Goal: Task Accomplishment & Management: Use online tool/utility

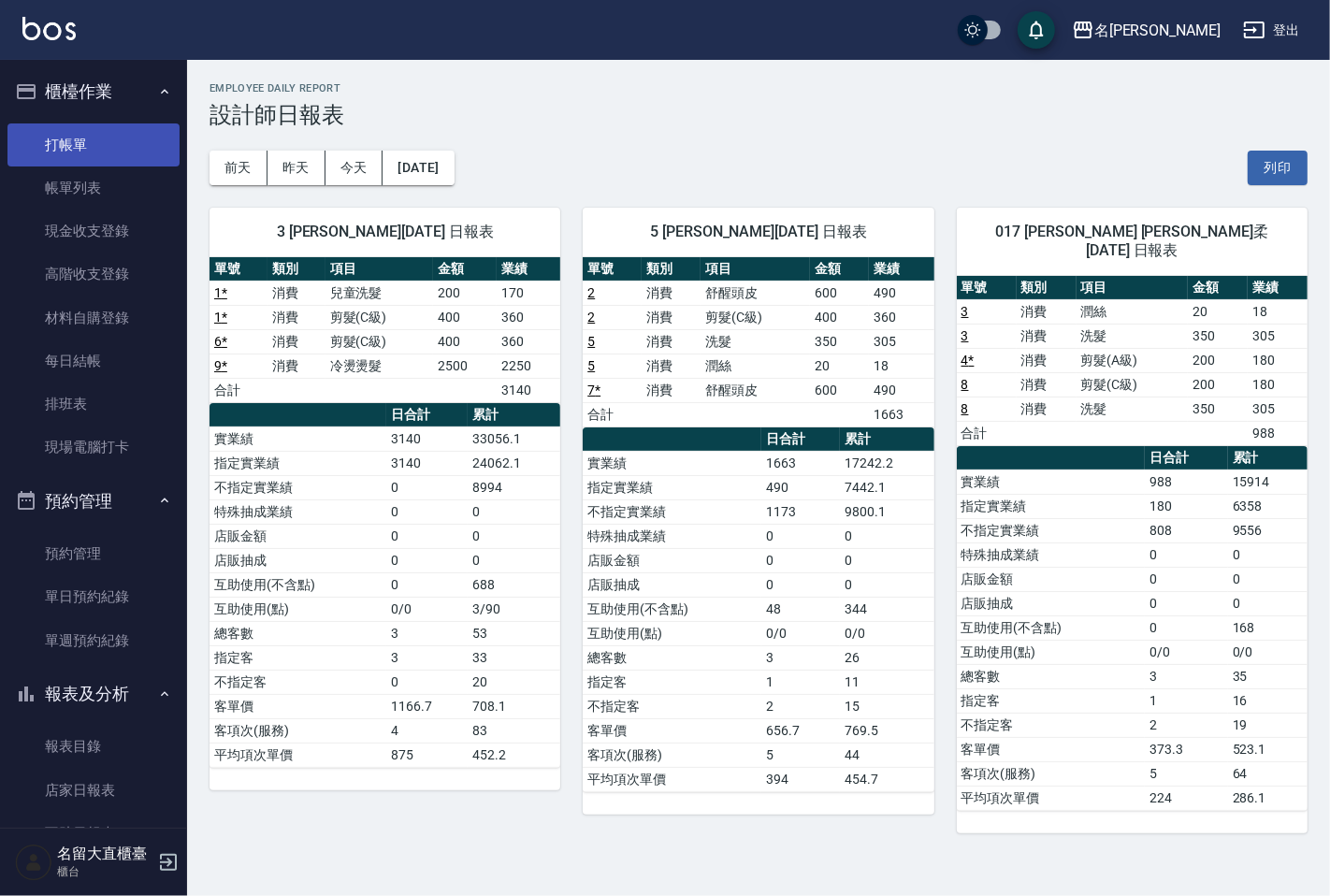
click at [91, 128] on link "打帳單" at bounding box center [93, 145] width 173 height 43
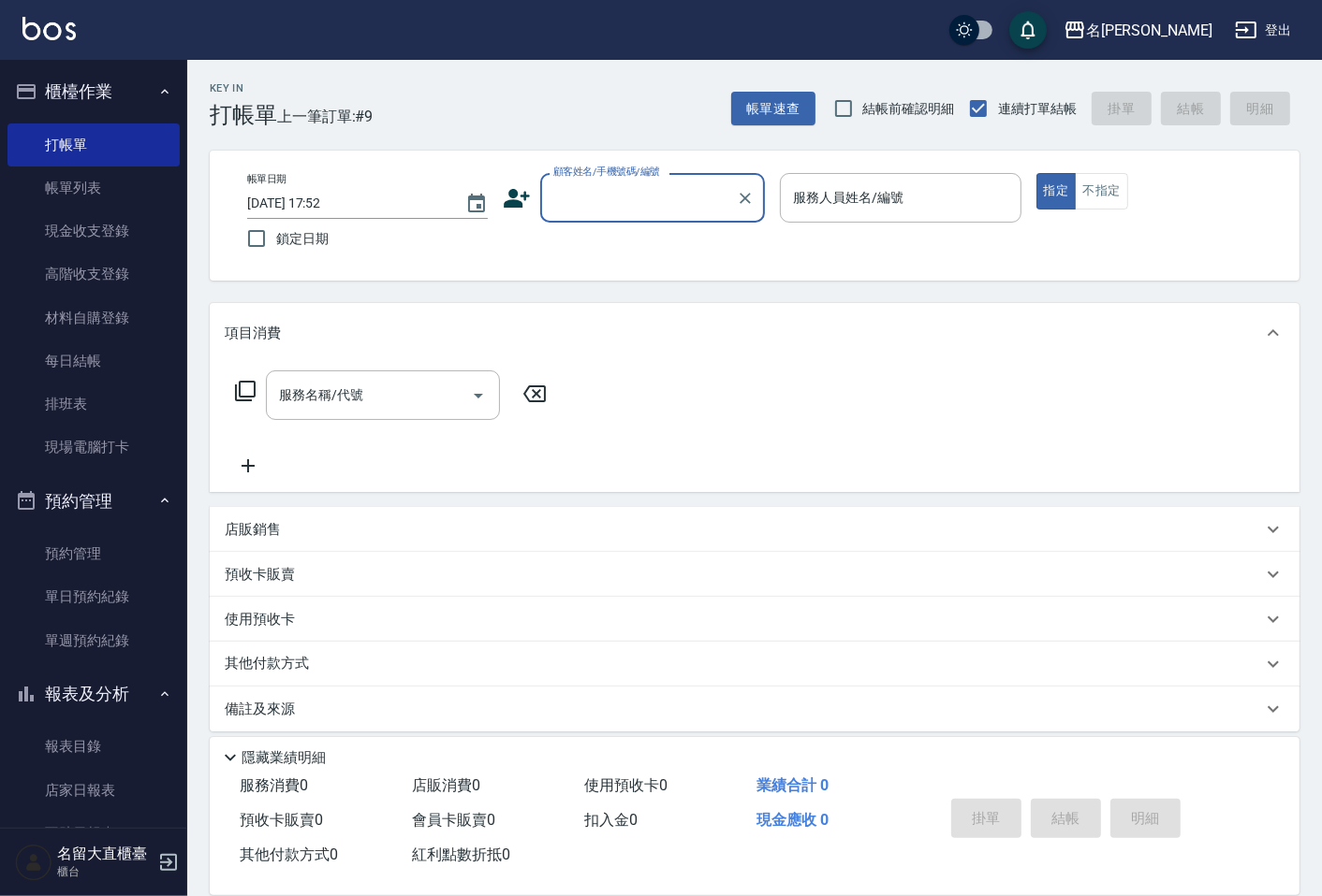
type input "ㄍ"
type input "噴"
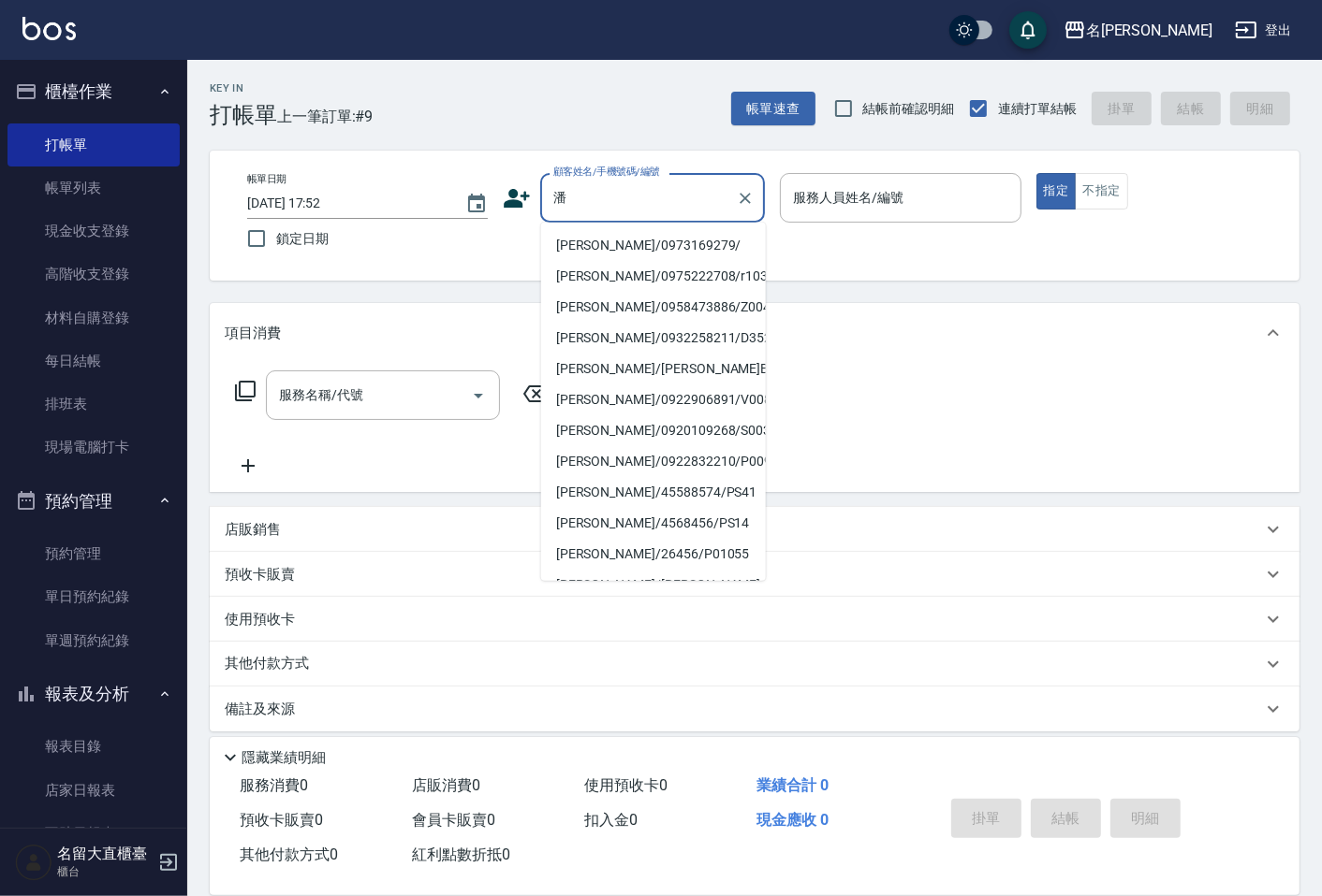
click at [657, 239] on li "[PERSON_NAME]/0973169279/" at bounding box center [653, 245] width 225 height 31
type input "[PERSON_NAME]/0973169279/"
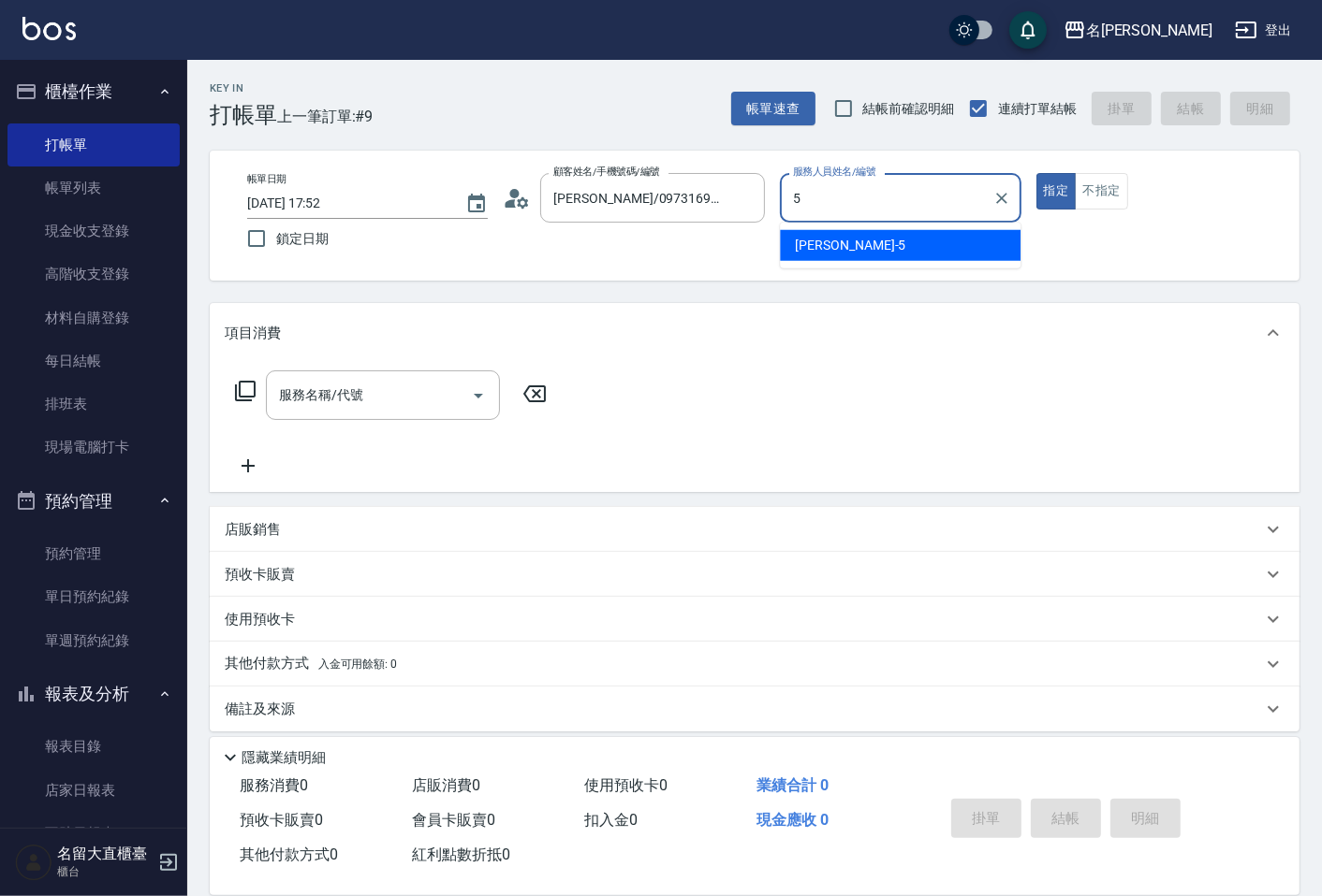
type input "Reese-5"
type button "true"
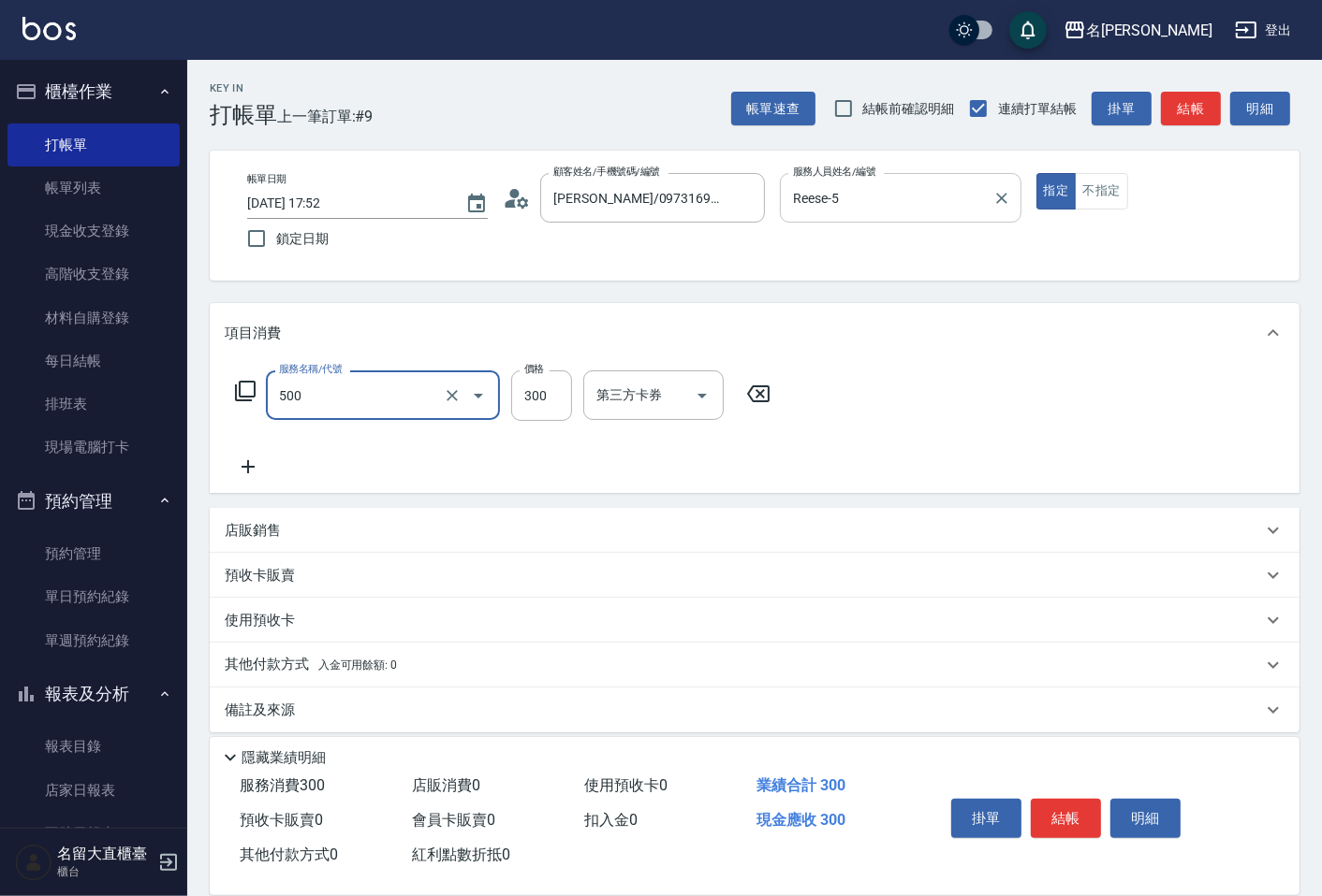
type input "洗髮(500)"
type input "350"
click at [1189, 108] on button "結帳" at bounding box center [1190, 108] width 59 height 35
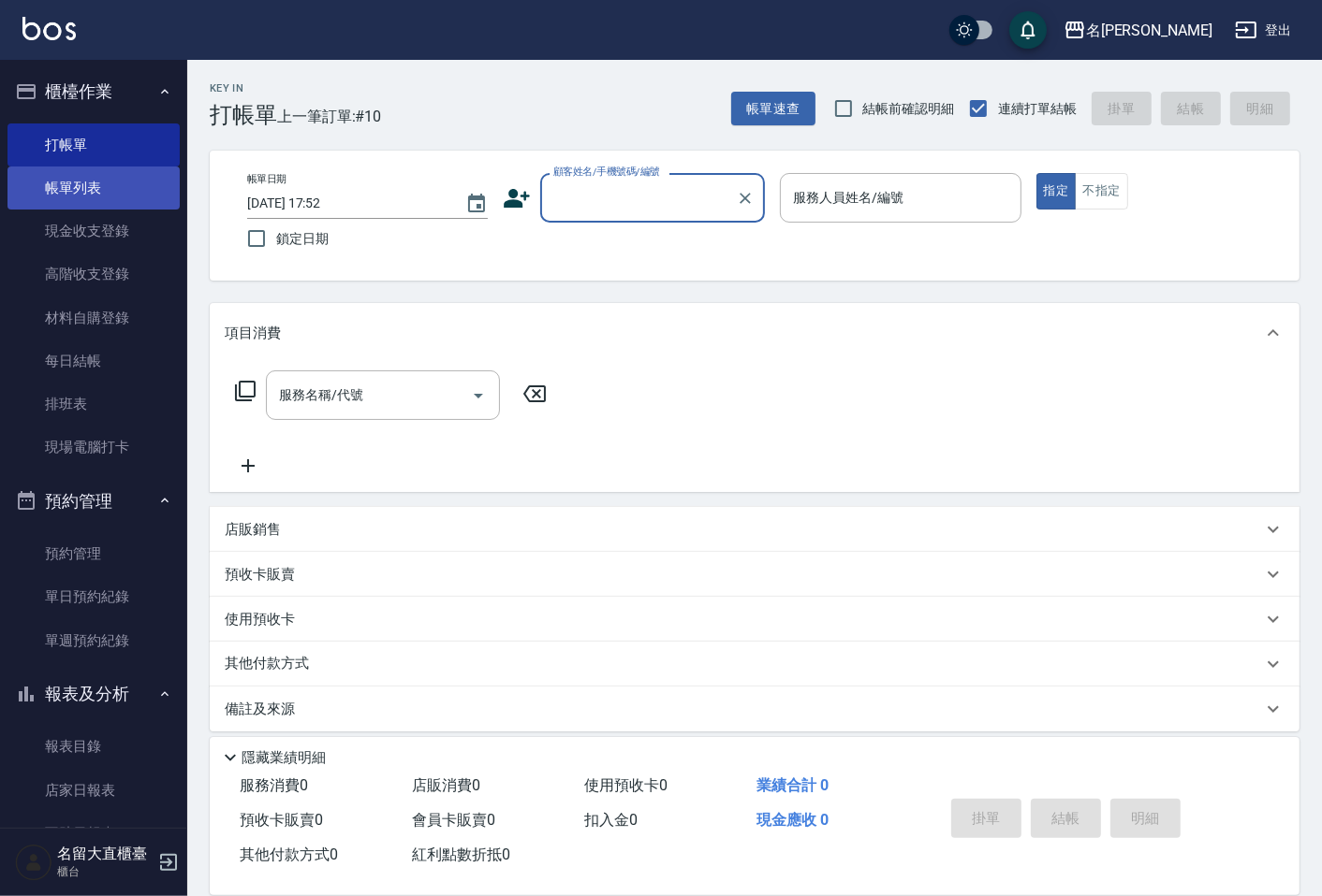
click at [59, 179] on link "帳單列表" at bounding box center [93, 189] width 173 height 43
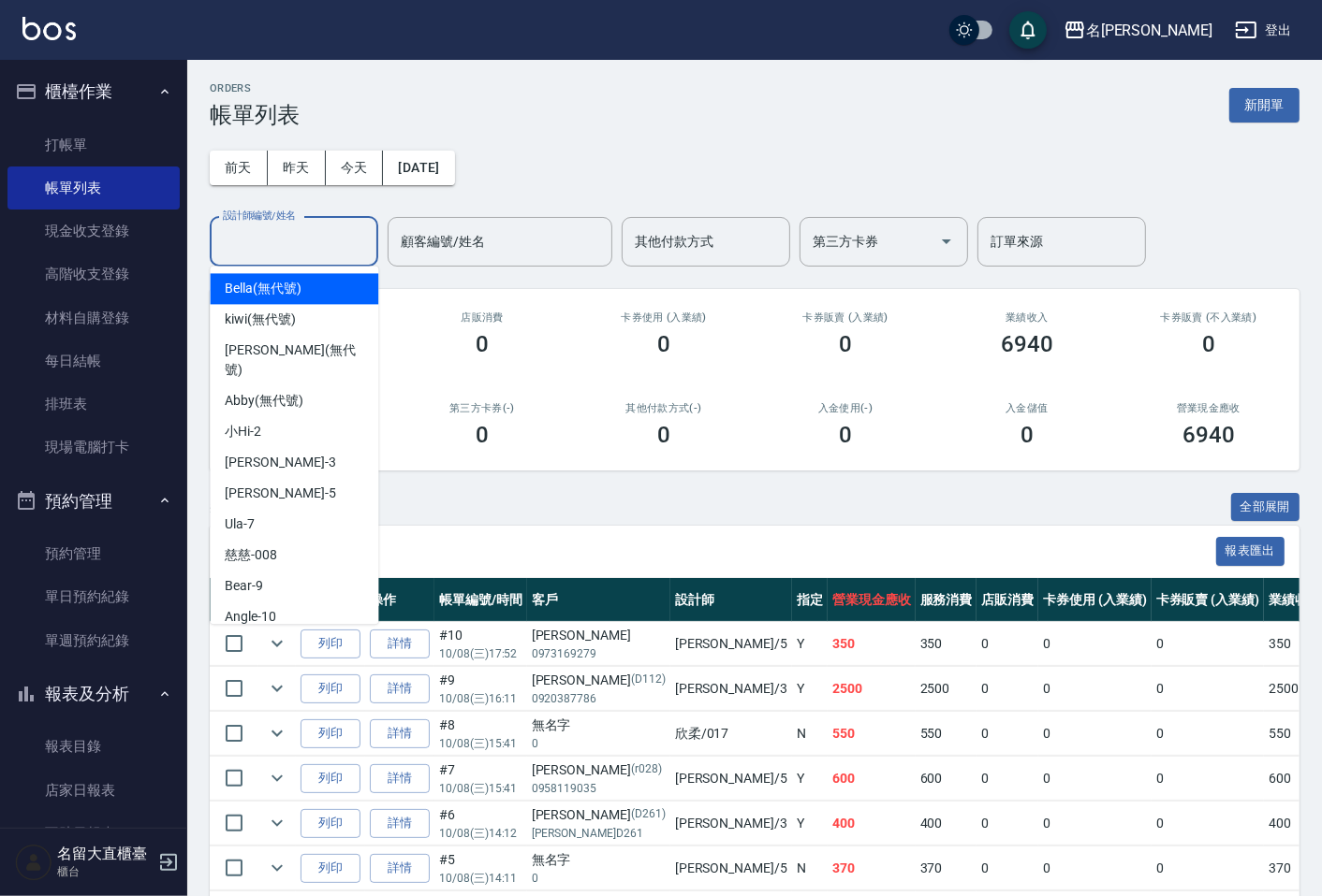
click at [248, 225] on div "設計師編號/姓名 設計師編號/姓名" at bounding box center [293, 241] width 169 height 50
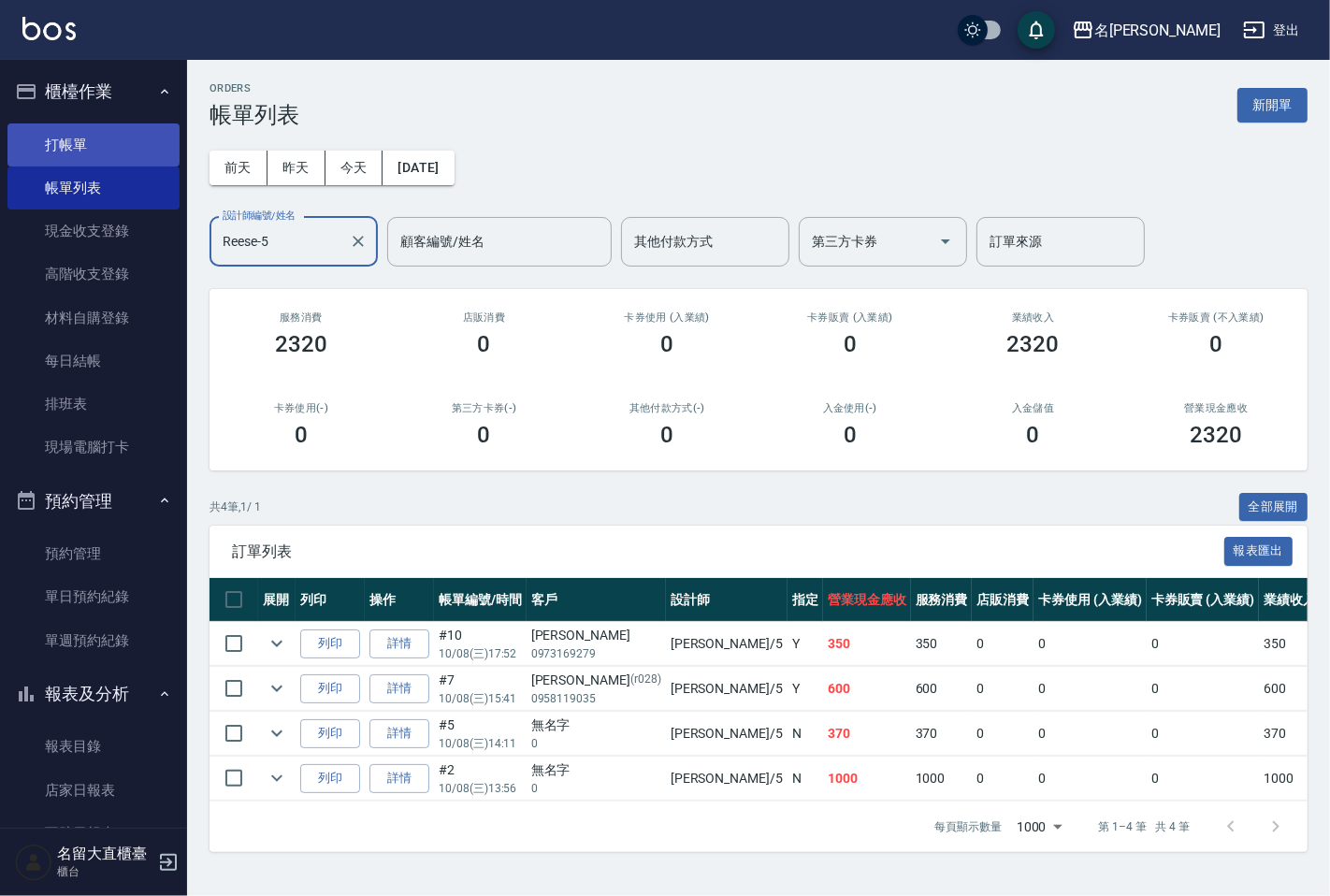
type input "Reese-5"
click at [141, 154] on link "打帳單" at bounding box center [93, 145] width 173 height 43
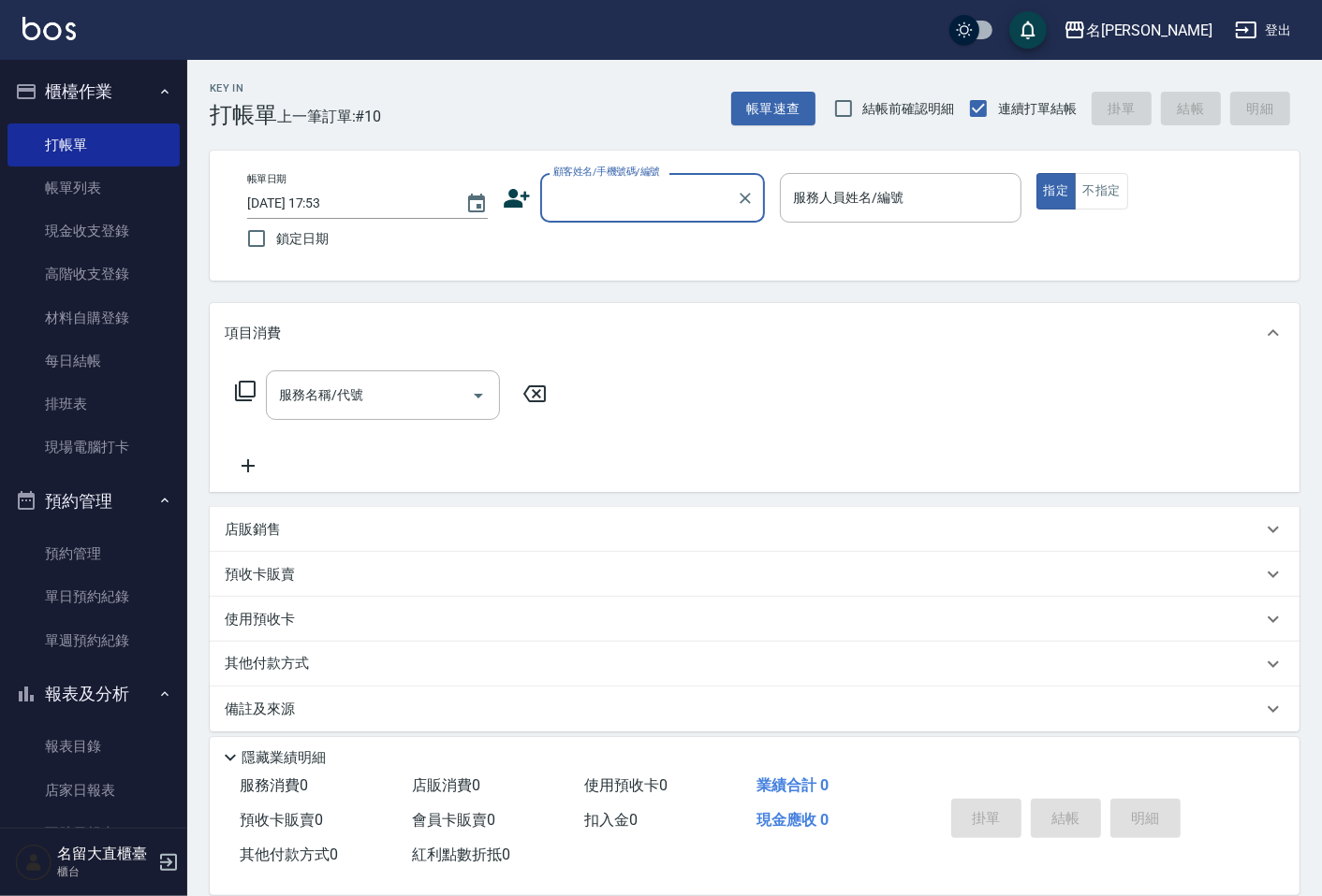
click at [611, 220] on div "顧客姓名/手機號碼/編號" at bounding box center [652, 198] width 225 height 50
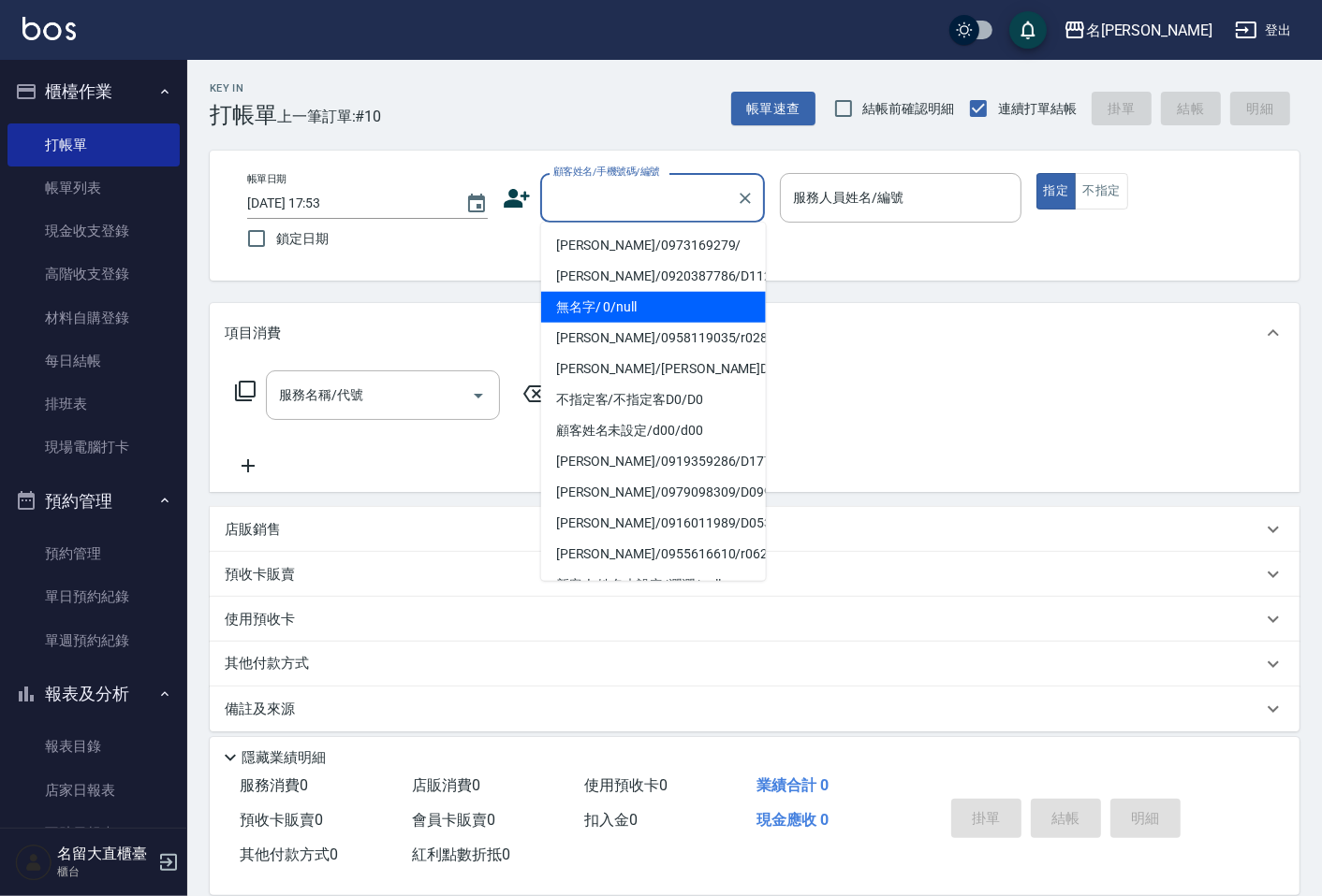
click at [640, 316] on li "無名字/ 0/null" at bounding box center [653, 307] width 225 height 31
type input "無名字/ 0/null"
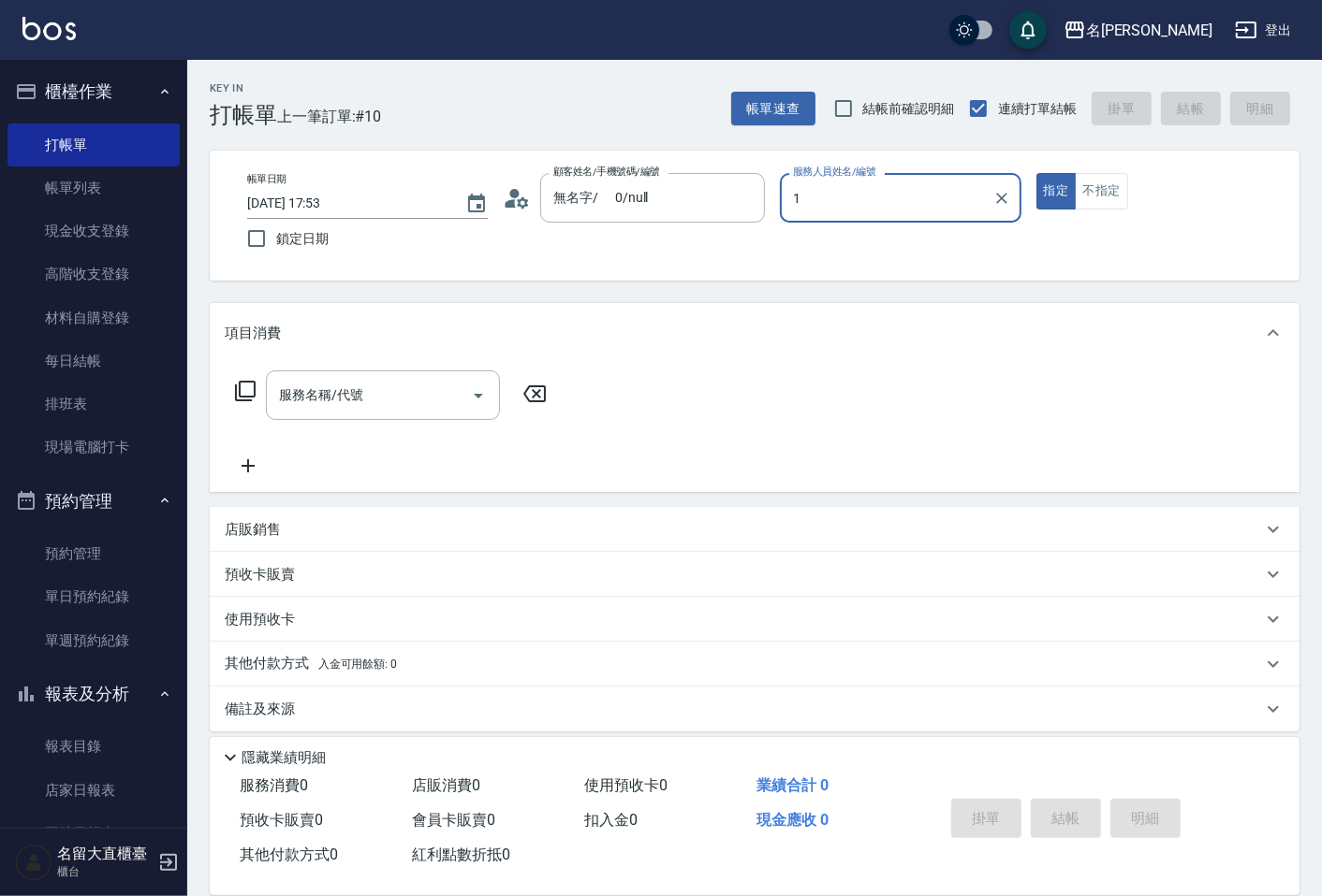
type input "1"
click at [1036, 174] on button "指定" at bounding box center [1056, 191] width 41 height 37
type button "true"
click at [975, 216] on div "服務人員姓名/編號" at bounding box center [899, 198] width 241 height 50
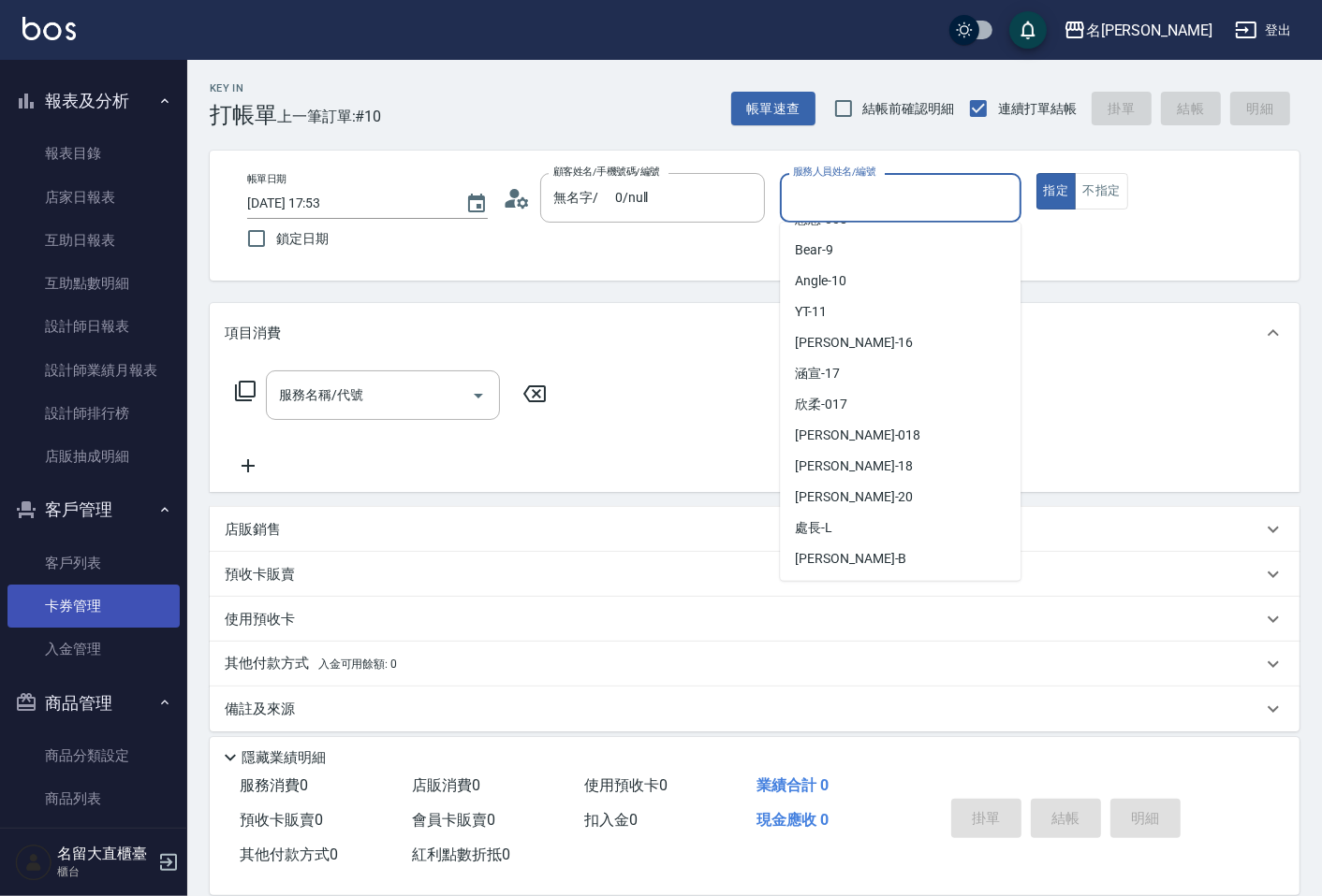
scroll to position [614, 0]
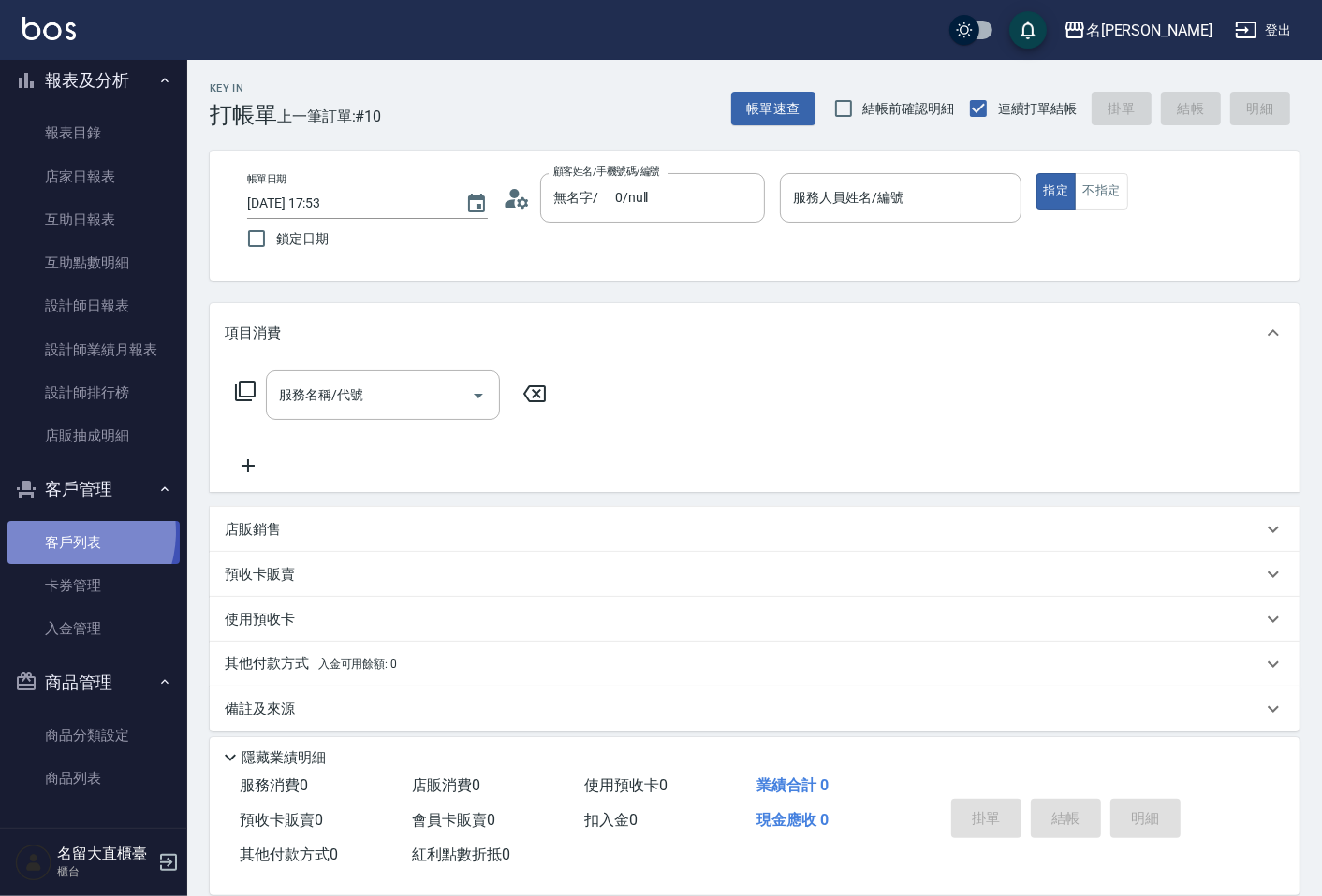
click at [58, 531] on link "客戶列表" at bounding box center [93, 542] width 173 height 43
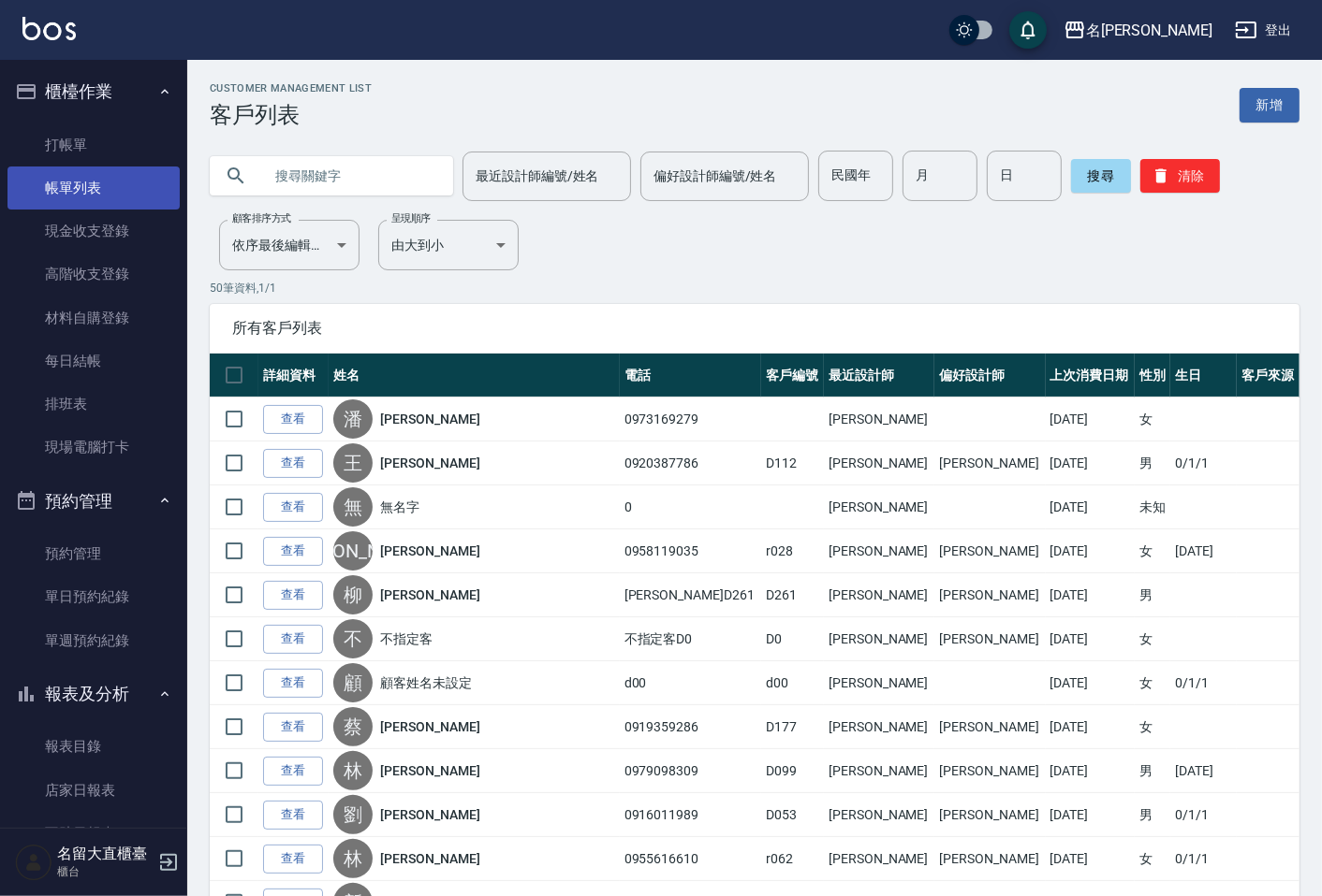
click at [55, 171] on link "帳單列表" at bounding box center [93, 189] width 173 height 43
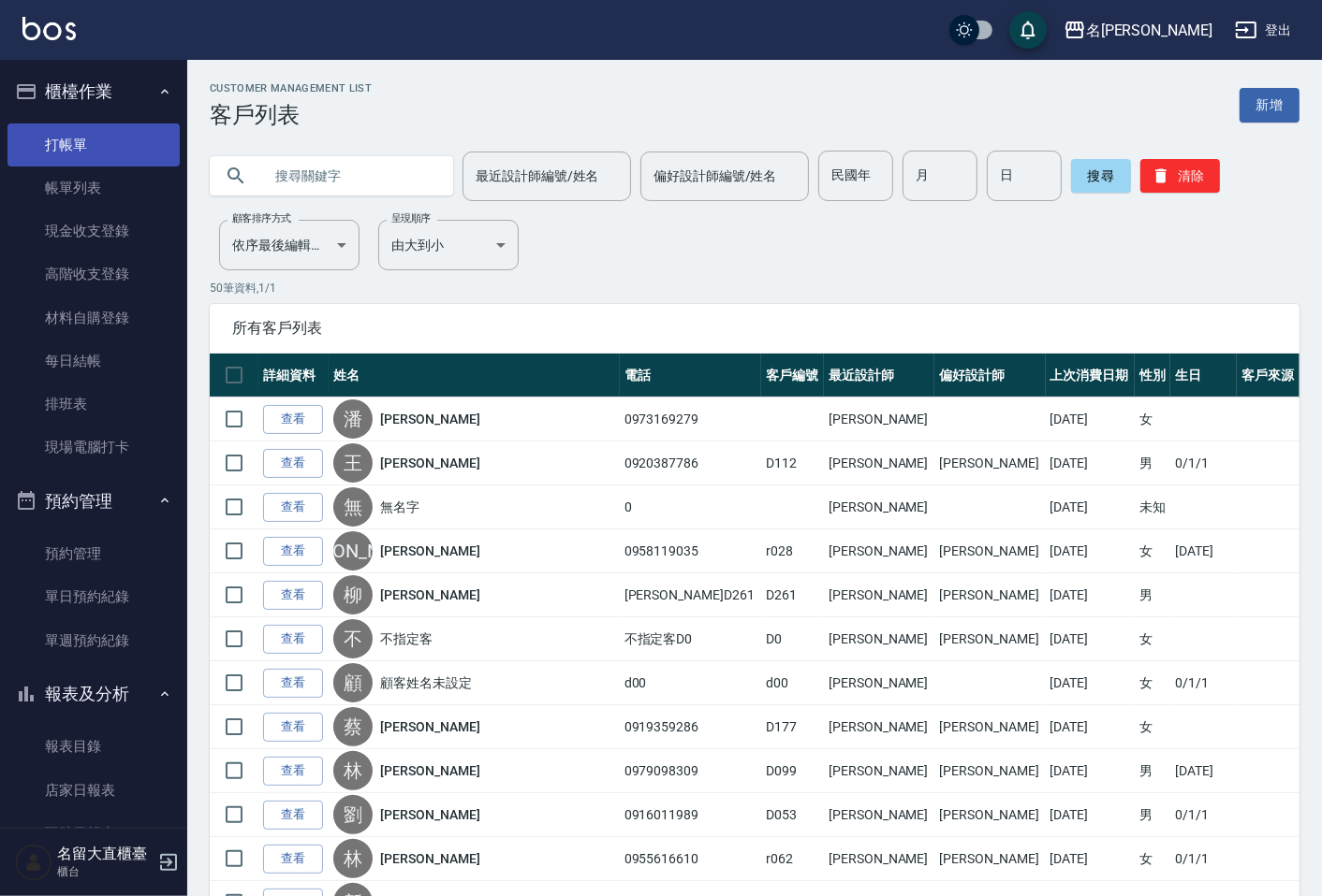
click at [68, 120] on ul "打帳單 帳單列表 現金收支登錄 高階收支登錄 材料自購登錄 每日結帳 排班表 現場電腦打卡" at bounding box center [93, 296] width 173 height 361
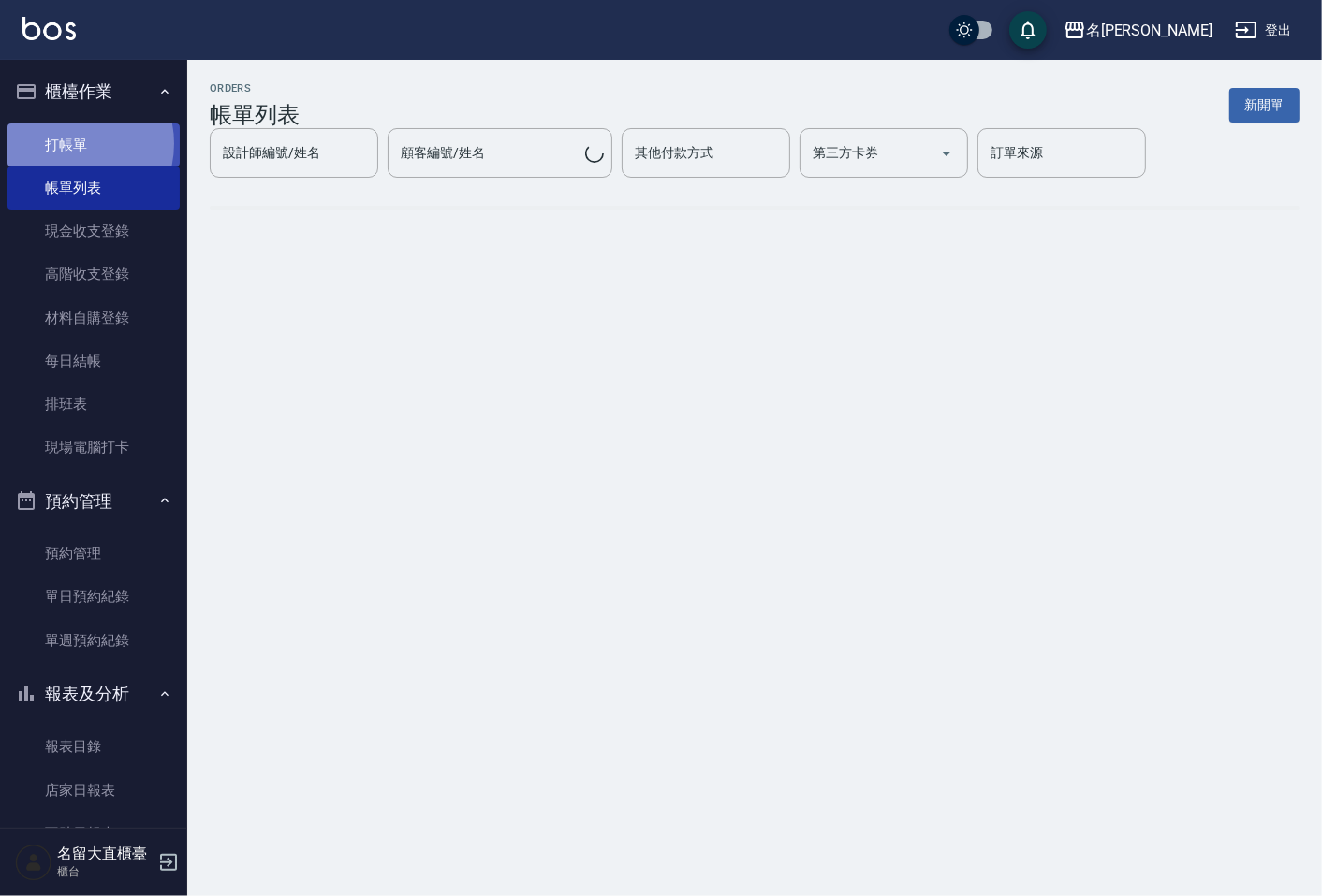
click at [66, 143] on link "打帳單" at bounding box center [93, 145] width 173 height 43
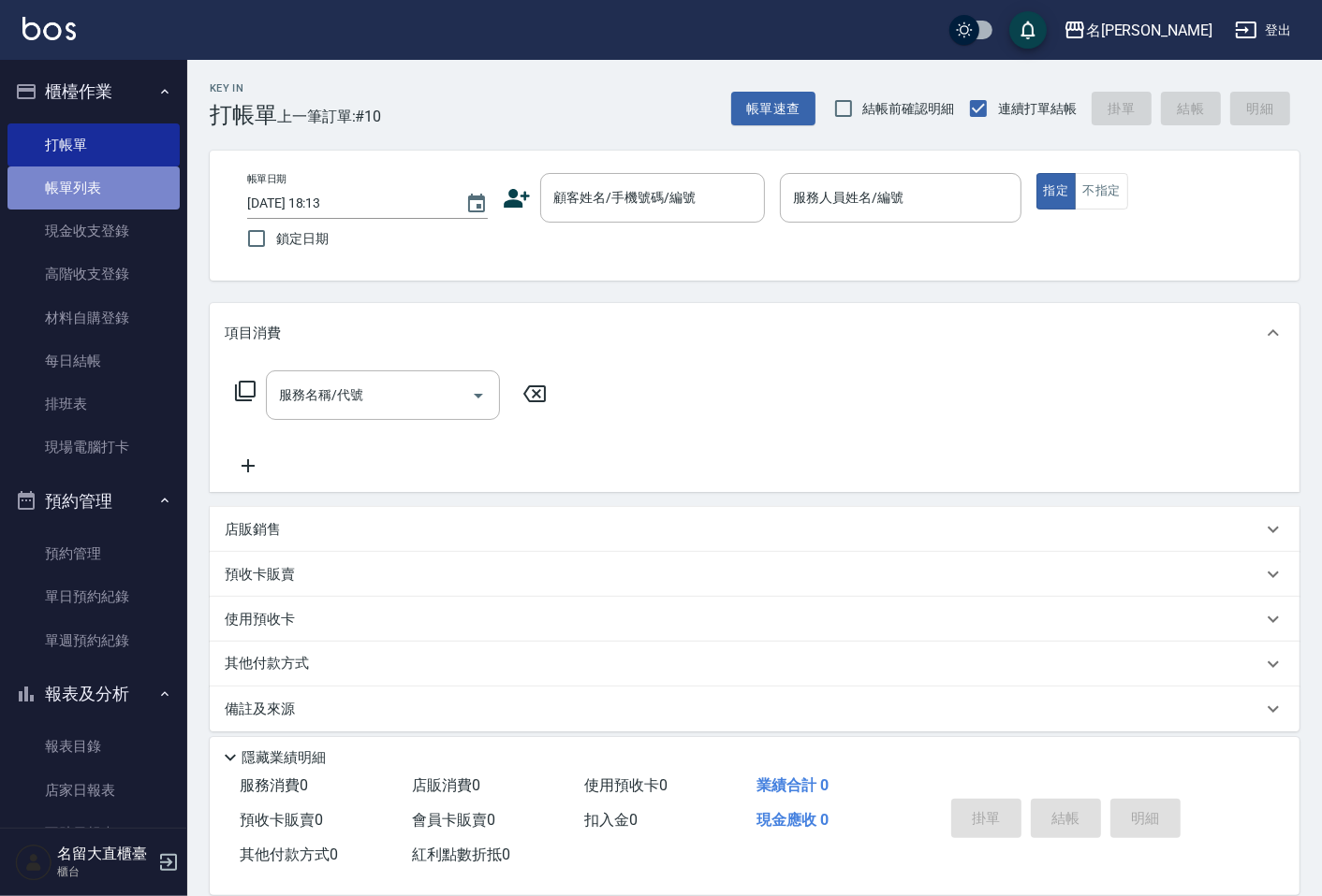
click at [107, 174] on link "帳單列表" at bounding box center [93, 189] width 173 height 43
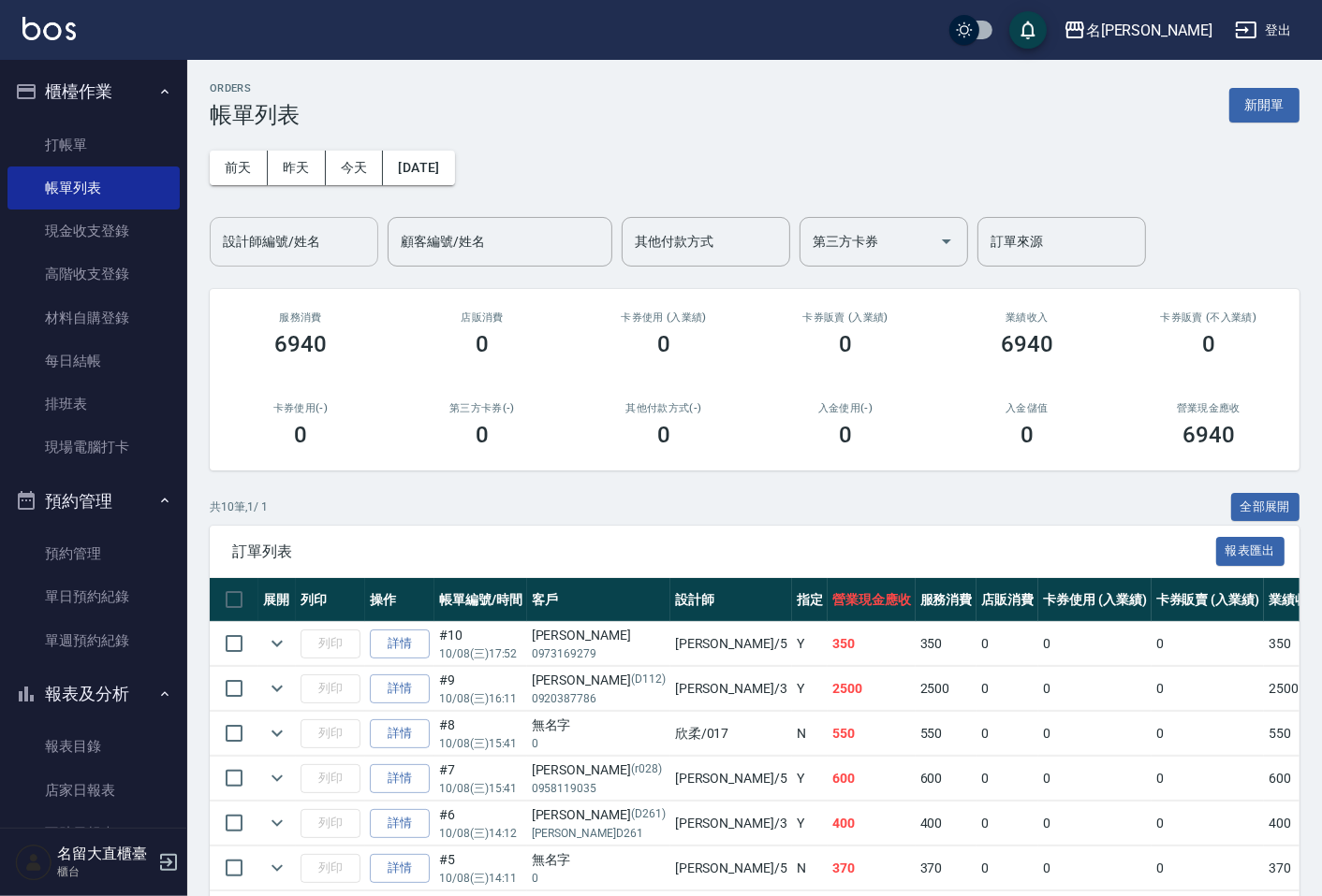
click at [289, 256] on input "設計師編號/姓名" at bounding box center [293, 241] width 152 height 33
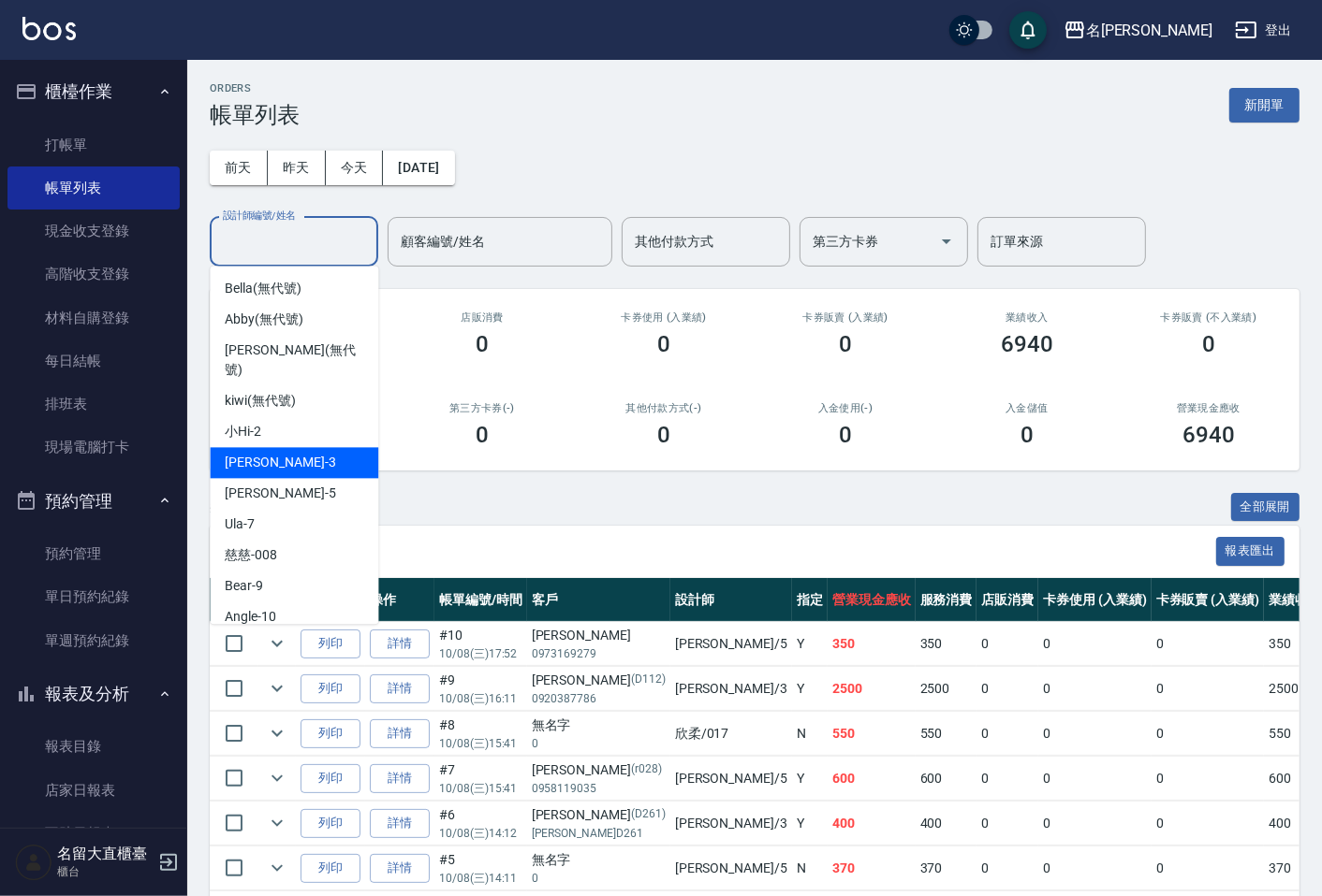
click at [277, 447] on div "[PERSON_NAME]3" at bounding box center [293, 462] width 169 height 31
type input "[PERSON_NAME]3"
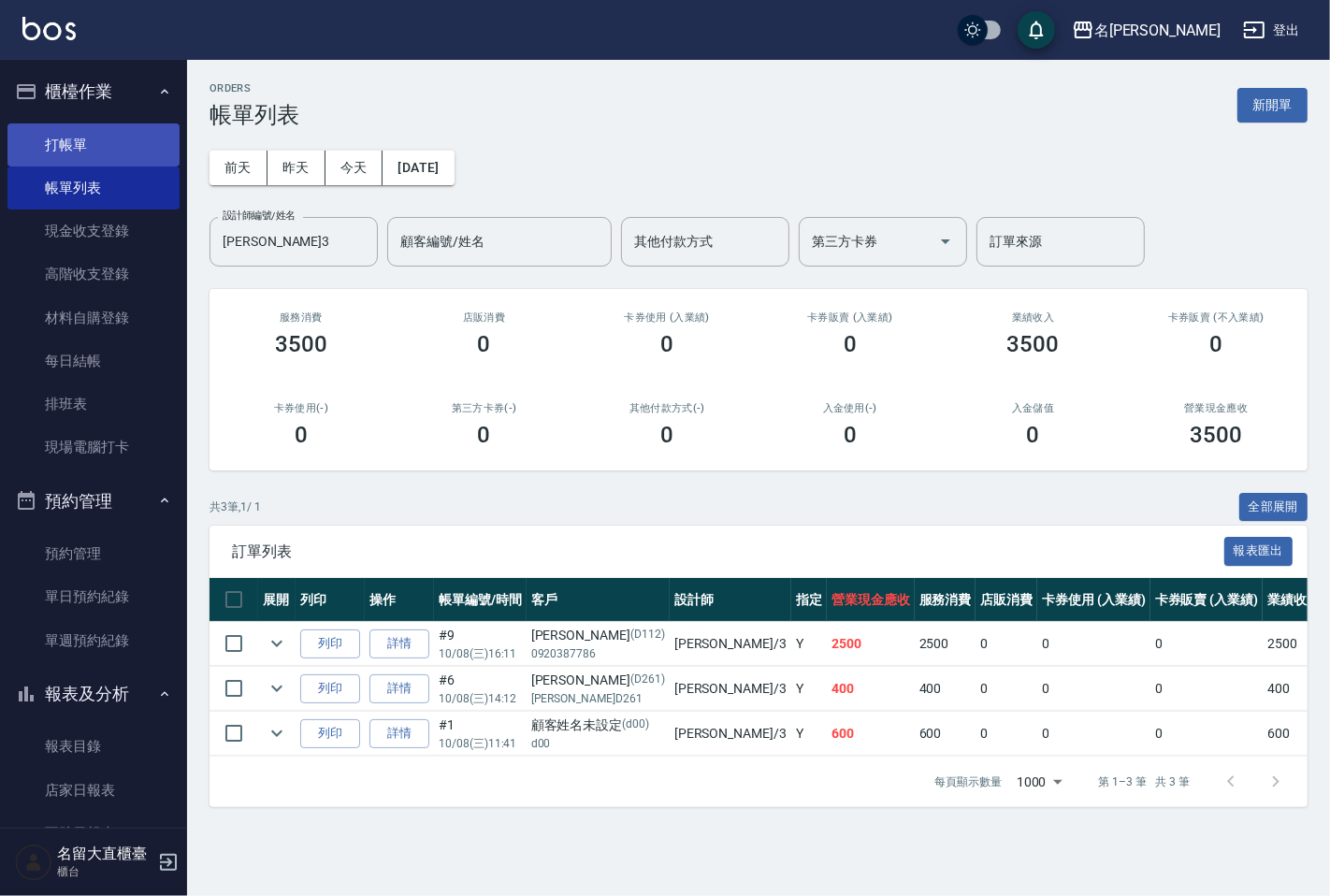
click at [131, 137] on link "打帳單" at bounding box center [93, 145] width 173 height 43
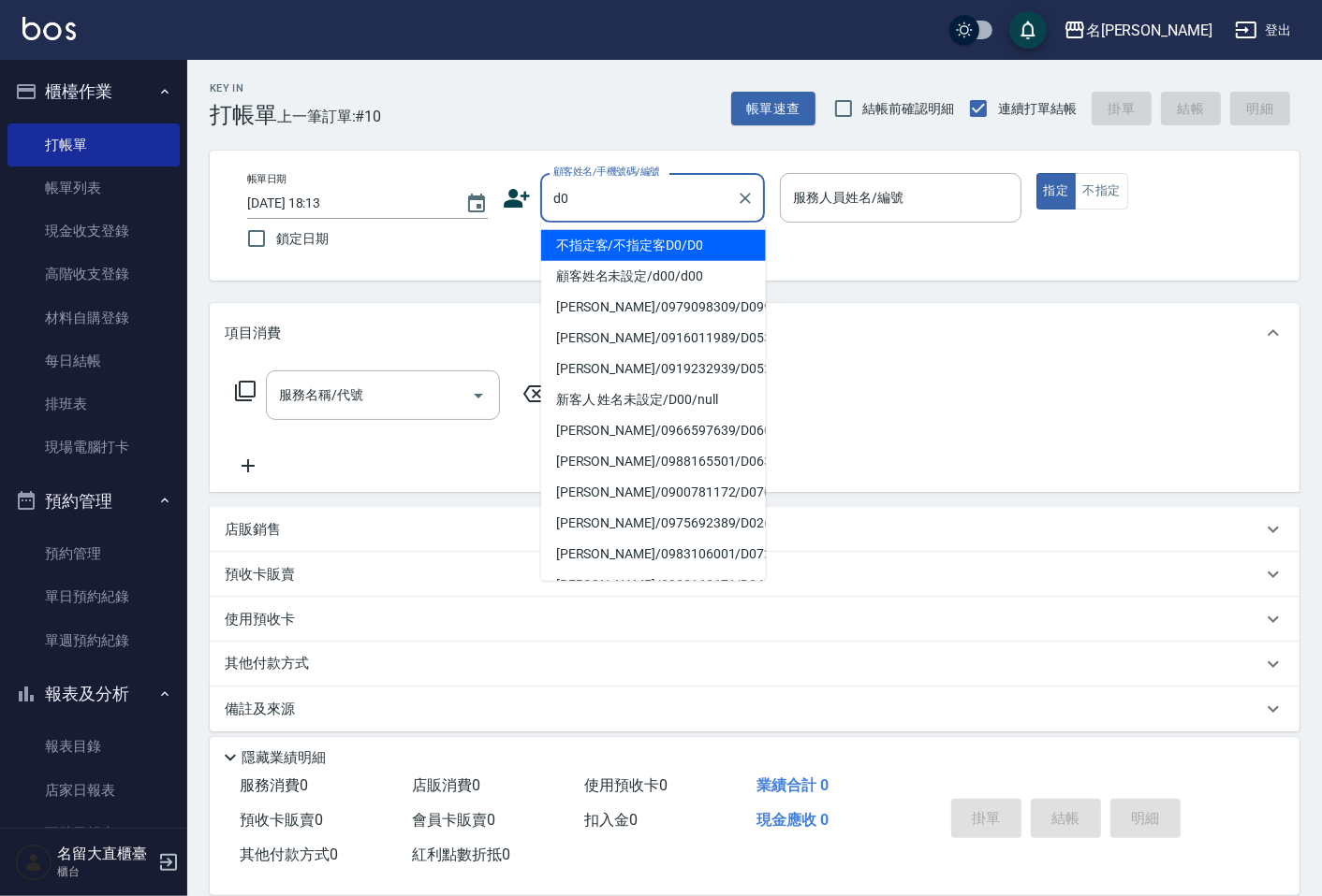
type input "不指定客/不指定客D0/D0"
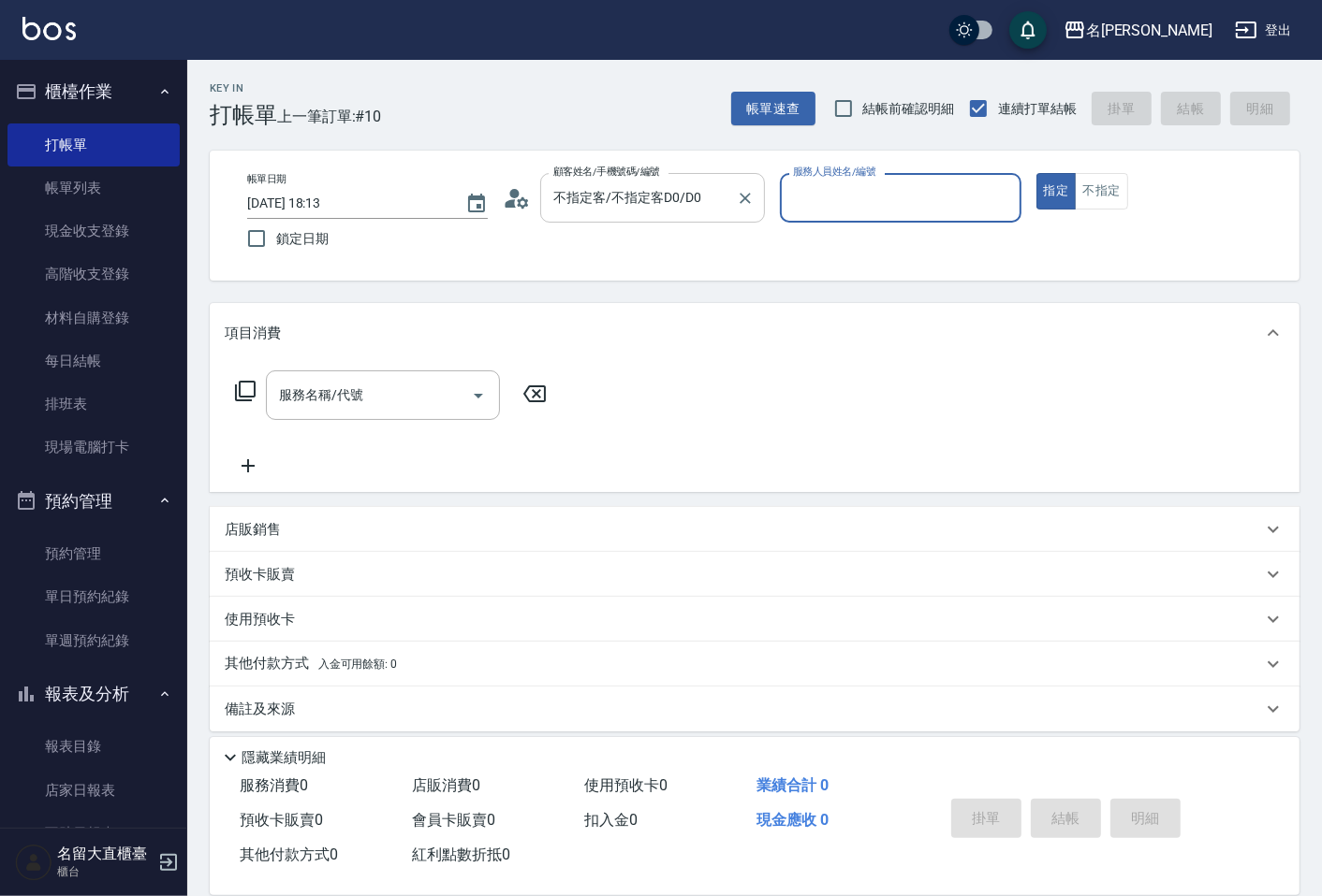
type input "[PERSON_NAME]3"
click at [1036, 174] on button "指定" at bounding box center [1056, 191] width 41 height 37
type button "true"
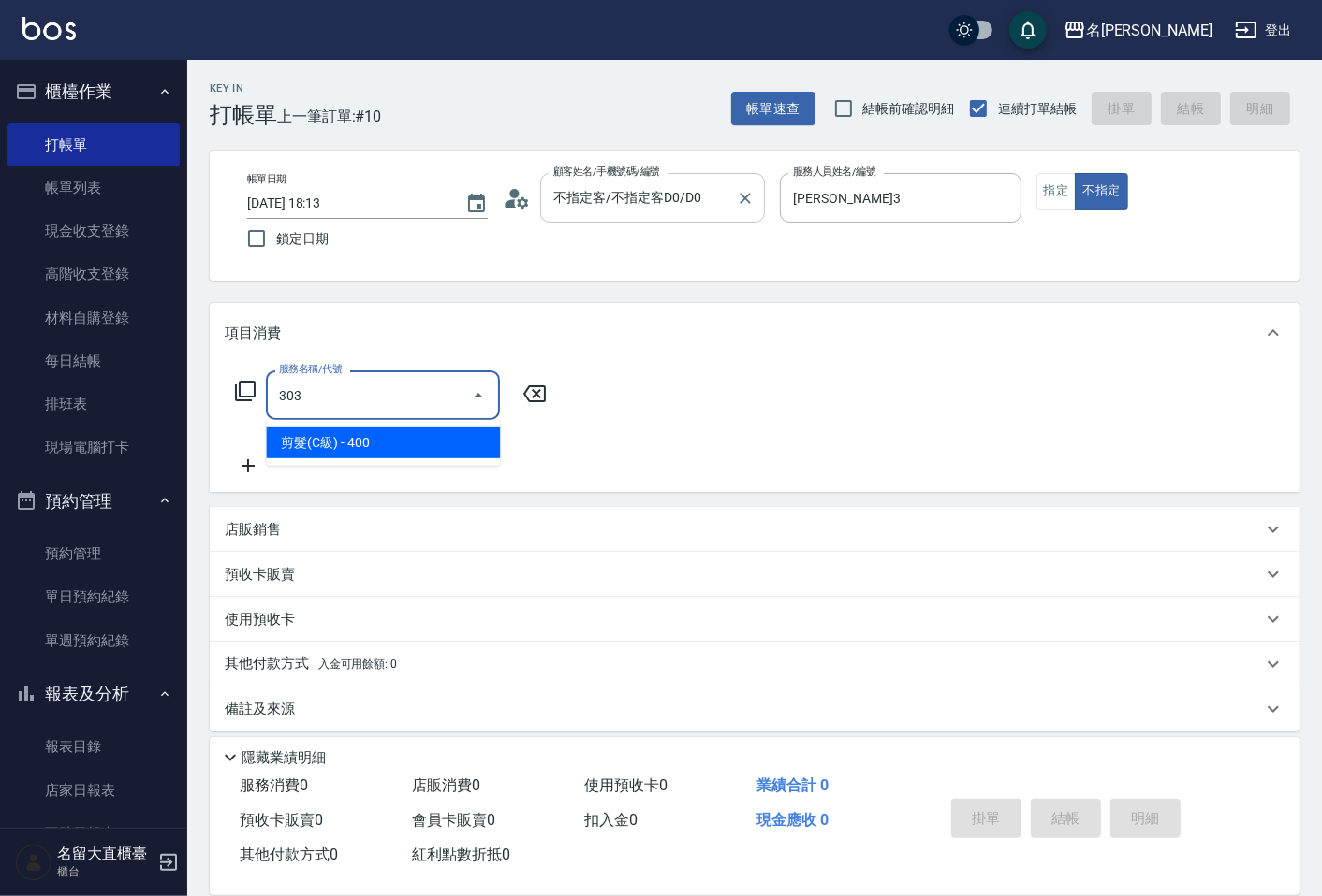
type input "剪髮(C級)(303)"
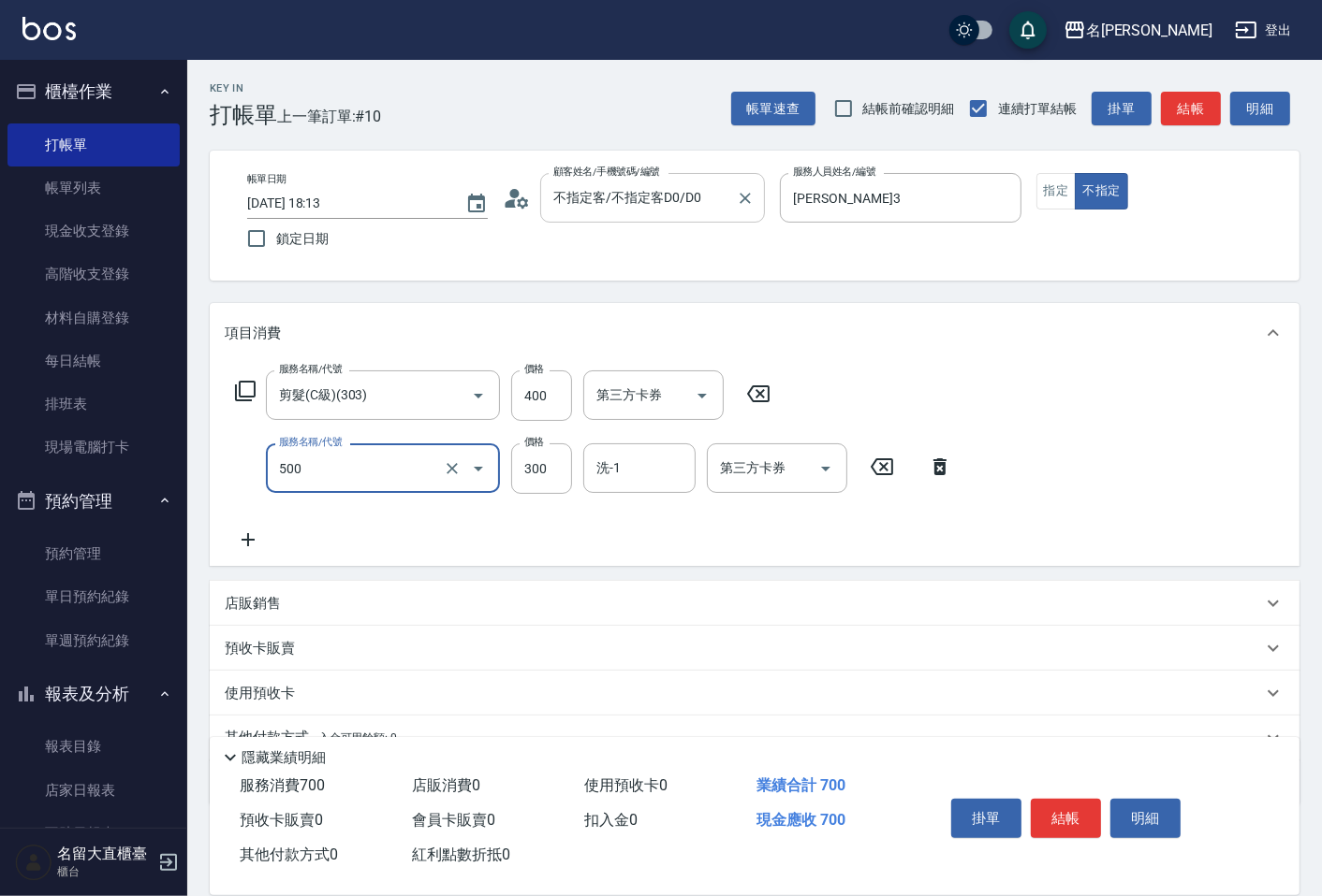
type input "洗髮(500)"
type input "350"
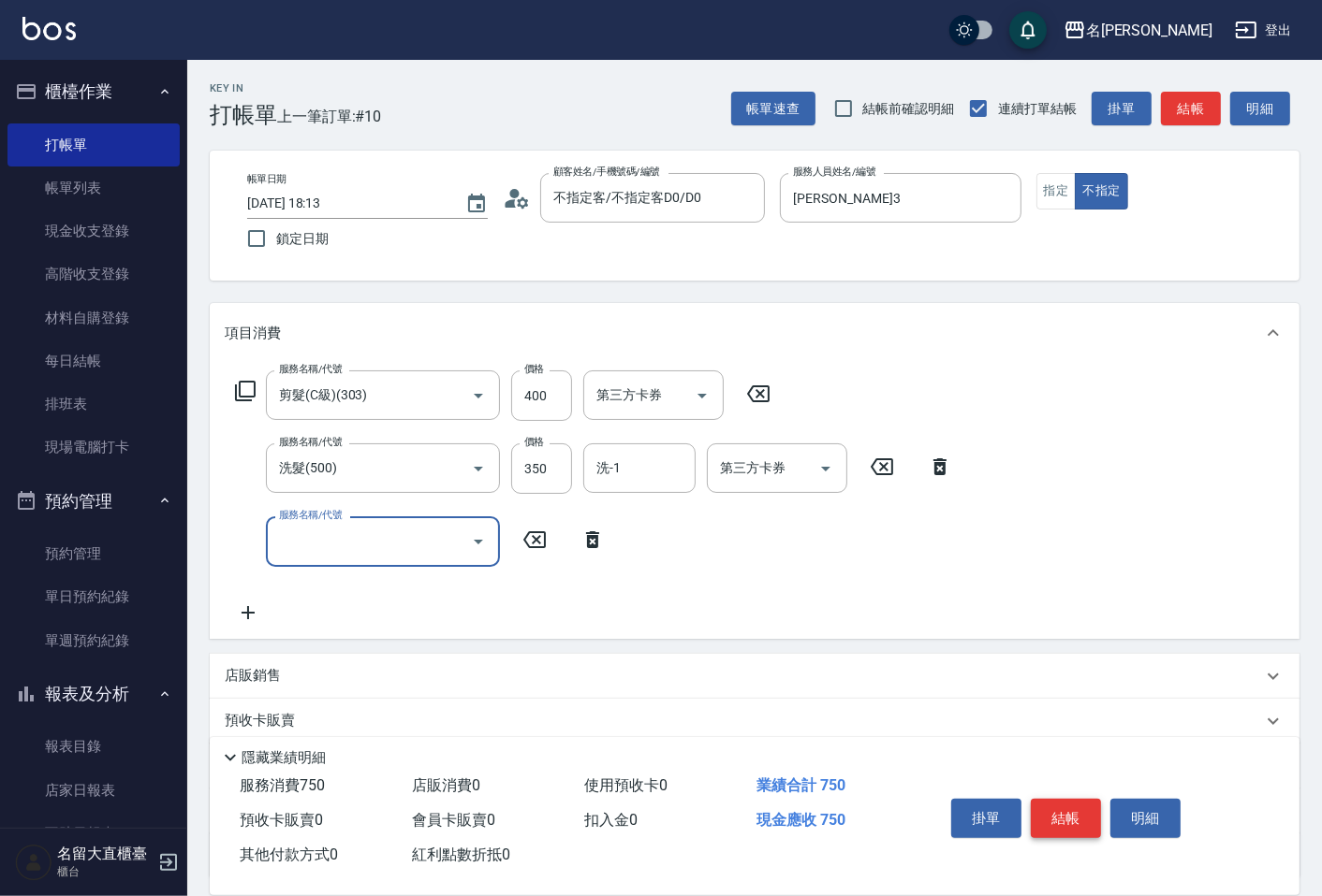
click at [1079, 809] on button "結帳" at bounding box center [1065, 819] width 70 height 40
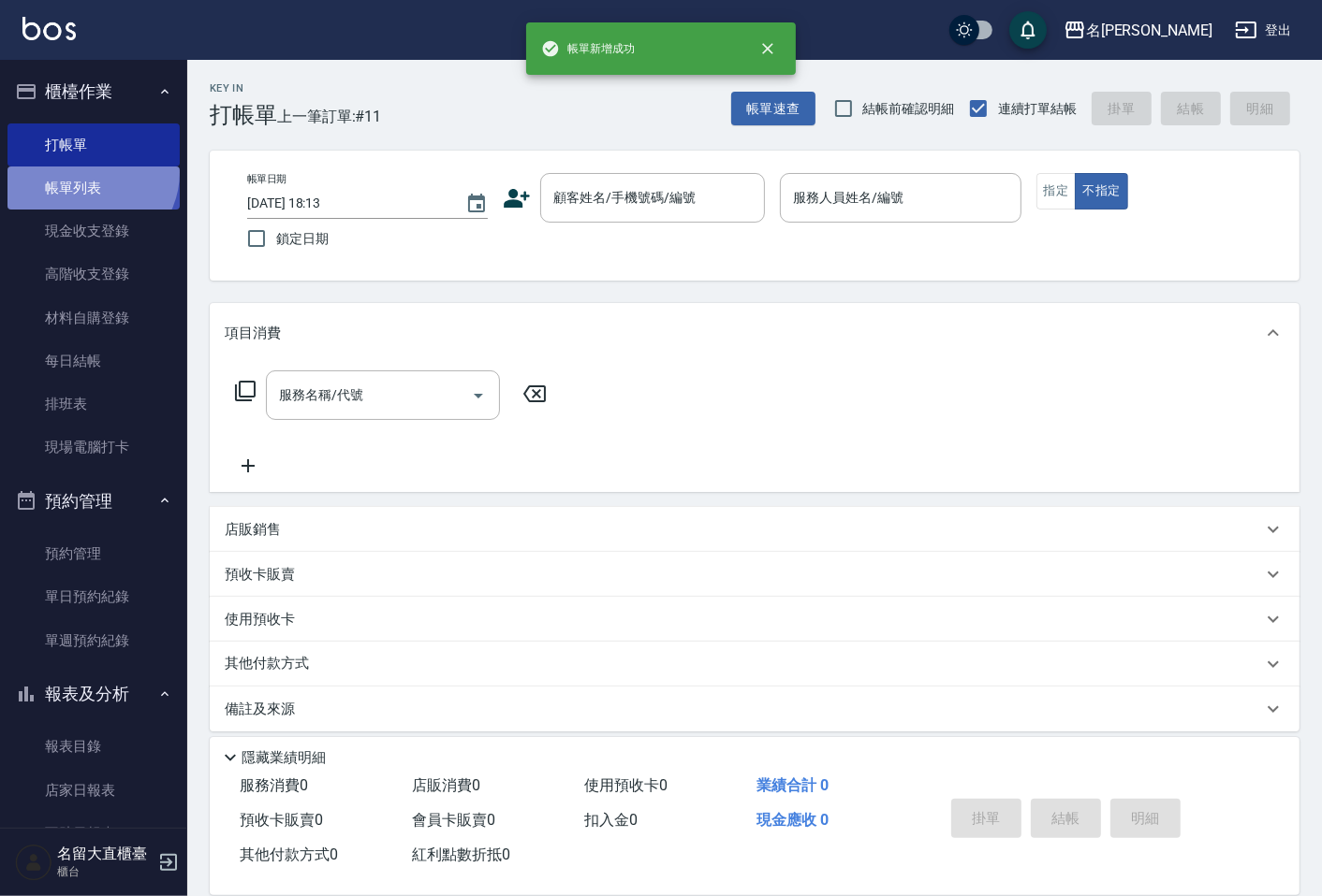
click at [89, 174] on link "帳單列表" at bounding box center [93, 189] width 173 height 43
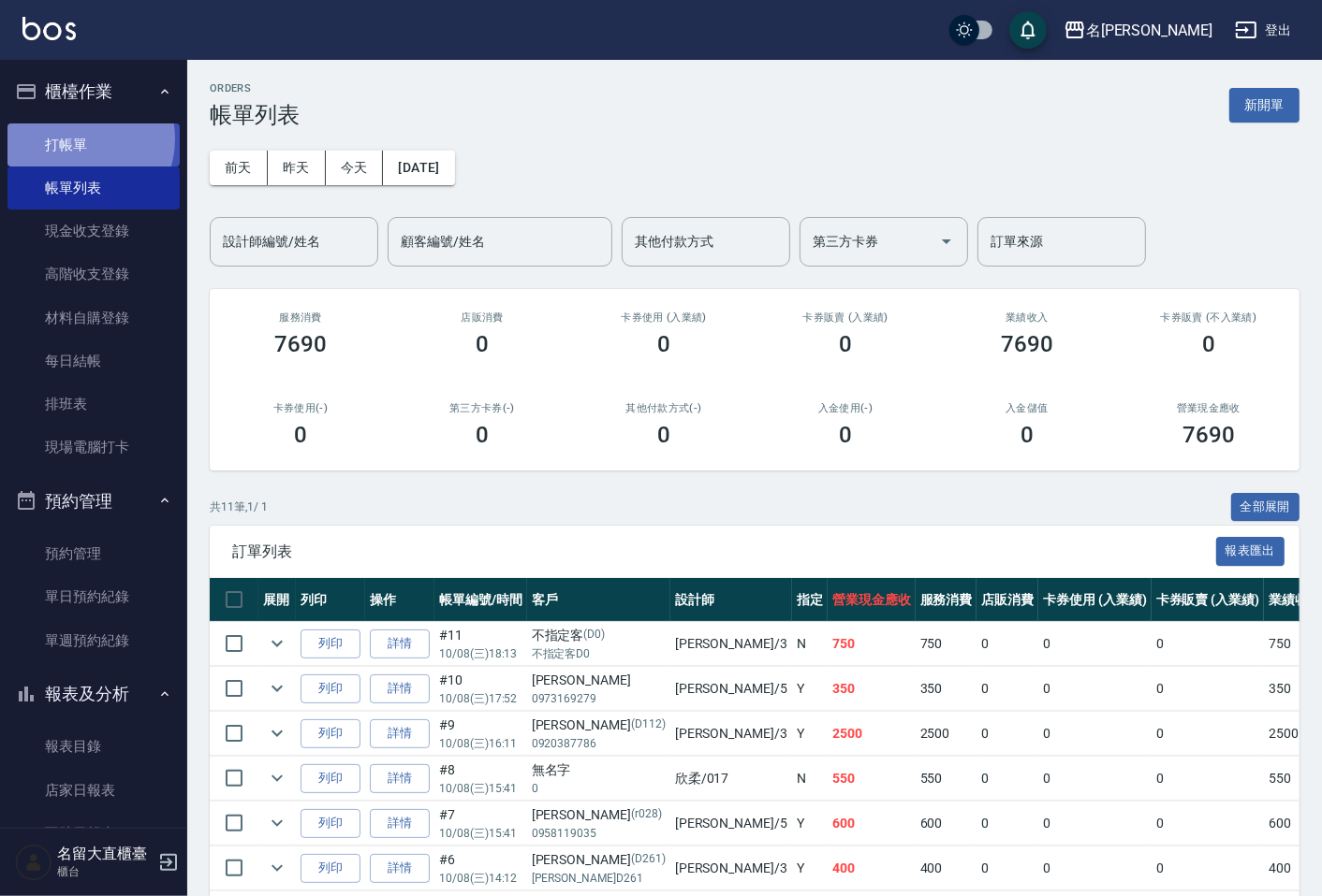
click at [78, 139] on link "打帳單" at bounding box center [93, 145] width 173 height 43
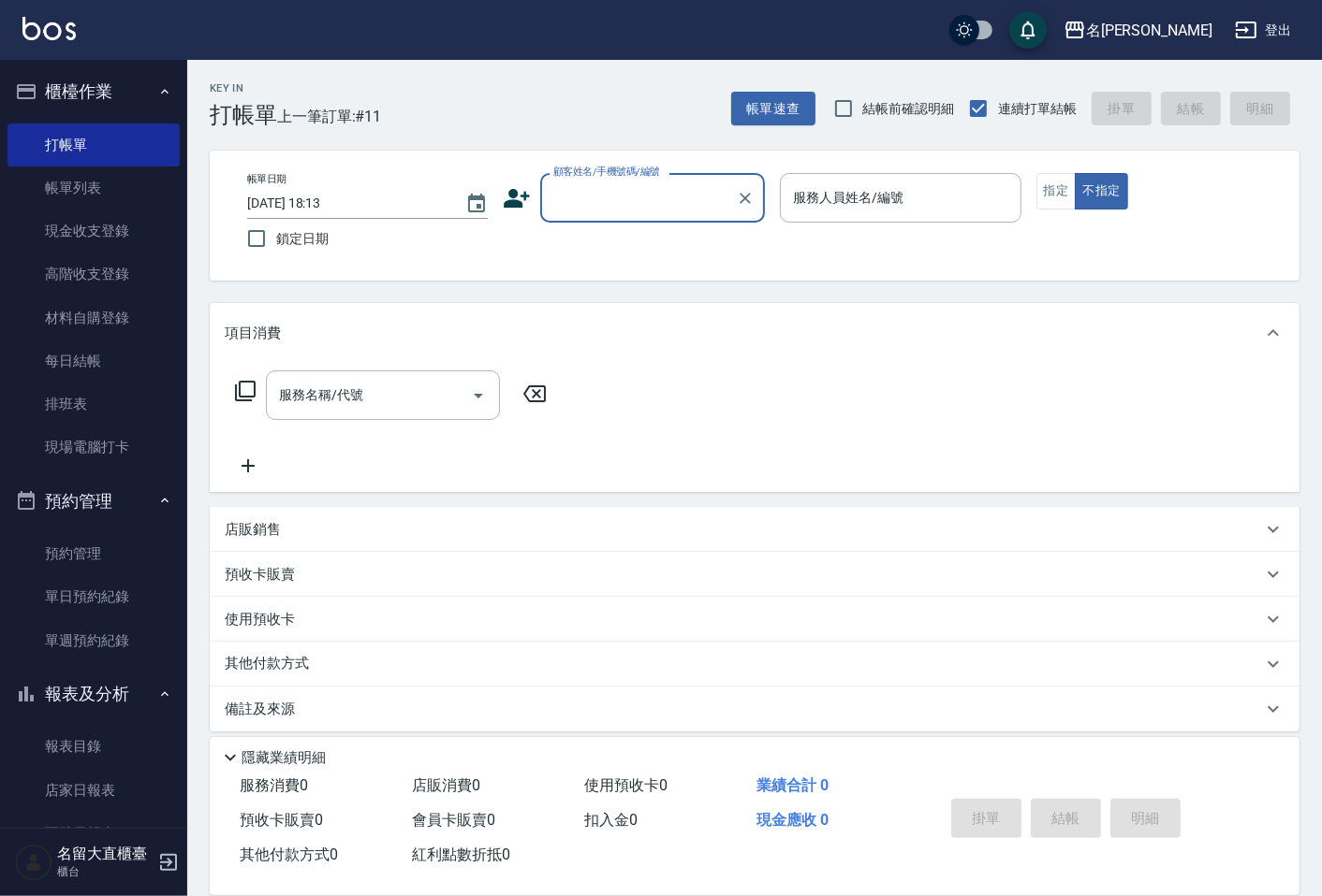
click at [580, 203] on input "顧客姓名/手機號碼/編號" at bounding box center [638, 197] width 179 height 33
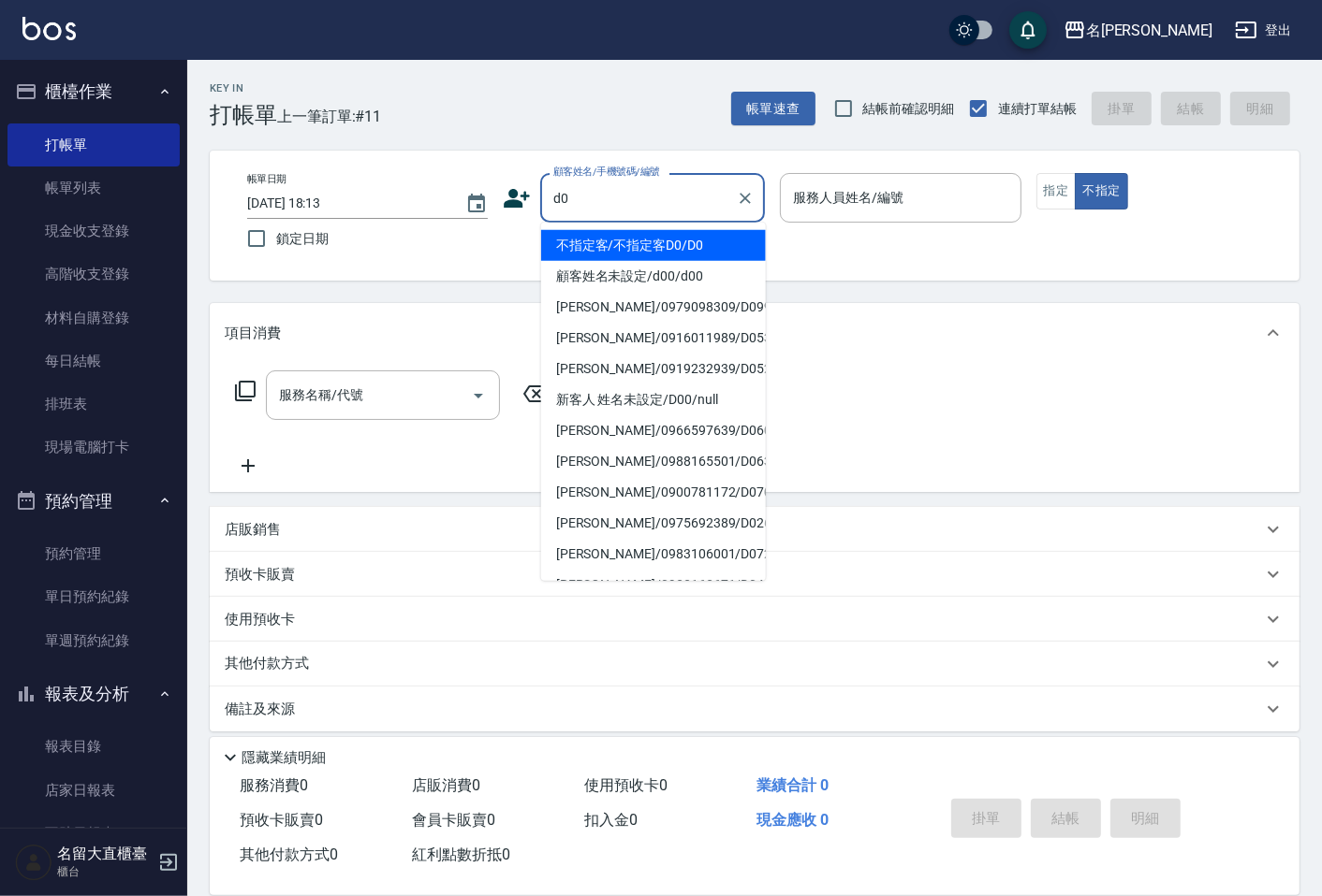
type input "不指定客/不指定客D0/D0"
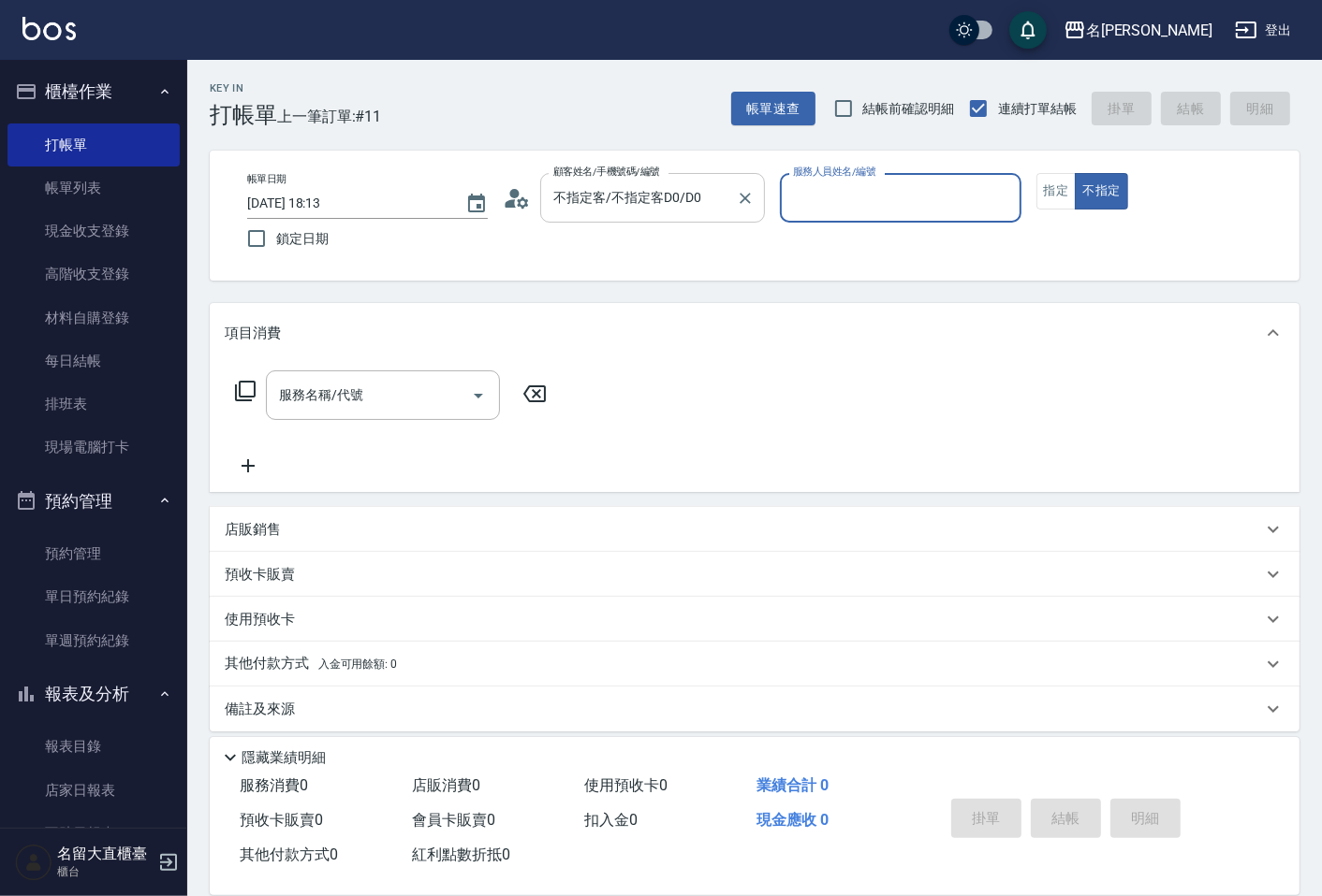
type input "[PERSON_NAME]3"
click at [1075, 174] on button "不指定" at bounding box center [1101, 191] width 53 height 37
type button "false"
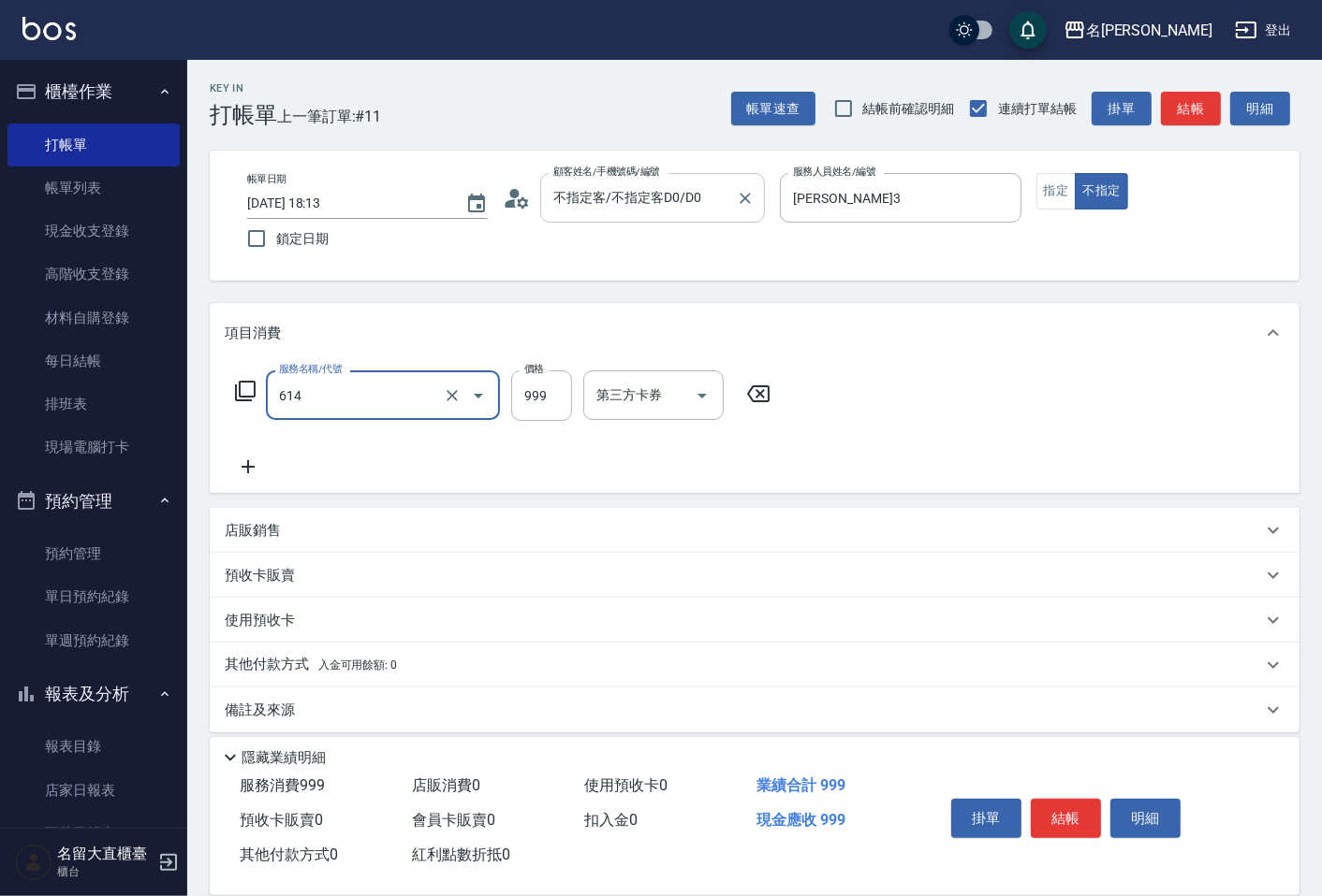
type input "去脂泥膠(614)"
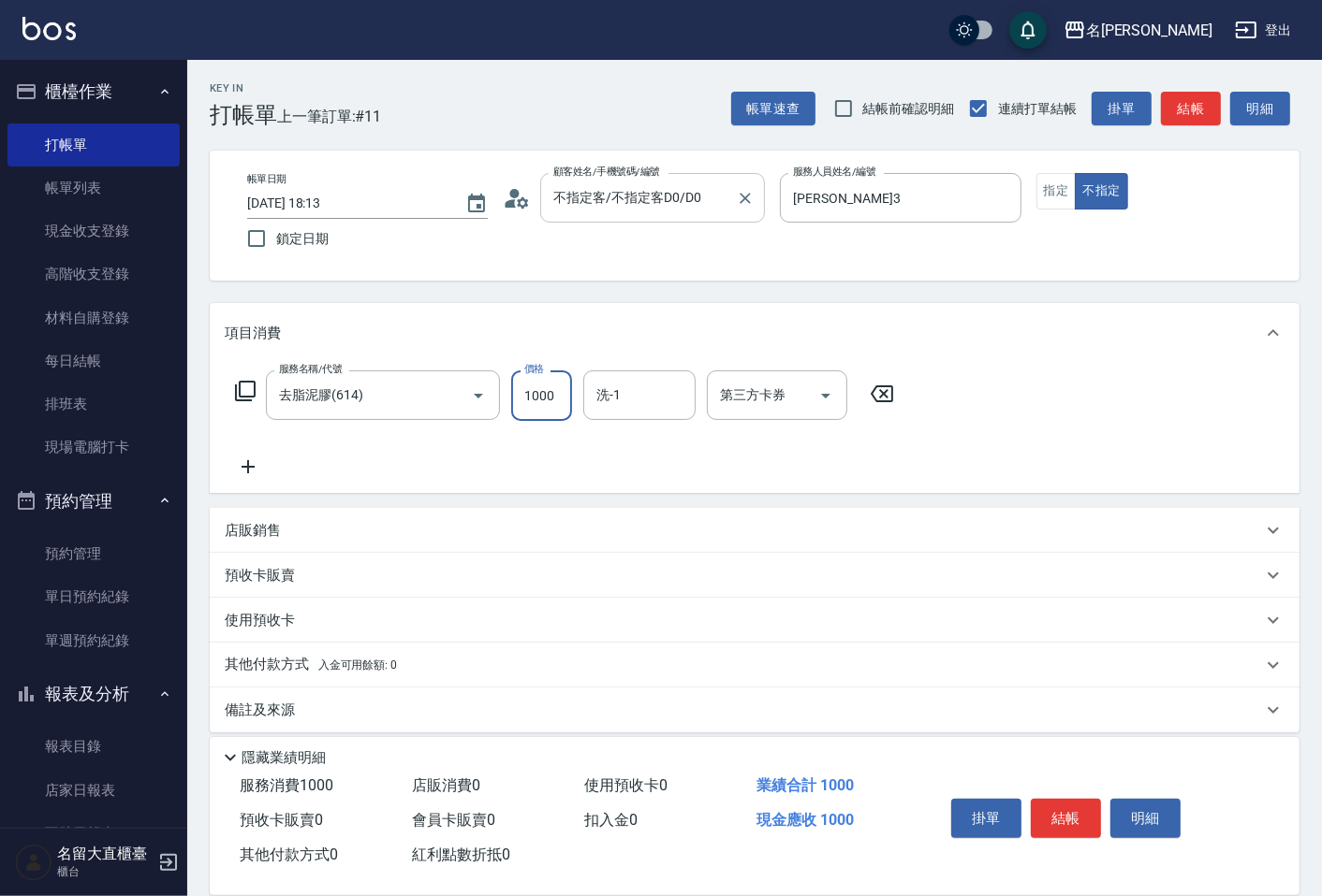
type input "1000"
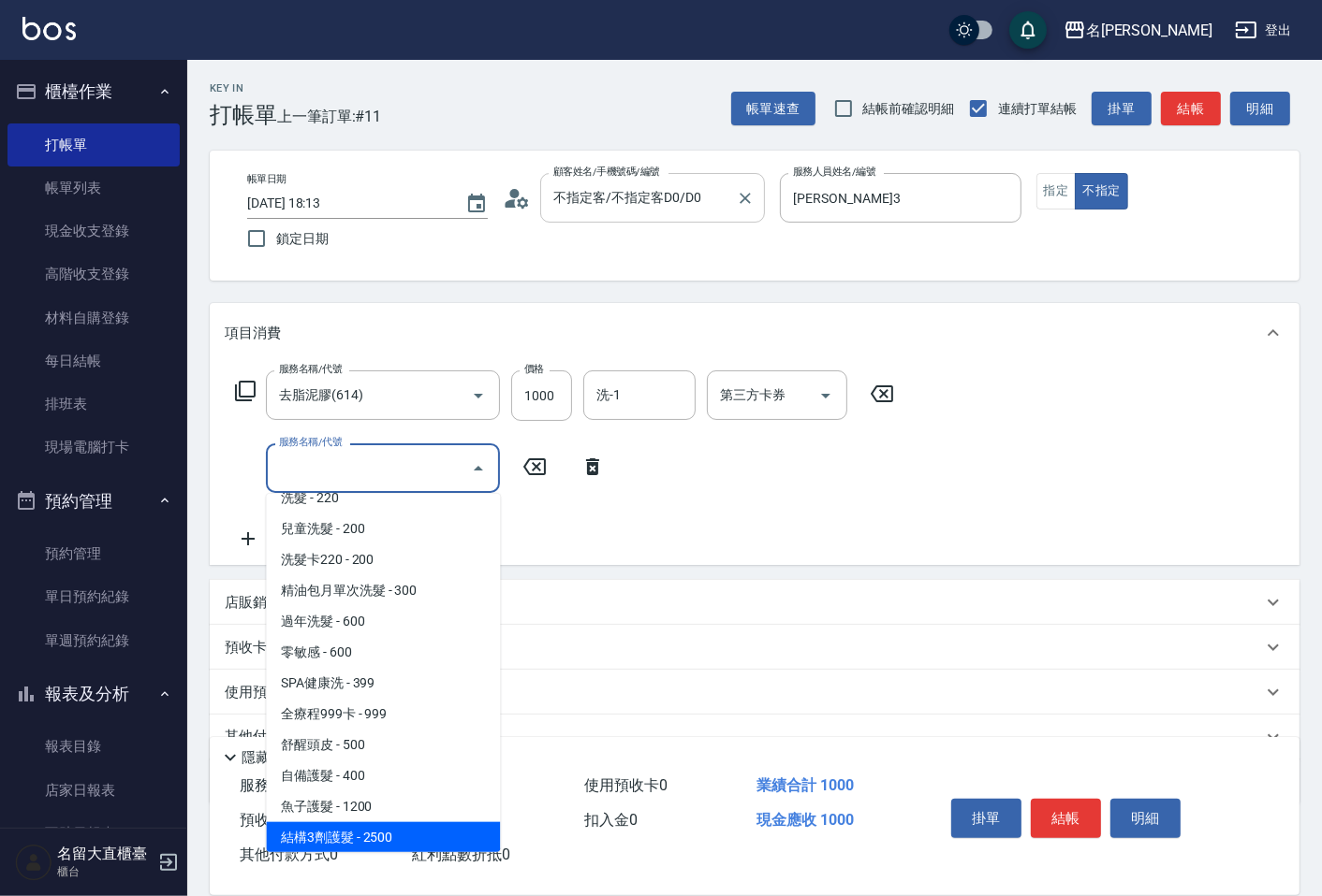
scroll to position [605, 0]
type input "洋[PERSON_NAME](604)"
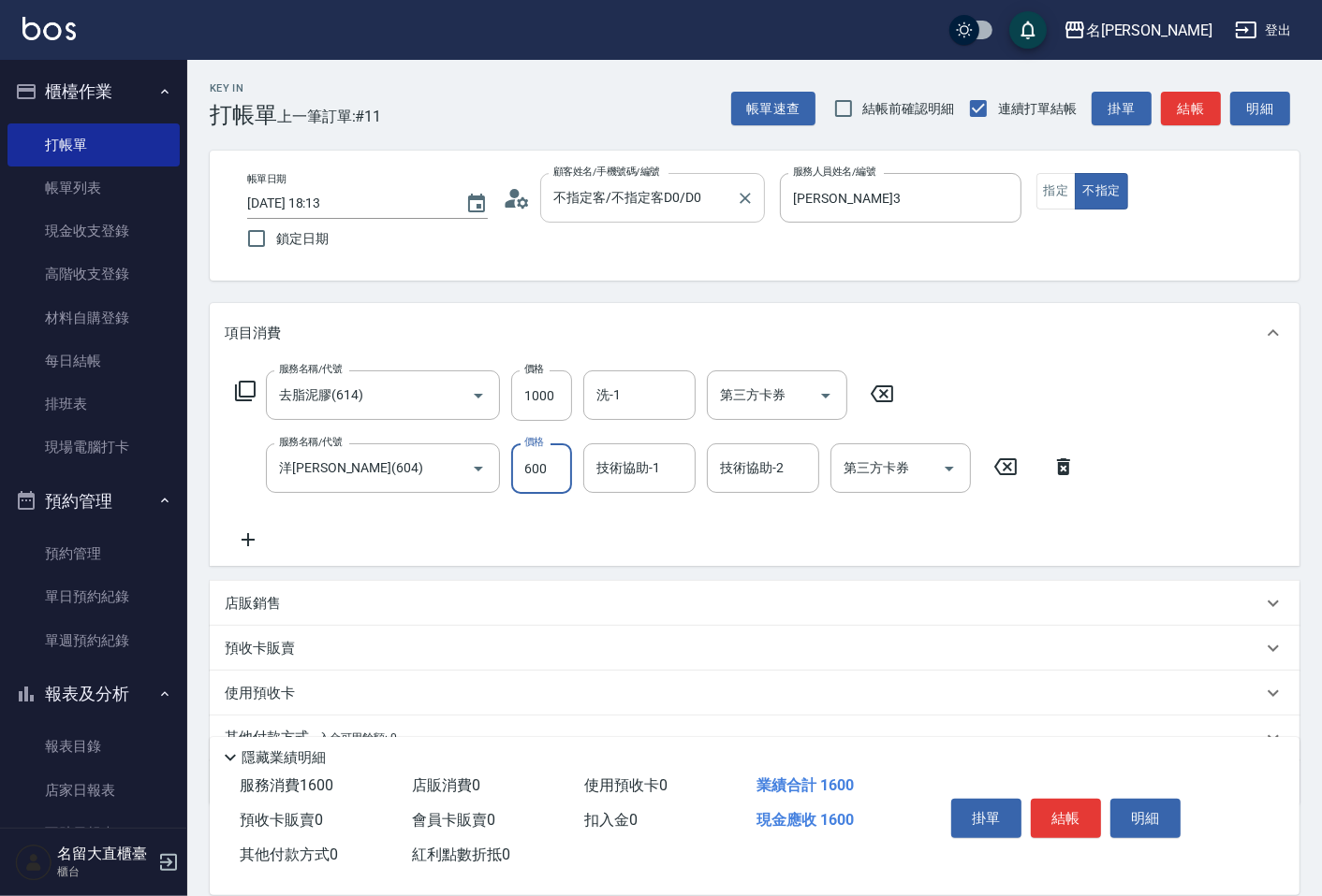
type input "600"
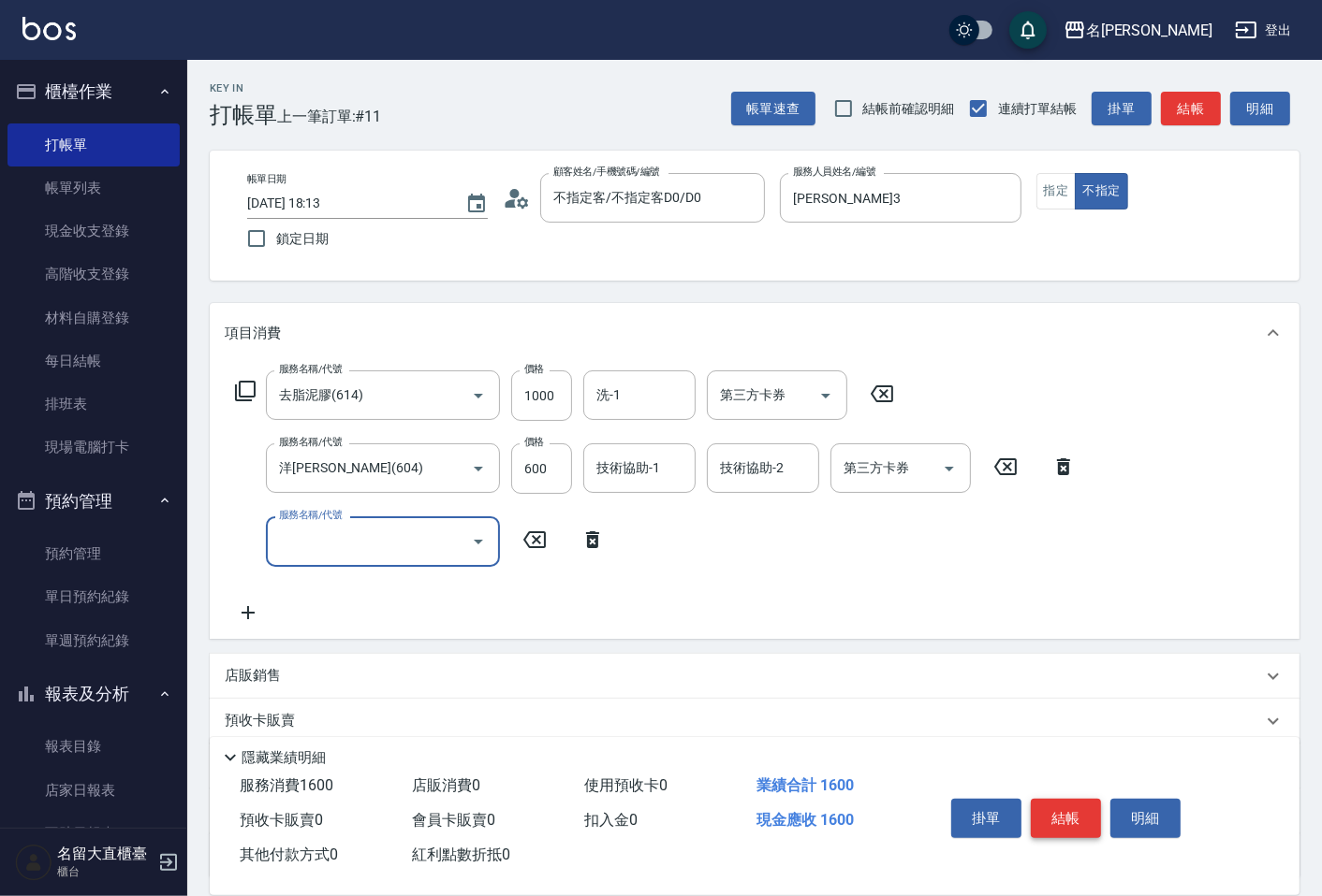
click at [1068, 815] on button "結帳" at bounding box center [1065, 819] width 70 height 40
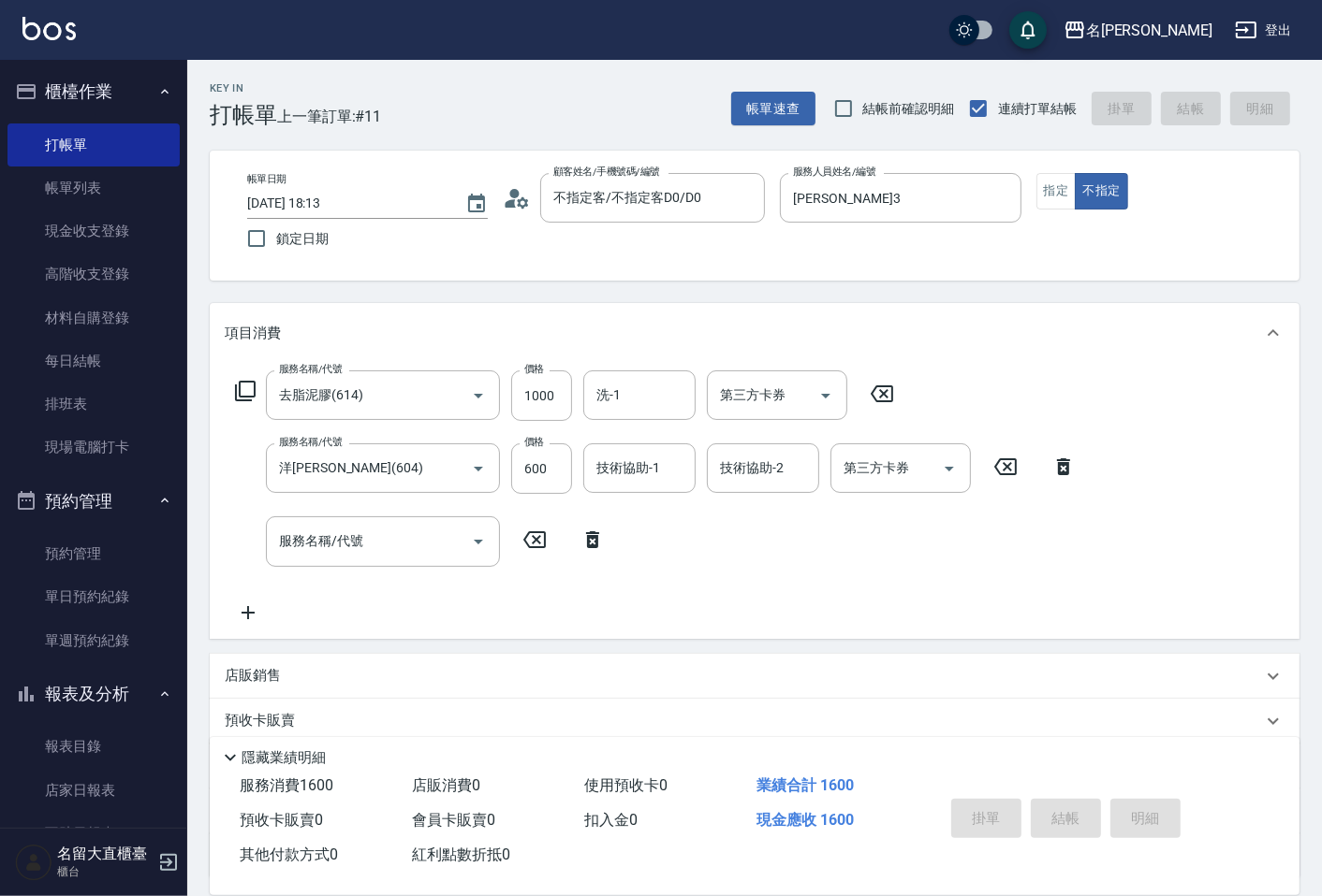
type input "[DATE] 18:14"
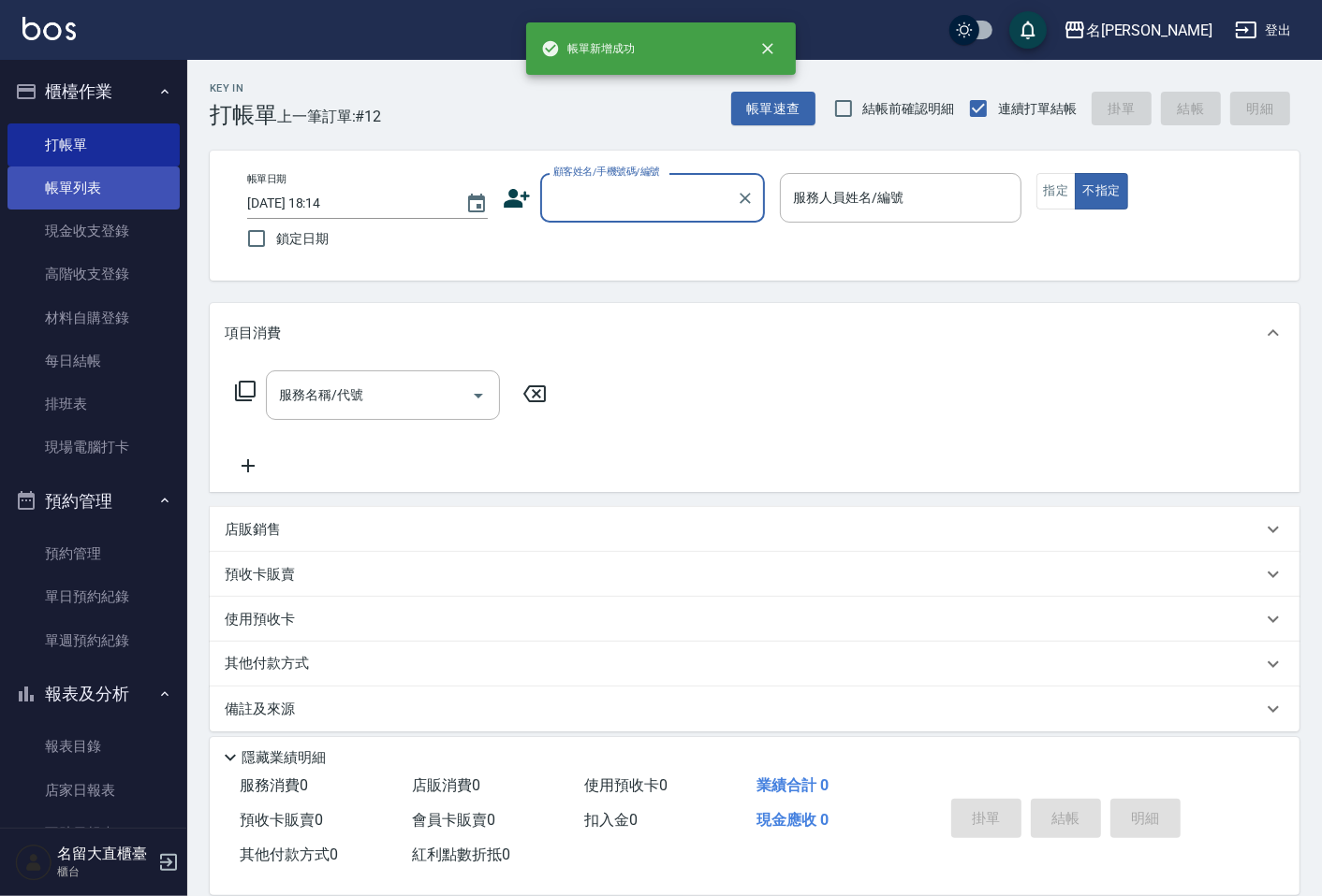
click at [99, 190] on link "帳單列表" at bounding box center [93, 189] width 173 height 43
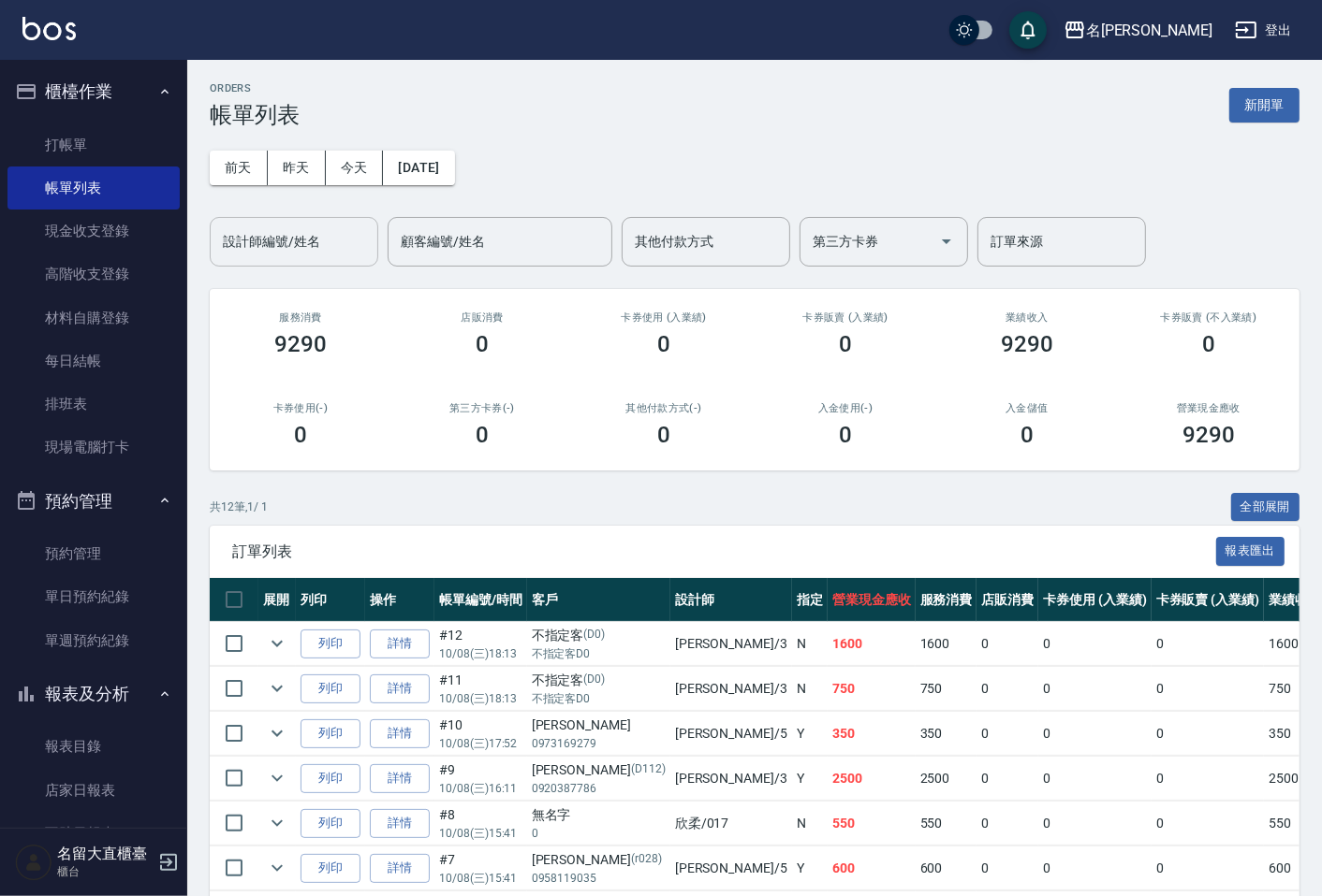
click at [291, 236] on input "設計師編號/姓名" at bounding box center [293, 241] width 152 height 33
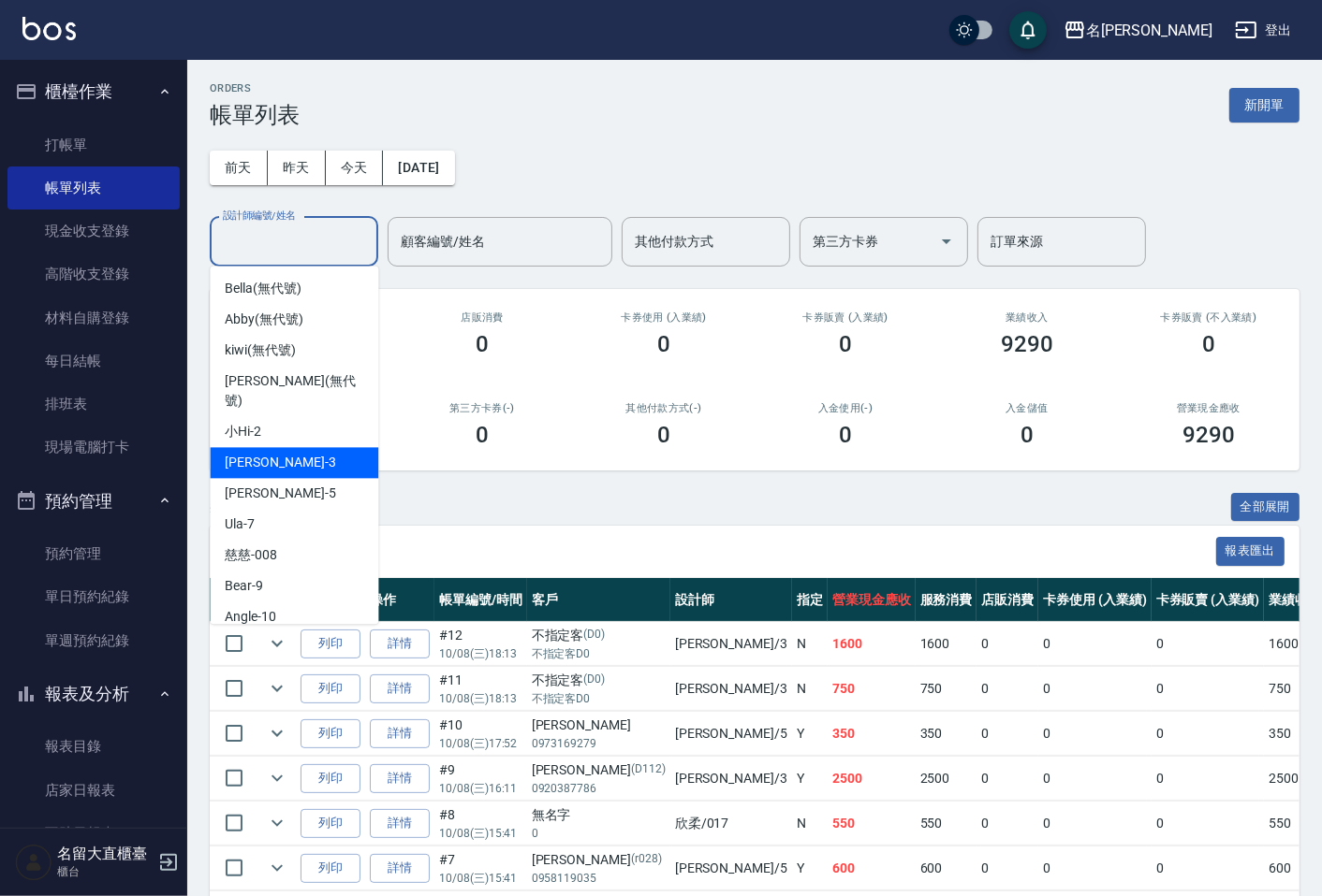
click at [295, 447] on div "[PERSON_NAME]3" at bounding box center [293, 462] width 169 height 31
type input "[PERSON_NAME]3"
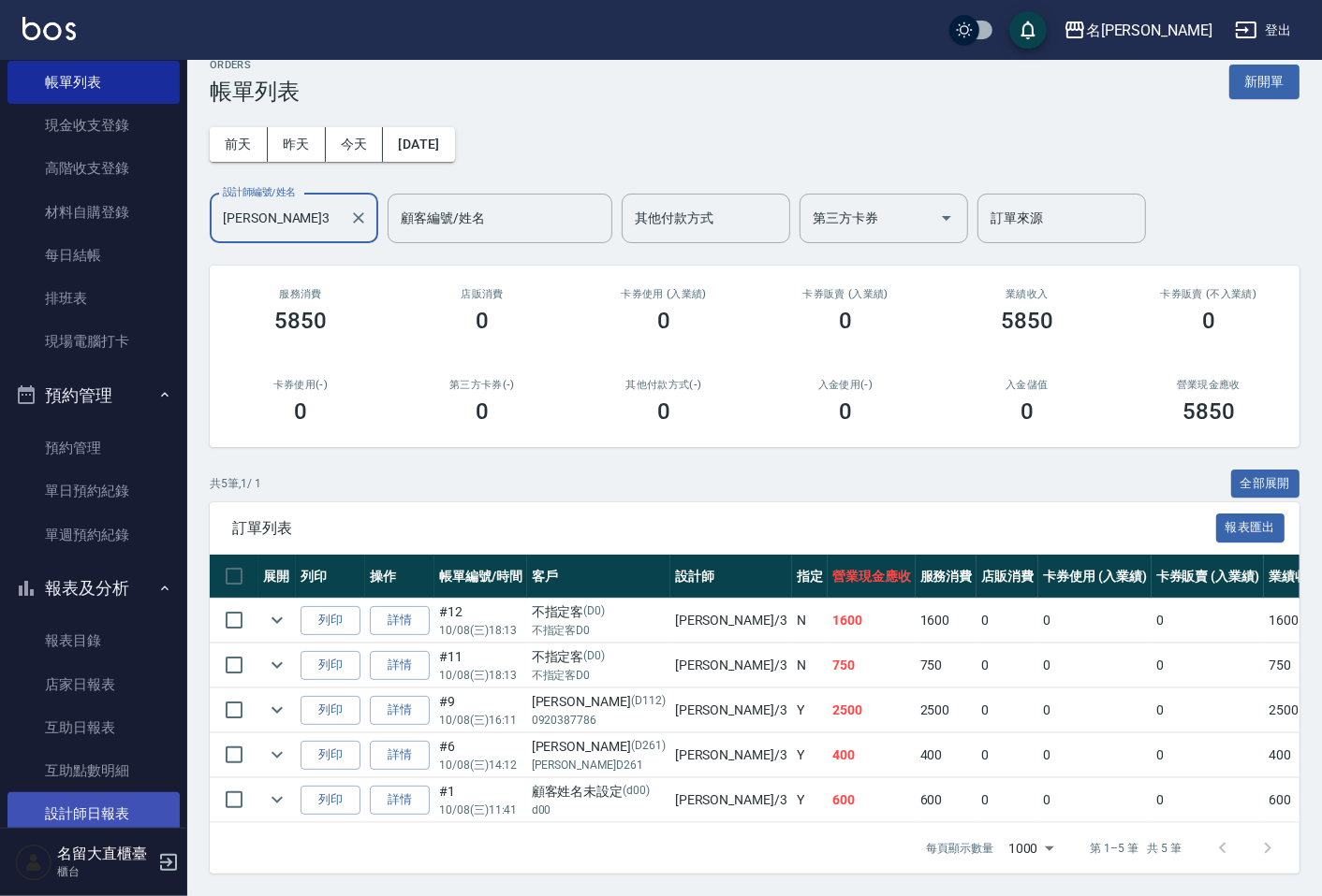
scroll to position [207, 0]
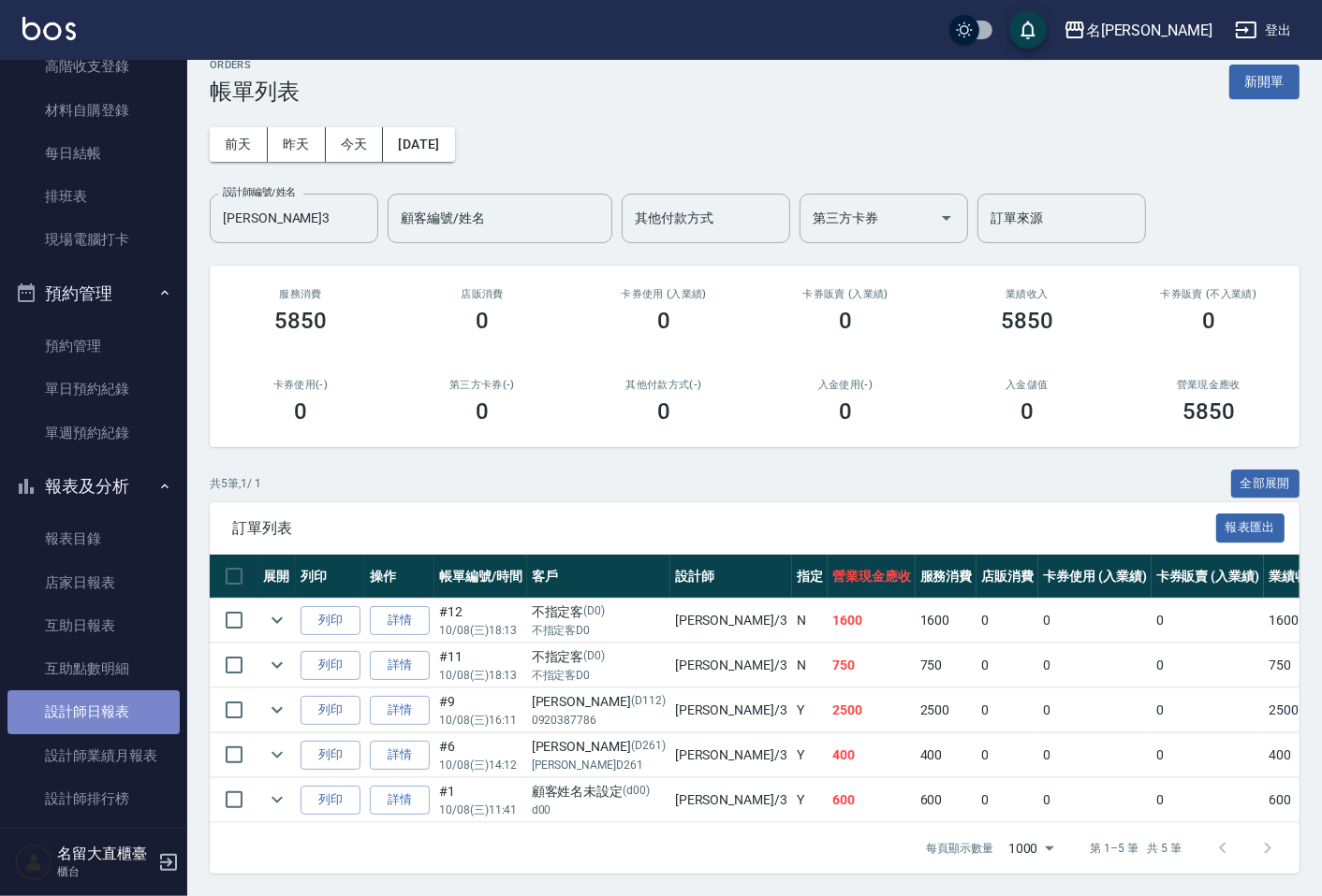
click at [99, 722] on link "設計師日報表" at bounding box center [93, 712] width 173 height 43
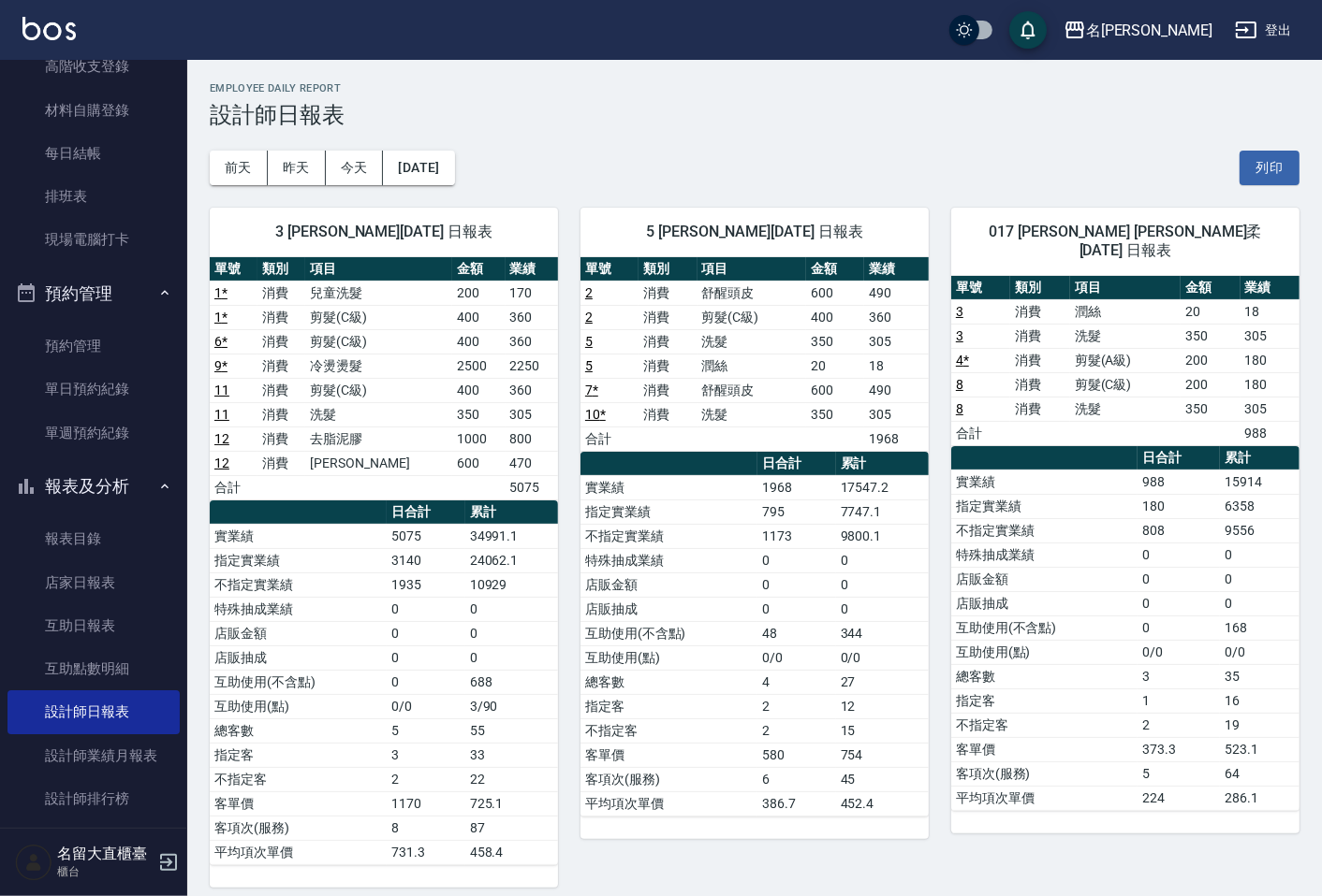
click at [273, 577] on tbody "實業績 5075 34991.1 指定實業績 3140 24062.1 不指定實業績 1935 10929 特殊抽成業績 0 0 店販金額 0 0 店販抽成 …" at bounding box center [383, 693] width 348 height 340
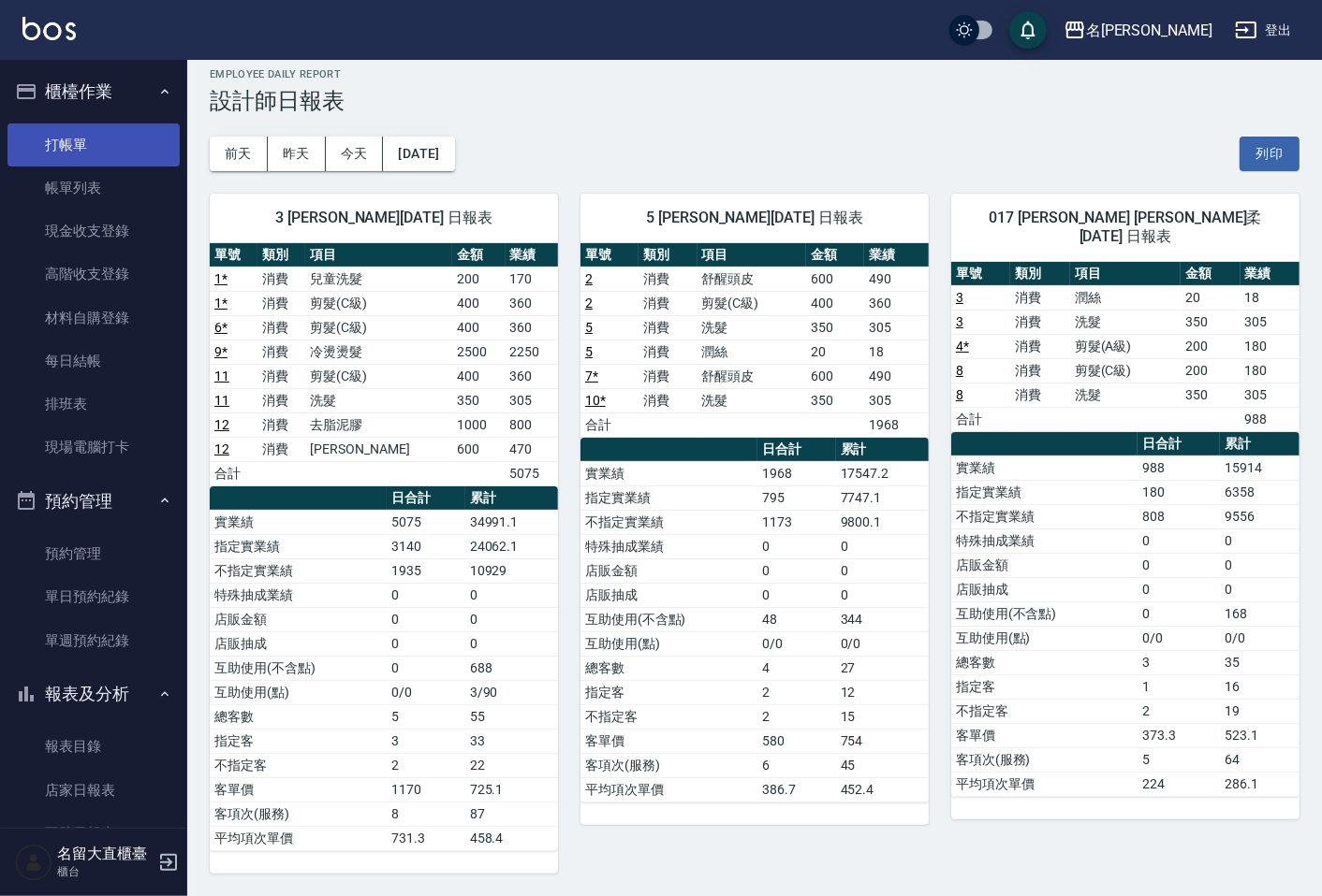
click at [84, 144] on link "打帳單" at bounding box center [93, 145] width 173 height 43
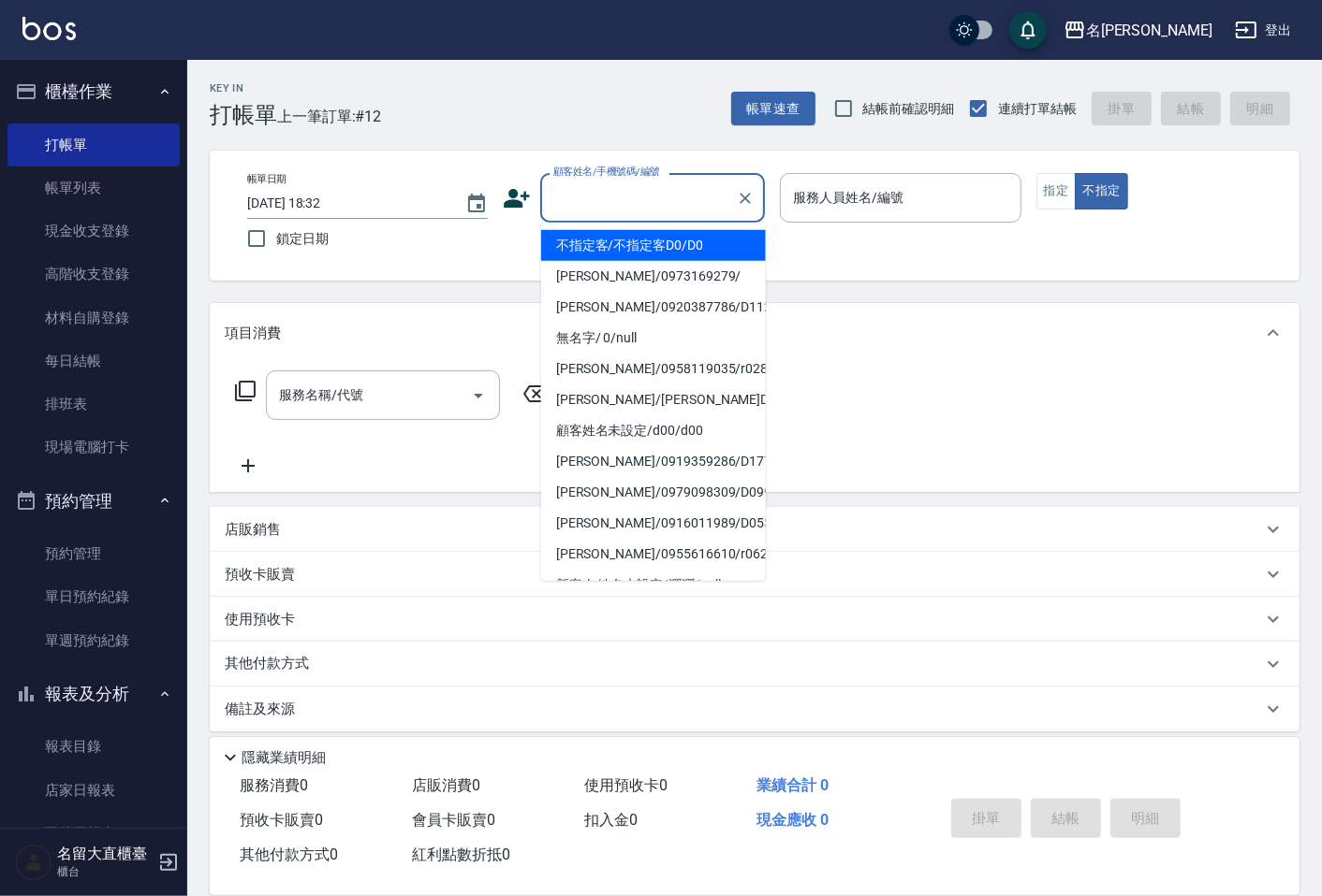
click at [580, 206] on input "顧客姓名/手機號碼/編號" at bounding box center [638, 197] width 179 height 33
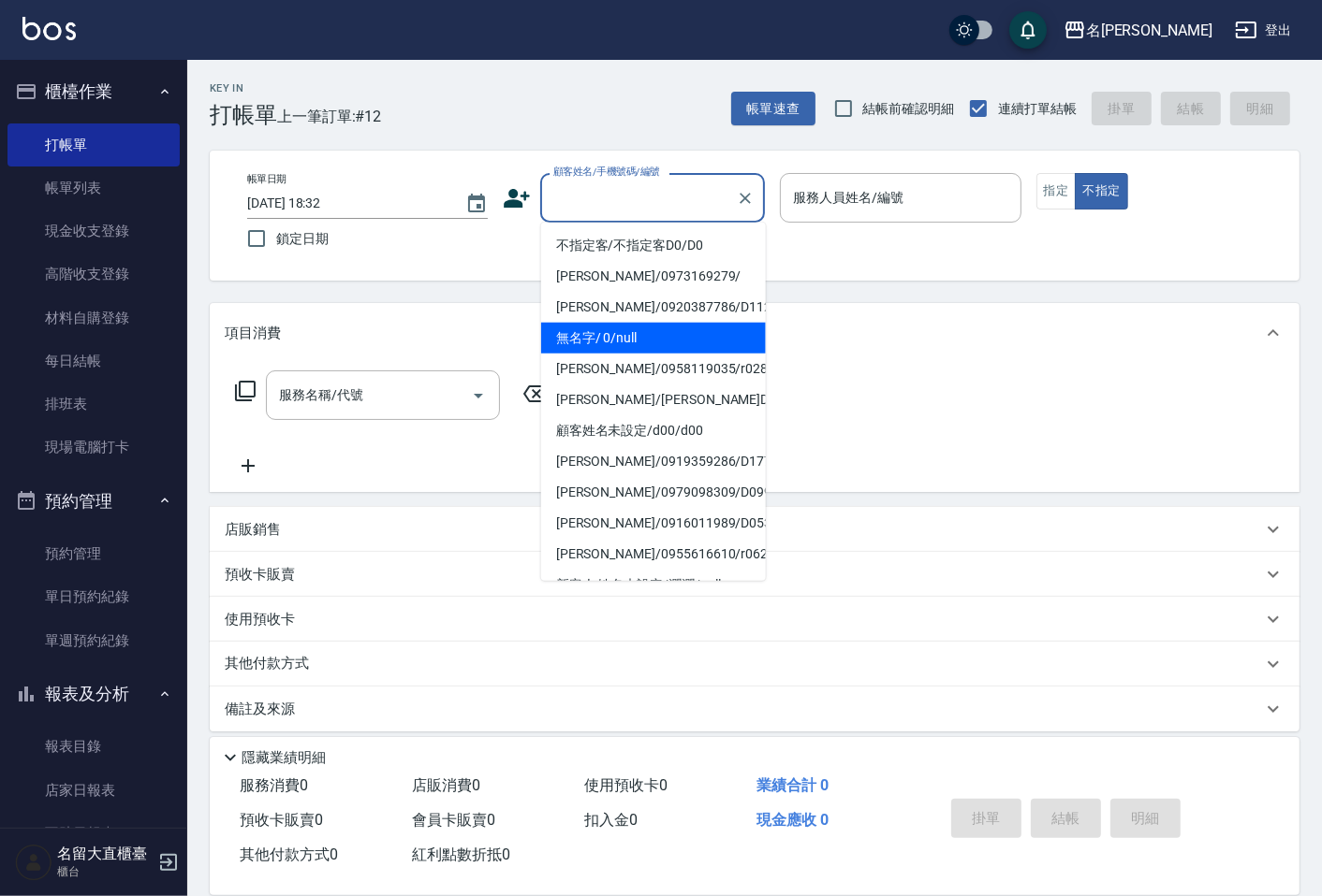
click at [603, 330] on li "無名字/ 0/null" at bounding box center [653, 338] width 225 height 31
type input "無名字/ 0/null"
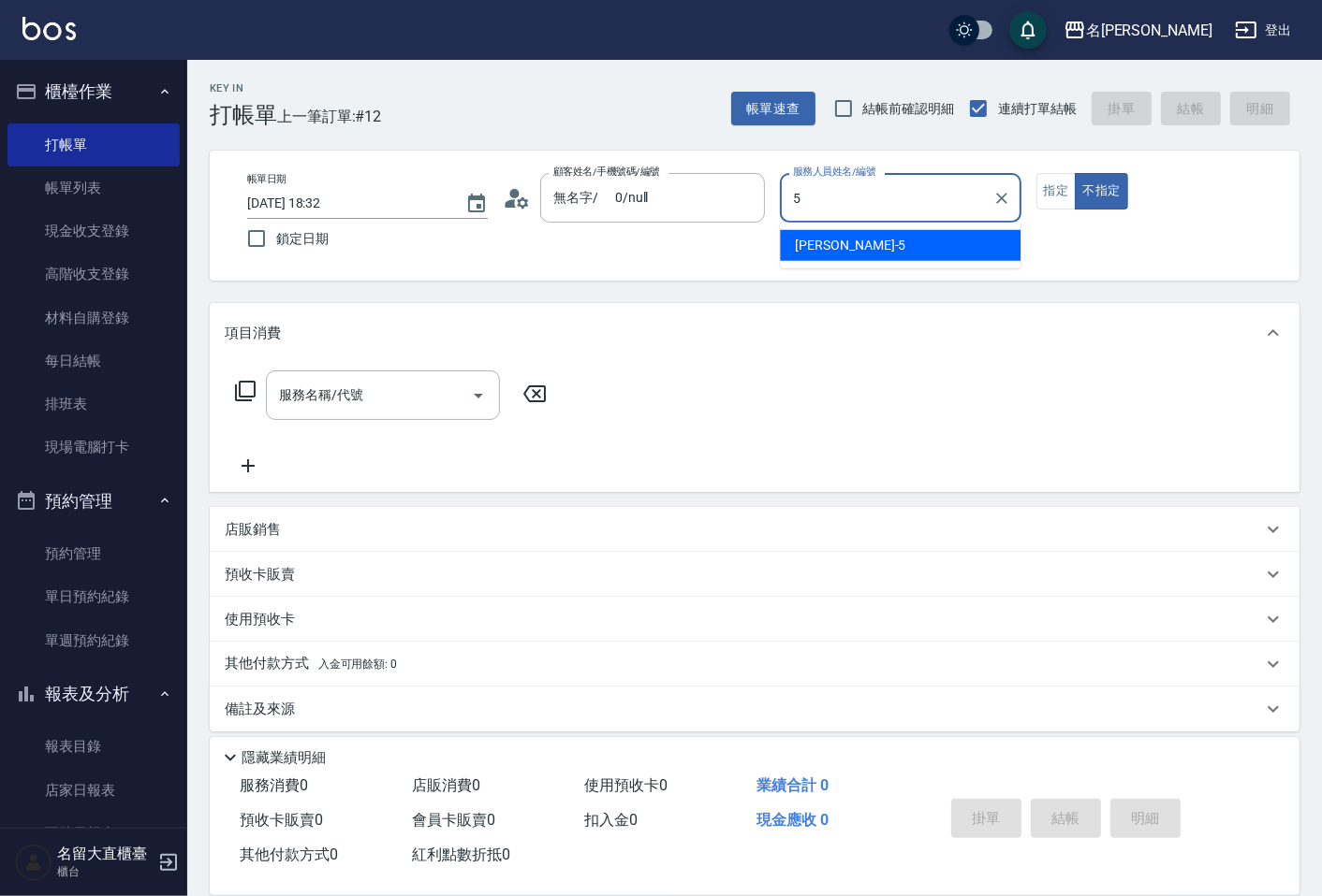
type input "Reese-5"
type button "false"
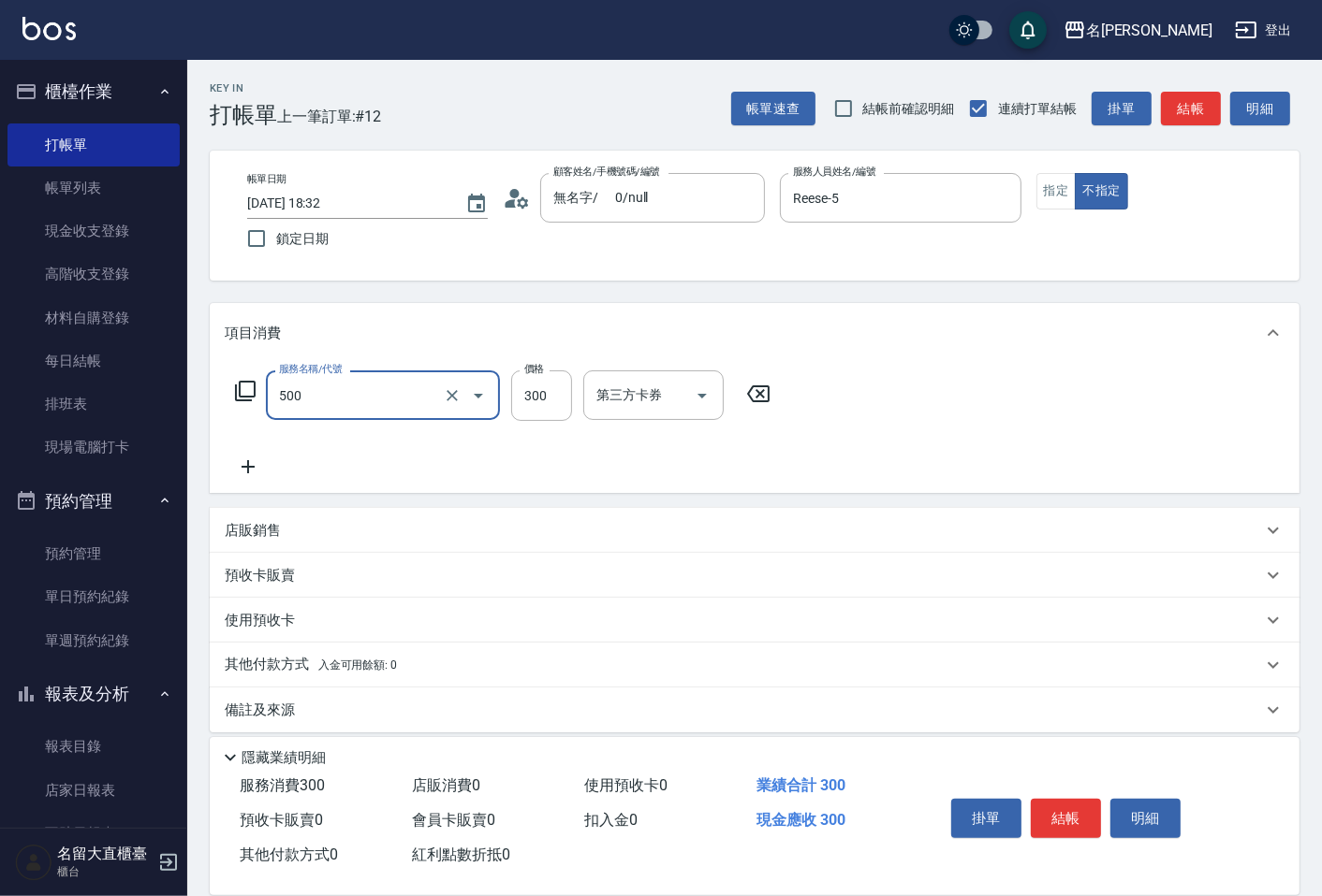
type input "洗髮(500)"
type input "350"
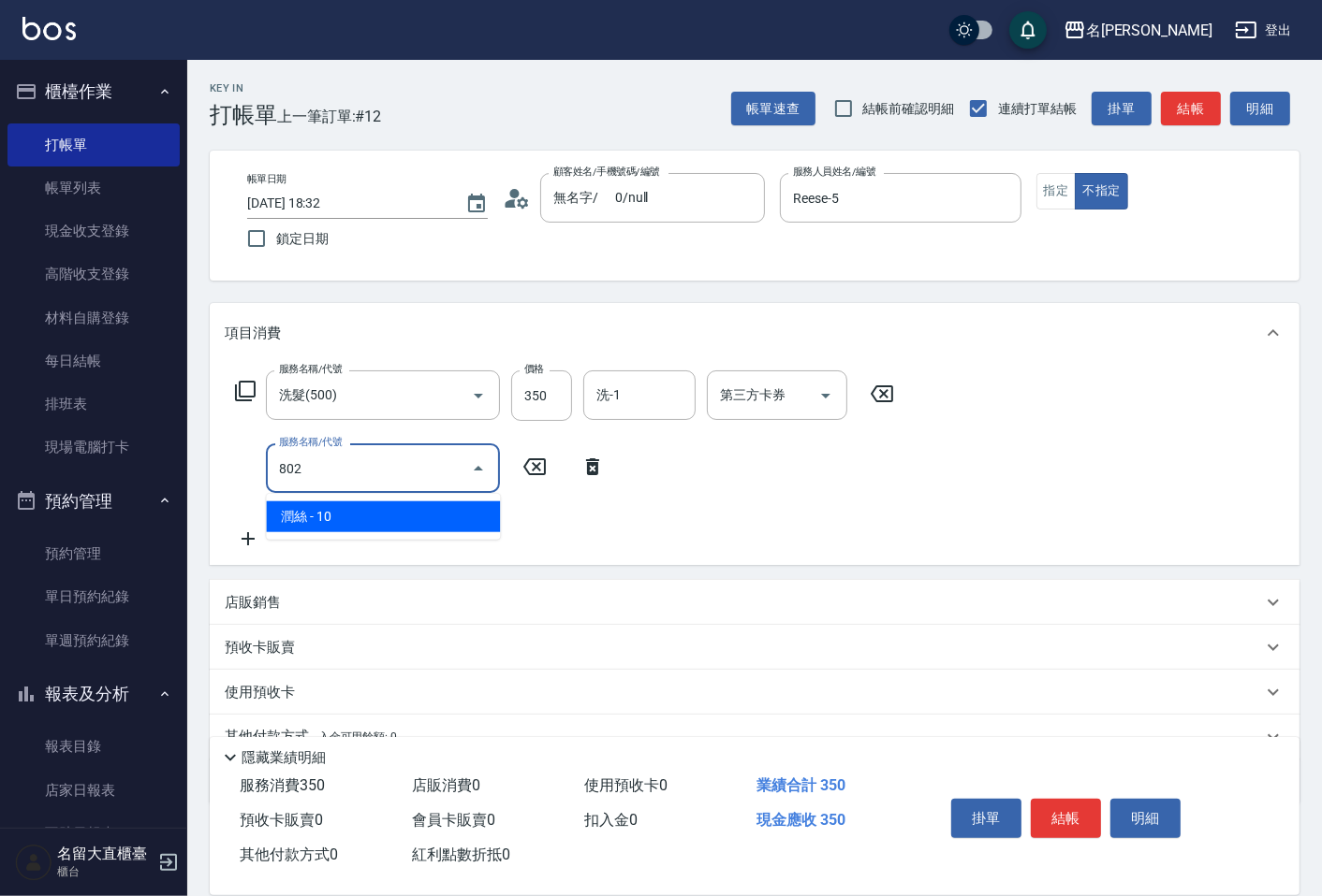
type input "潤絲(802)"
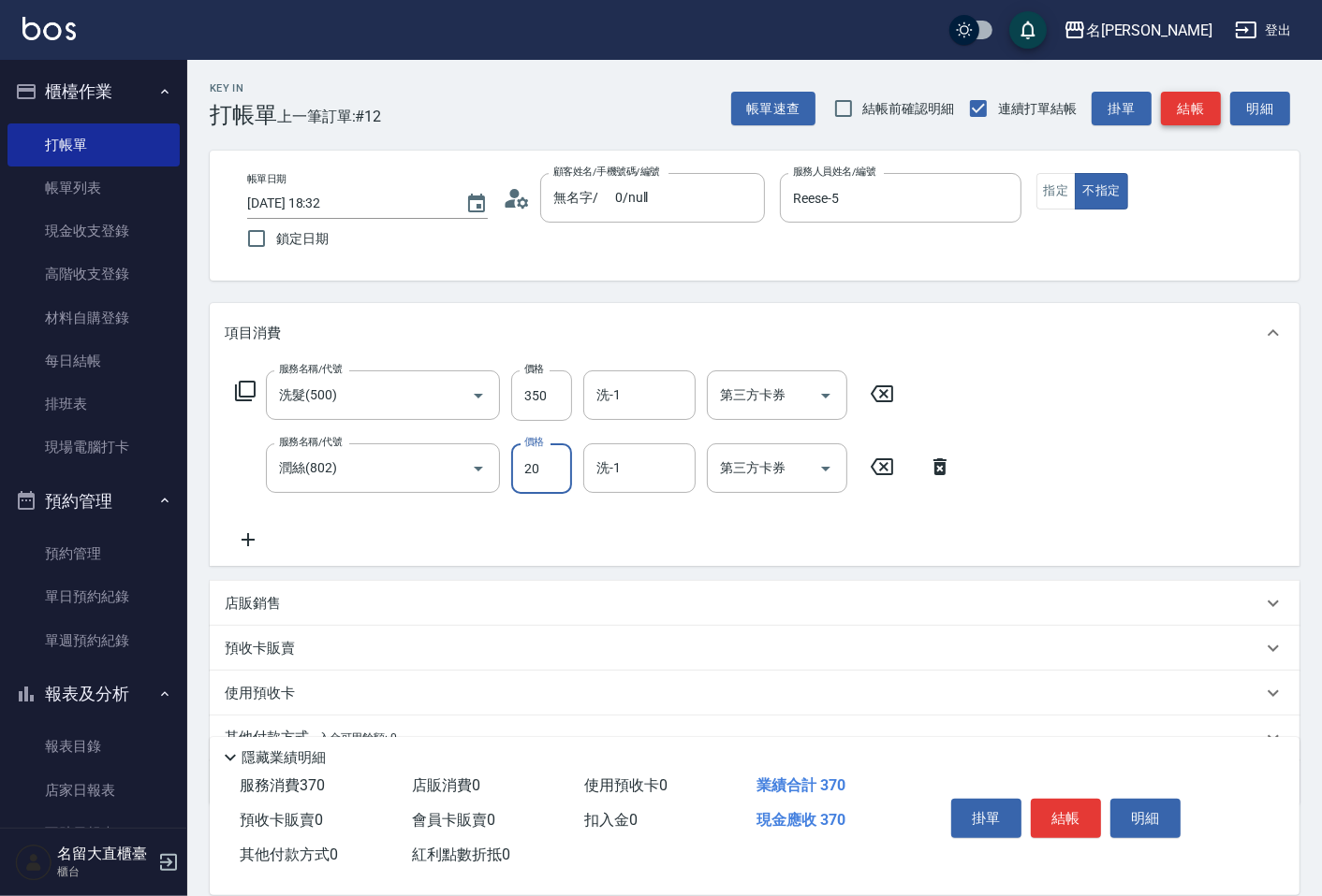
type input "20"
click at [1184, 109] on button "結帳" at bounding box center [1190, 108] width 59 height 35
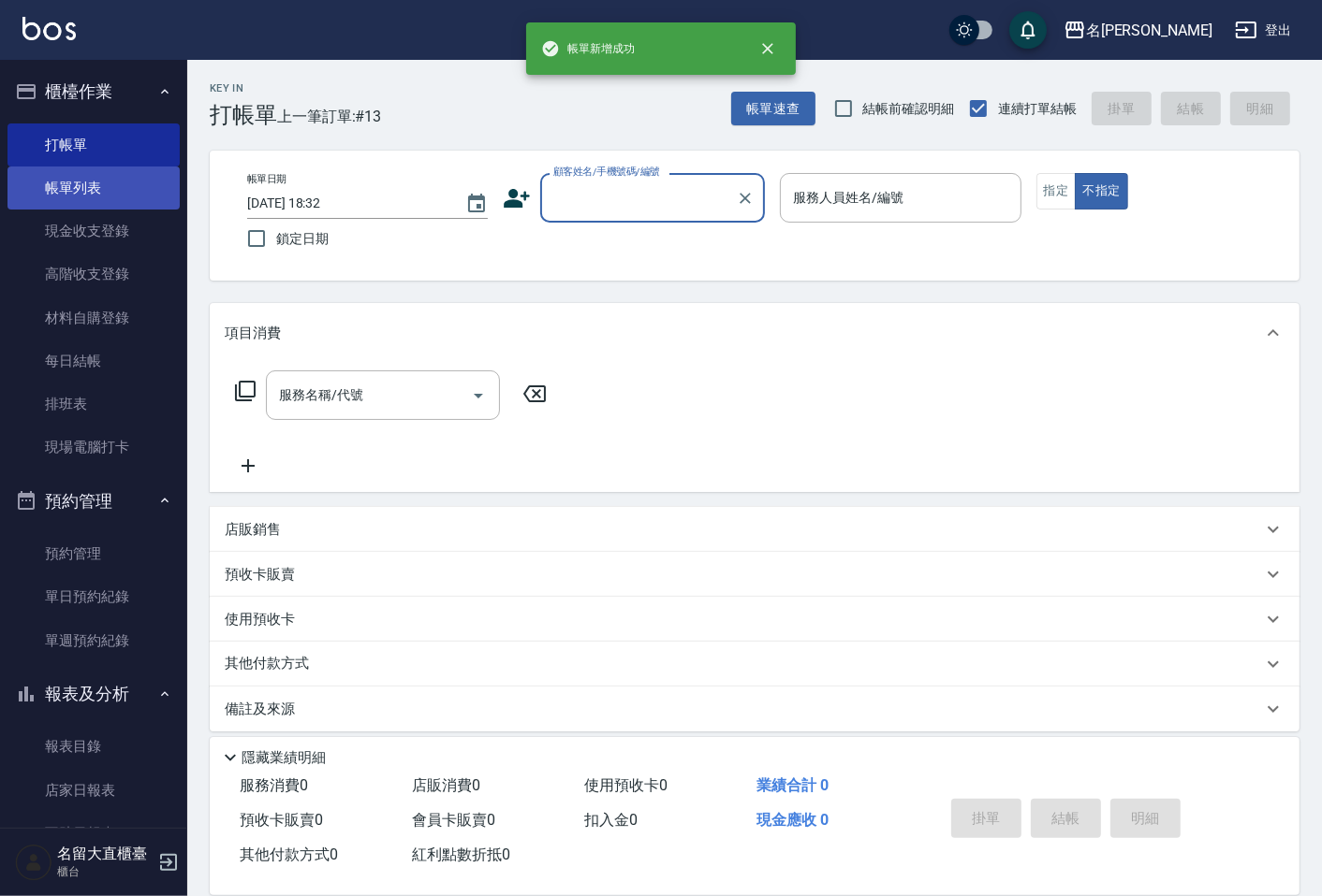
click at [143, 182] on link "帳單列表" at bounding box center [93, 189] width 173 height 43
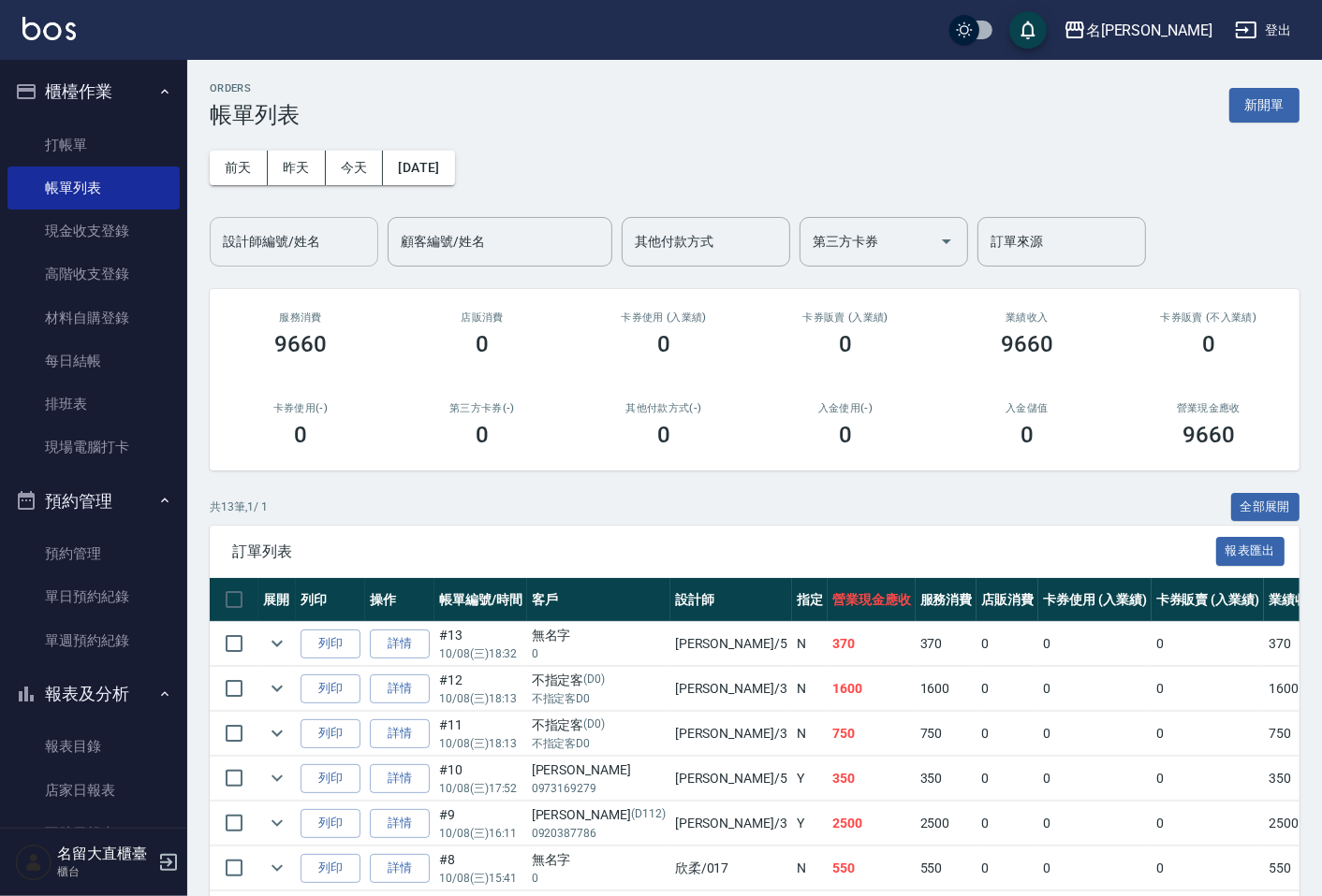
click at [292, 226] on div "設計師編號/姓名 設計師編號/姓名" at bounding box center [293, 241] width 169 height 50
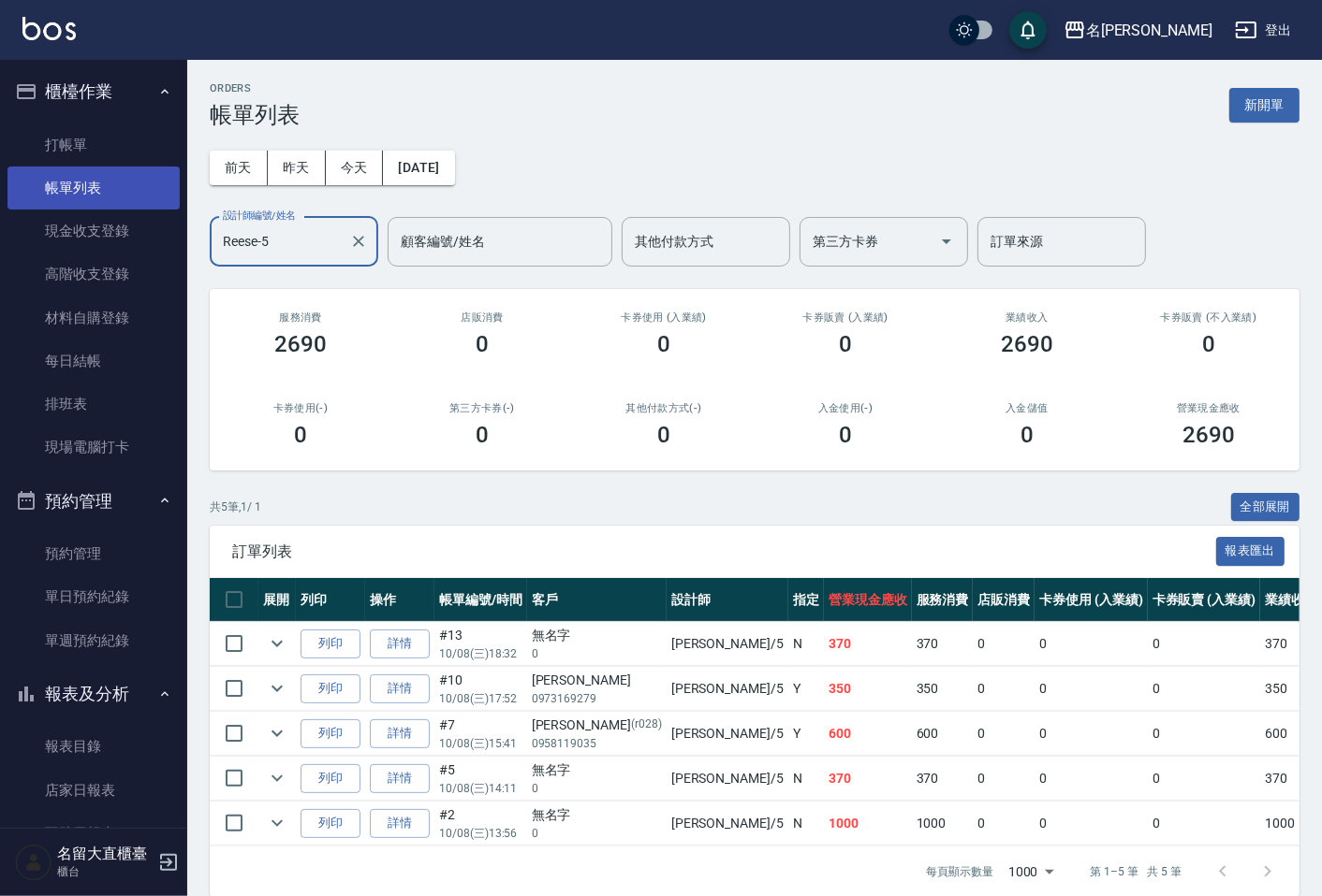
type input "Reese-5"
click at [126, 167] on link "帳單列表" at bounding box center [93, 189] width 173 height 43
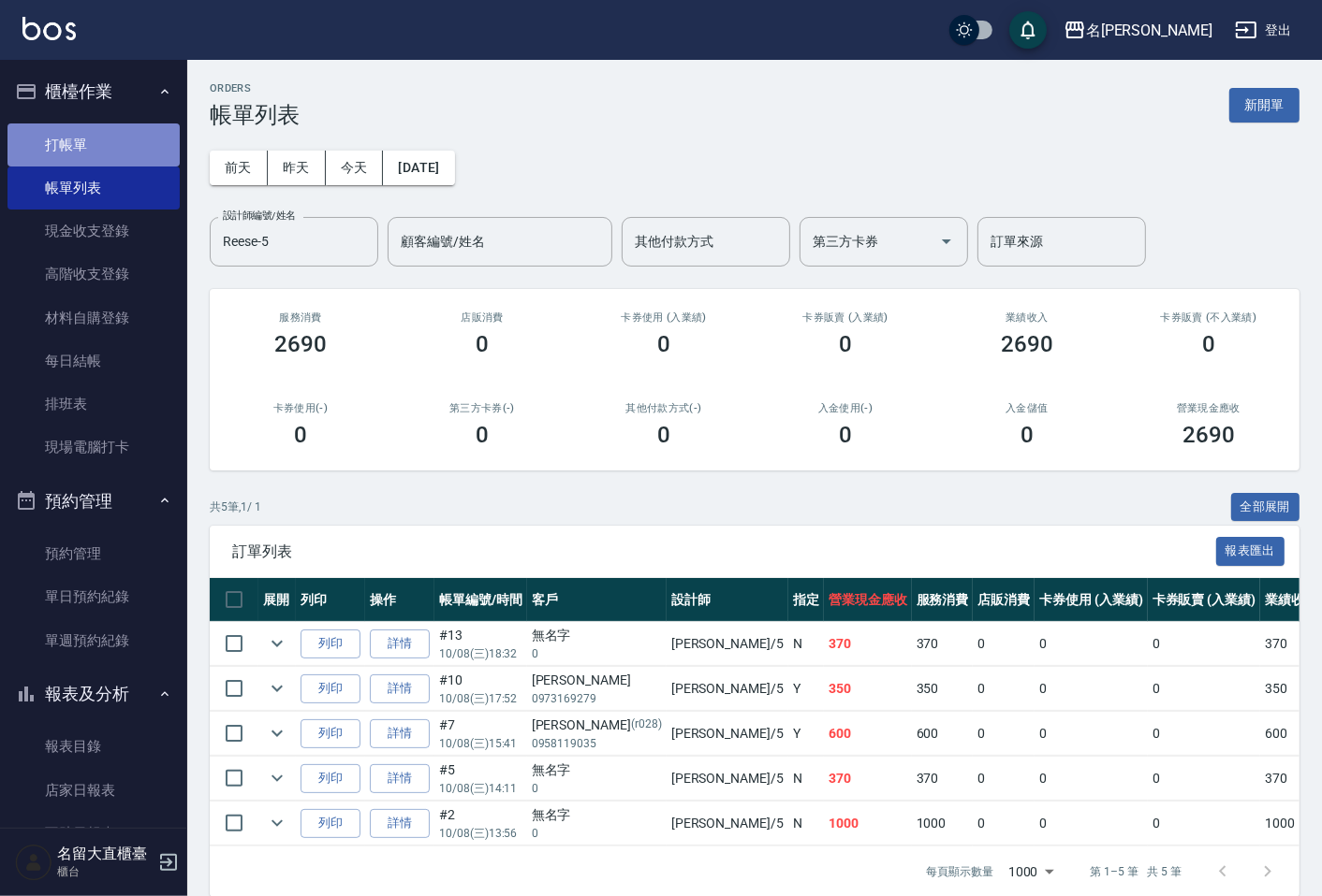
click at [127, 150] on link "打帳單" at bounding box center [93, 145] width 173 height 43
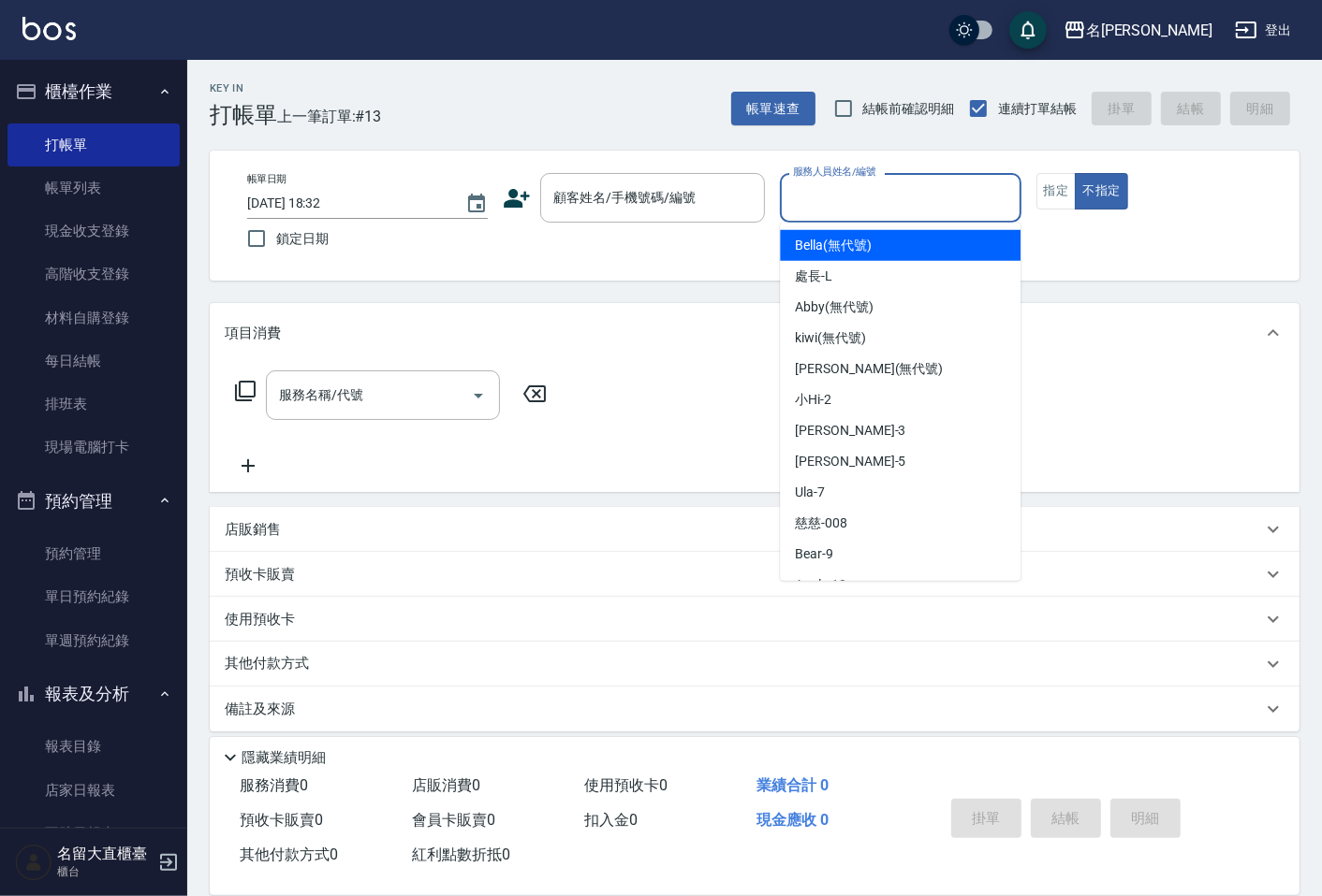
click at [858, 208] on input "服務人員姓名/編號" at bounding box center [899, 197] width 224 height 33
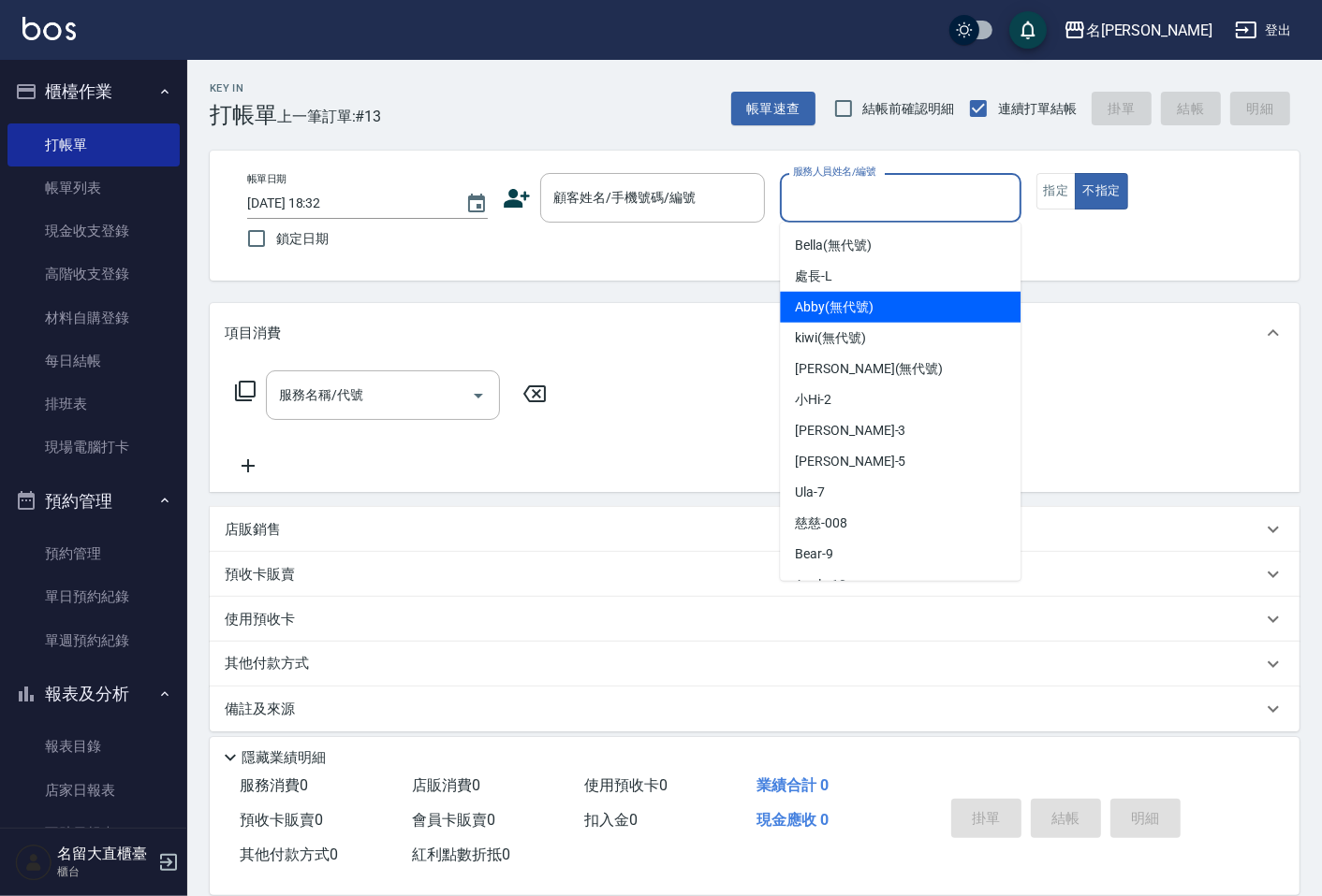
drag, startPoint x: 1020, startPoint y: 301, endPoint x: 1022, endPoint y: 320, distance: 19.1
click at [1022, 320] on body "名留大直 登出 櫃檯作業 打帳單 帳單列表 現金收支登錄 高階收支登錄 材料自購登錄 每日結帳 排班表 現場電腦打卡 預約管理 預約管理 單日預約紀錄 單週預…" at bounding box center [661, 455] width 1322 height 909
drag, startPoint x: 1020, startPoint y: 333, endPoint x: 1020, endPoint y: 349, distance: 16.0
click at [1020, 349] on ul "[PERSON_NAME] (無代號) 處長 -[PERSON_NAME] (無代號) kiwi (無代號) [PERSON_NAME] (無代號) 小Hi …" at bounding box center [899, 402] width 241 height 358
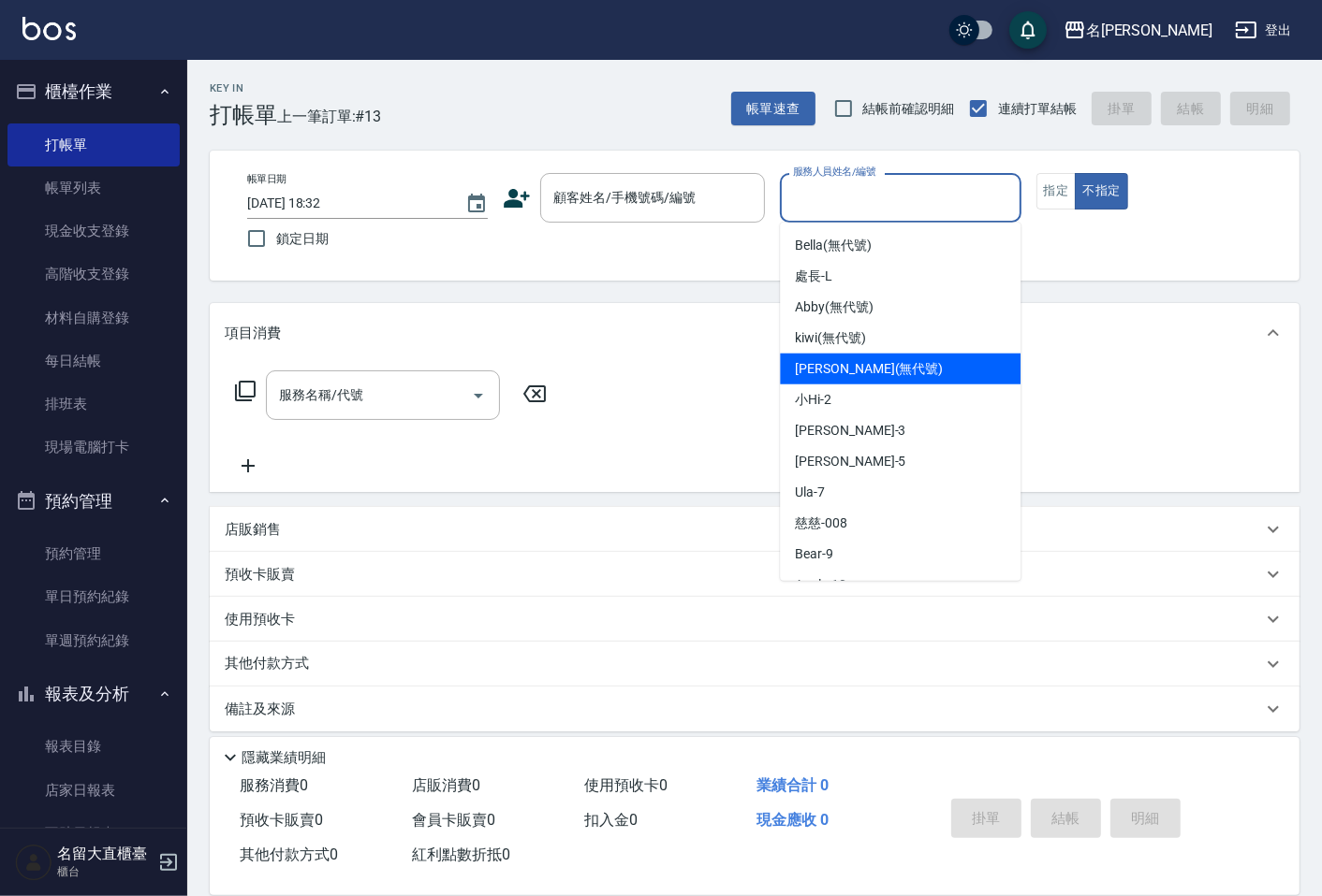
drag, startPoint x: 1005, startPoint y: 363, endPoint x: 1022, endPoint y: 384, distance: 27.0
click at [1022, 384] on body "名留大直 登出 櫃檯作業 打帳單 帳單列表 現金收支登錄 高階收支登錄 材料自購登錄 每日結帳 排班表 現場電腦打卡 預約管理 預約管理 單日預約紀錄 單週預…" at bounding box center [661, 455] width 1322 height 909
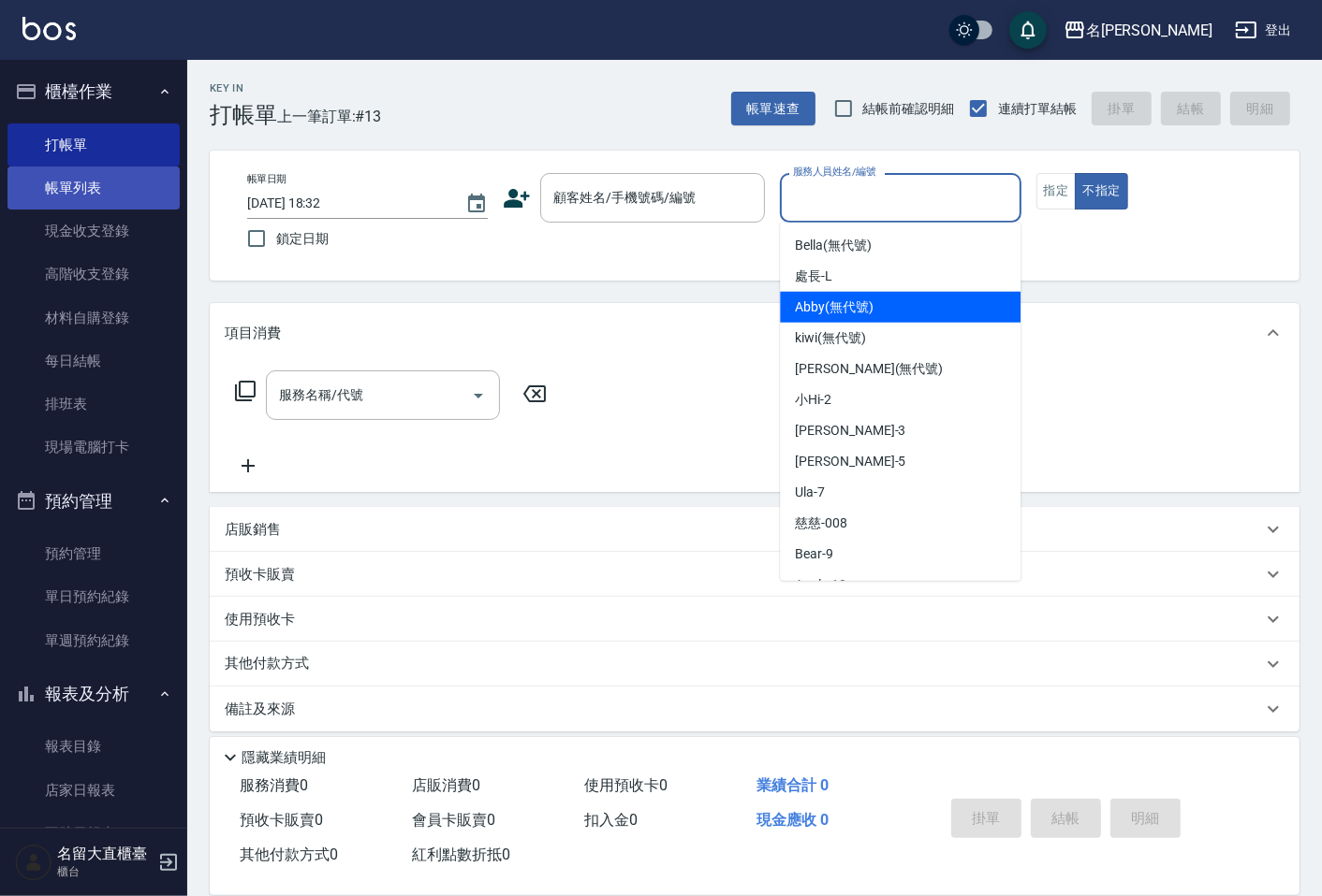
click at [49, 189] on link "帳單列表" at bounding box center [93, 189] width 173 height 43
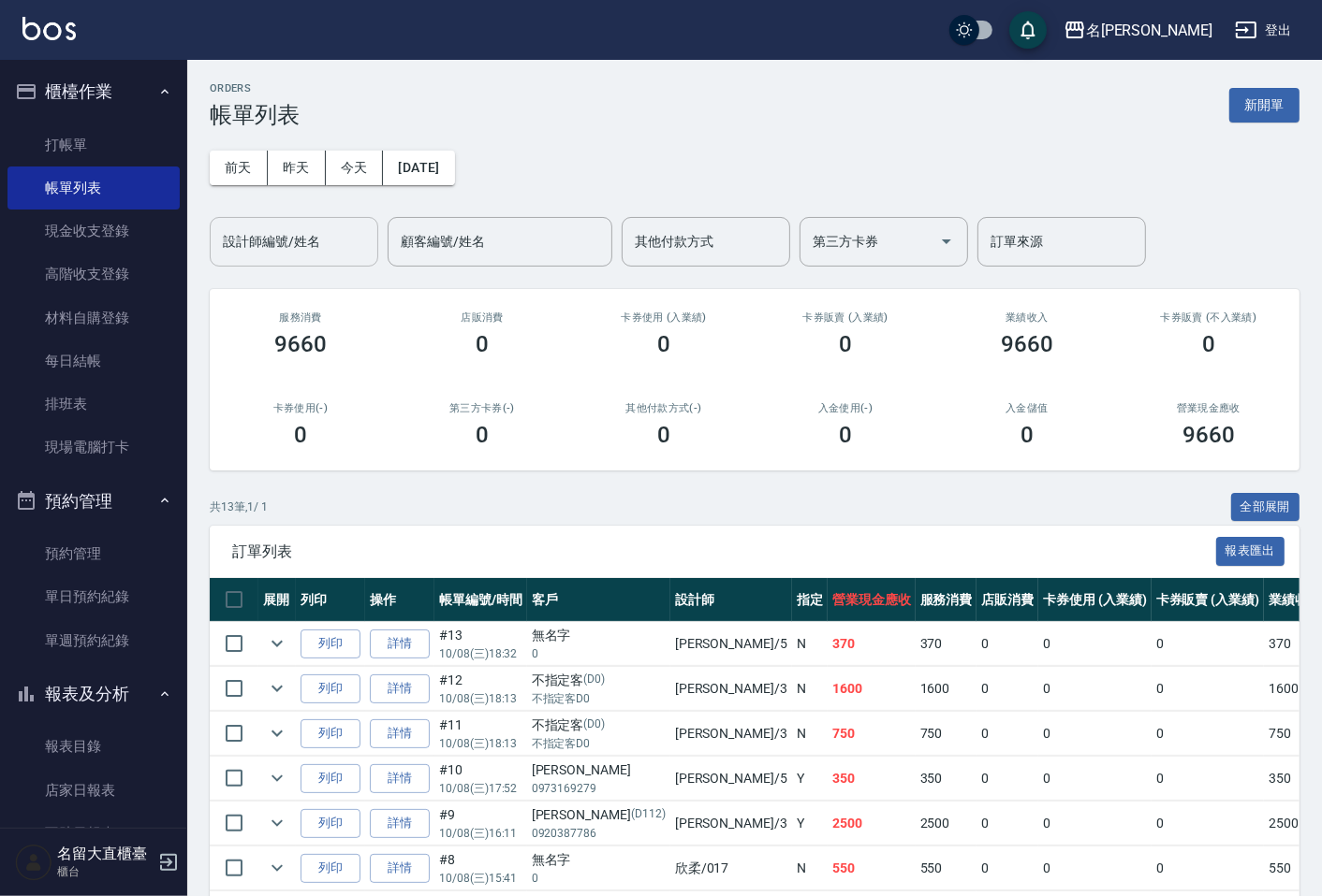
click at [325, 259] on div "設計師編號/姓名" at bounding box center [293, 241] width 169 height 50
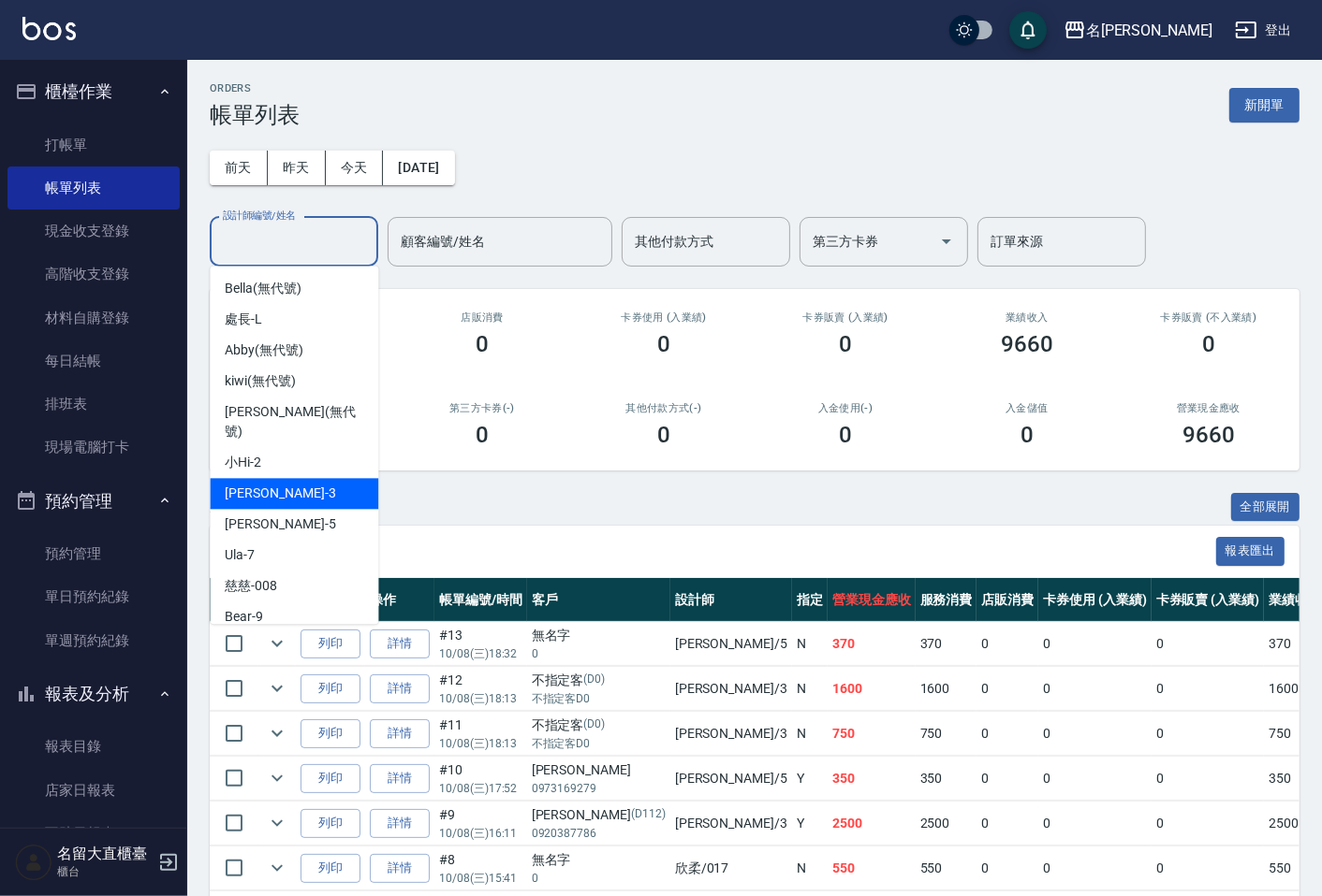
click at [259, 484] on span "[PERSON_NAME]3" at bounding box center [279, 493] width 110 height 20
type input "[PERSON_NAME]3"
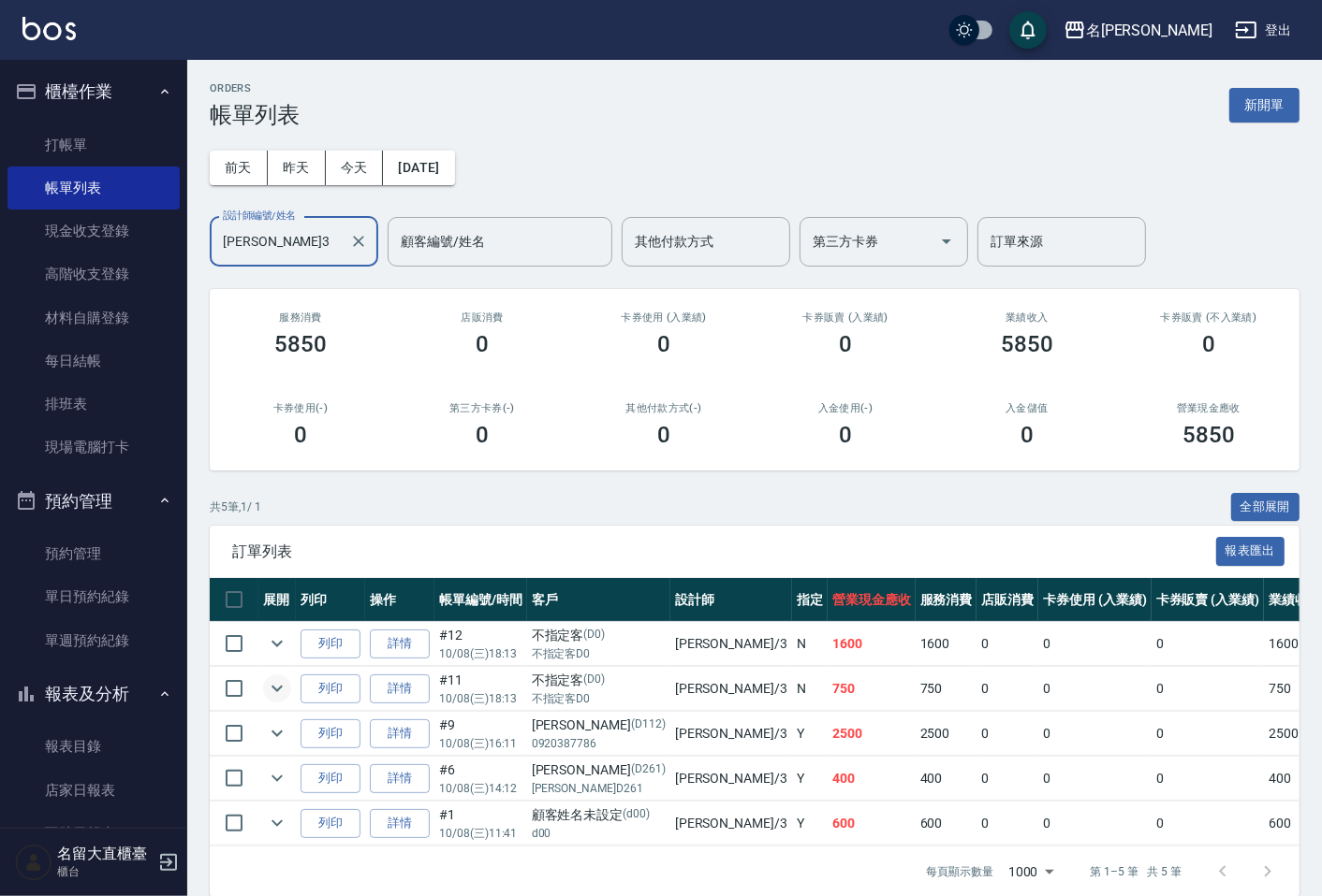
click at [275, 686] on icon "expand row" at bounding box center [277, 689] width 23 height 23
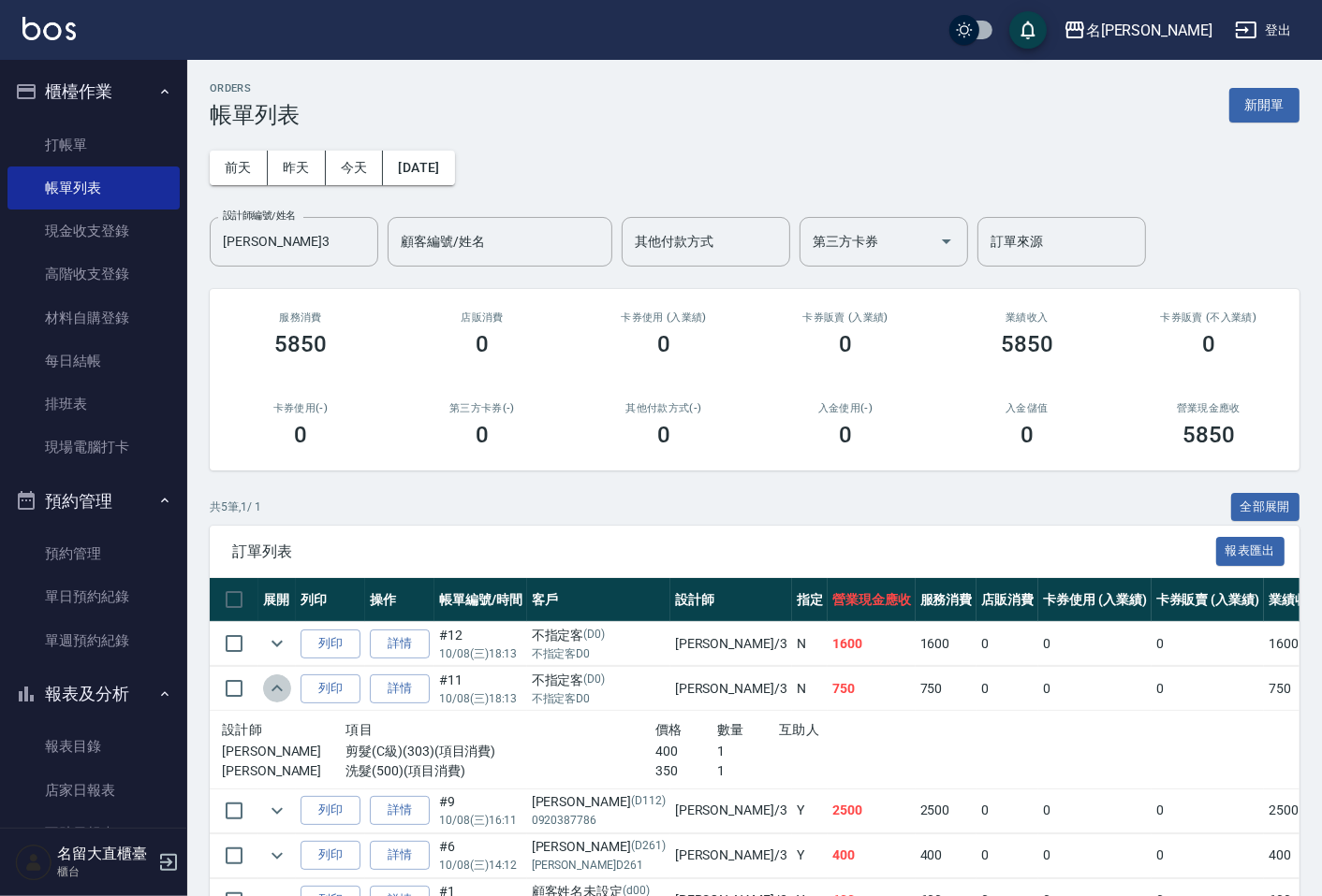
click at [273, 683] on icon "expand row" at bounding box center [277, 689] width 23 height 23
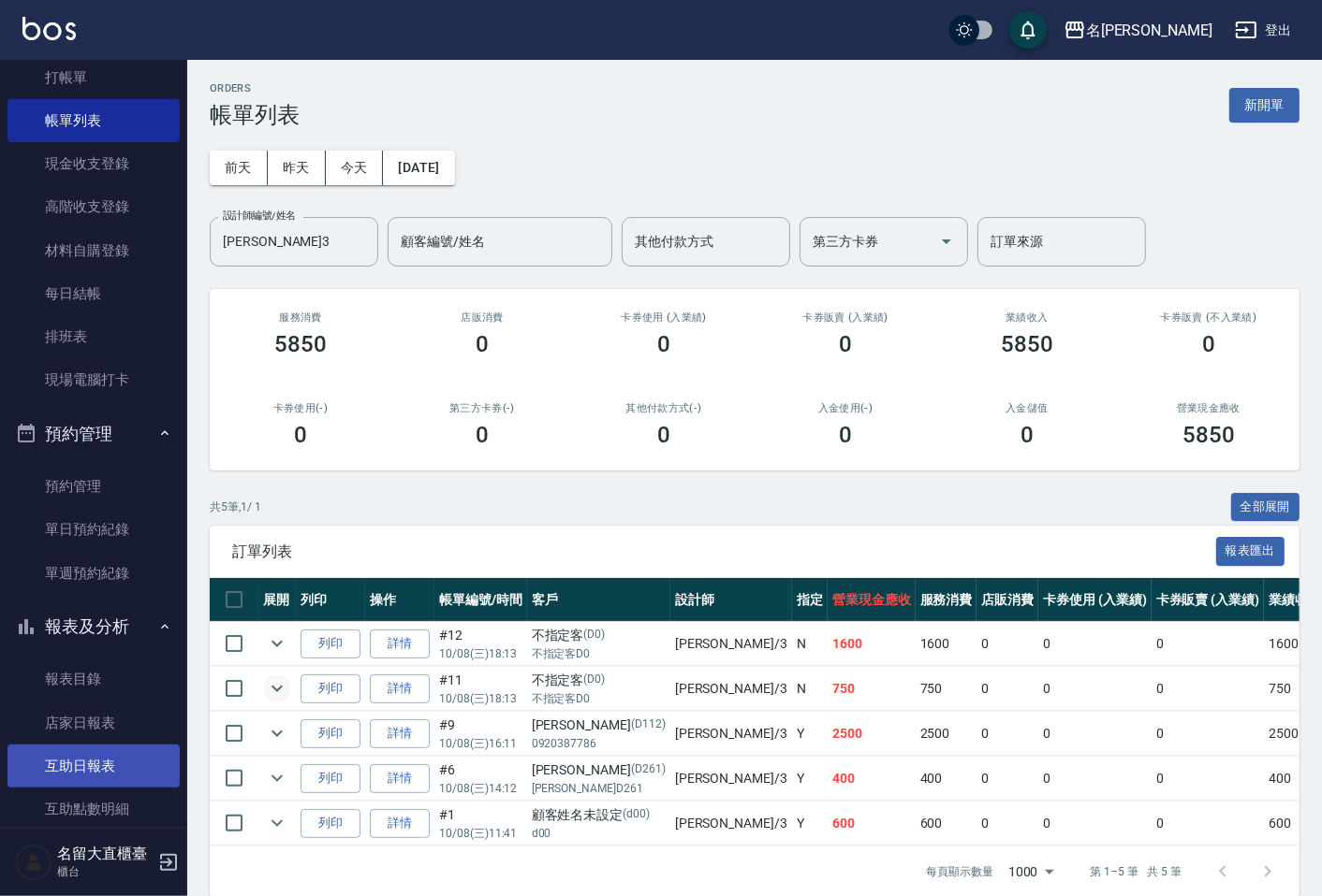
scroll to position [104, 0]
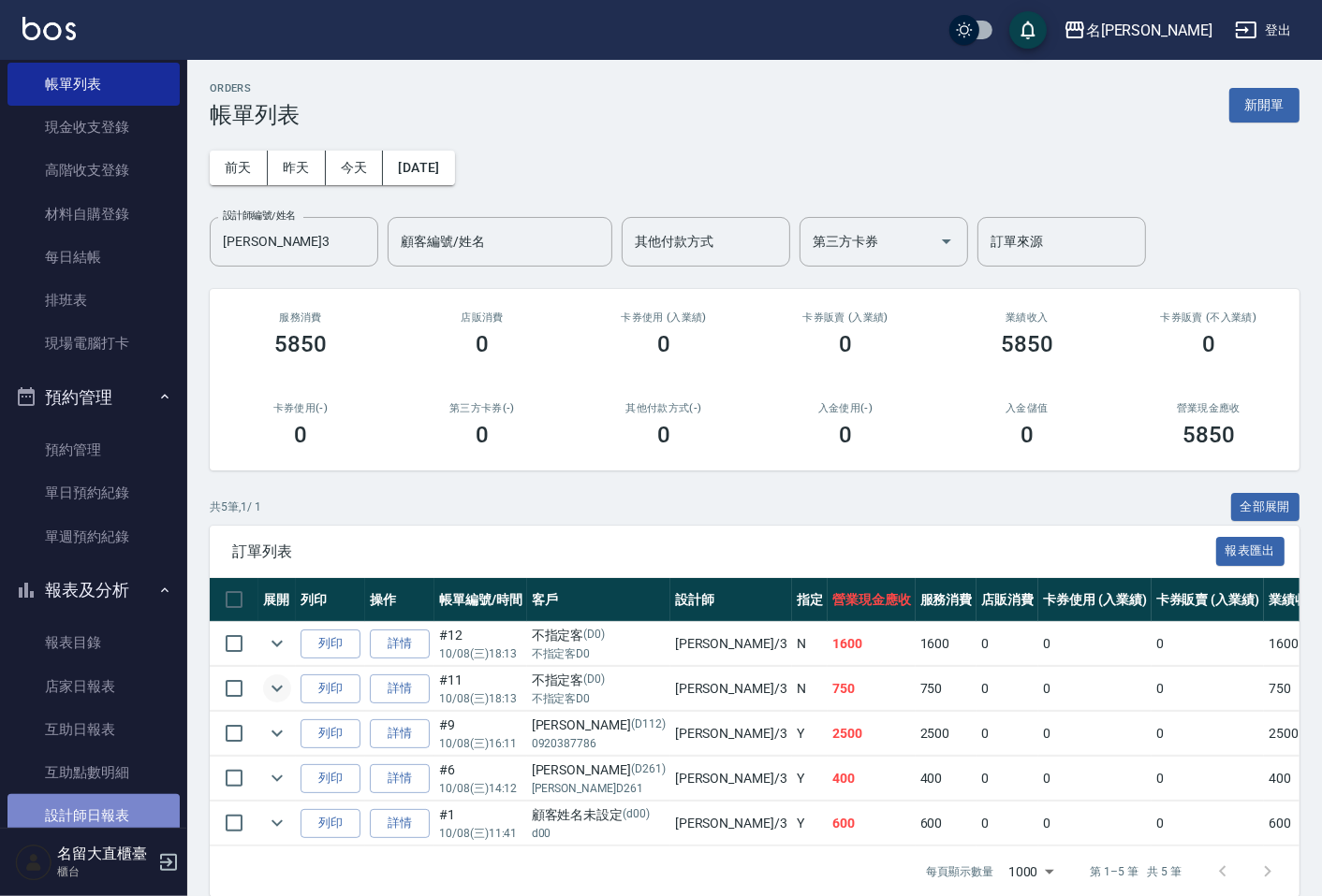
click at [131, 801] on link "設計師日報表" at bounding box center [93, 816] width 173 height 43
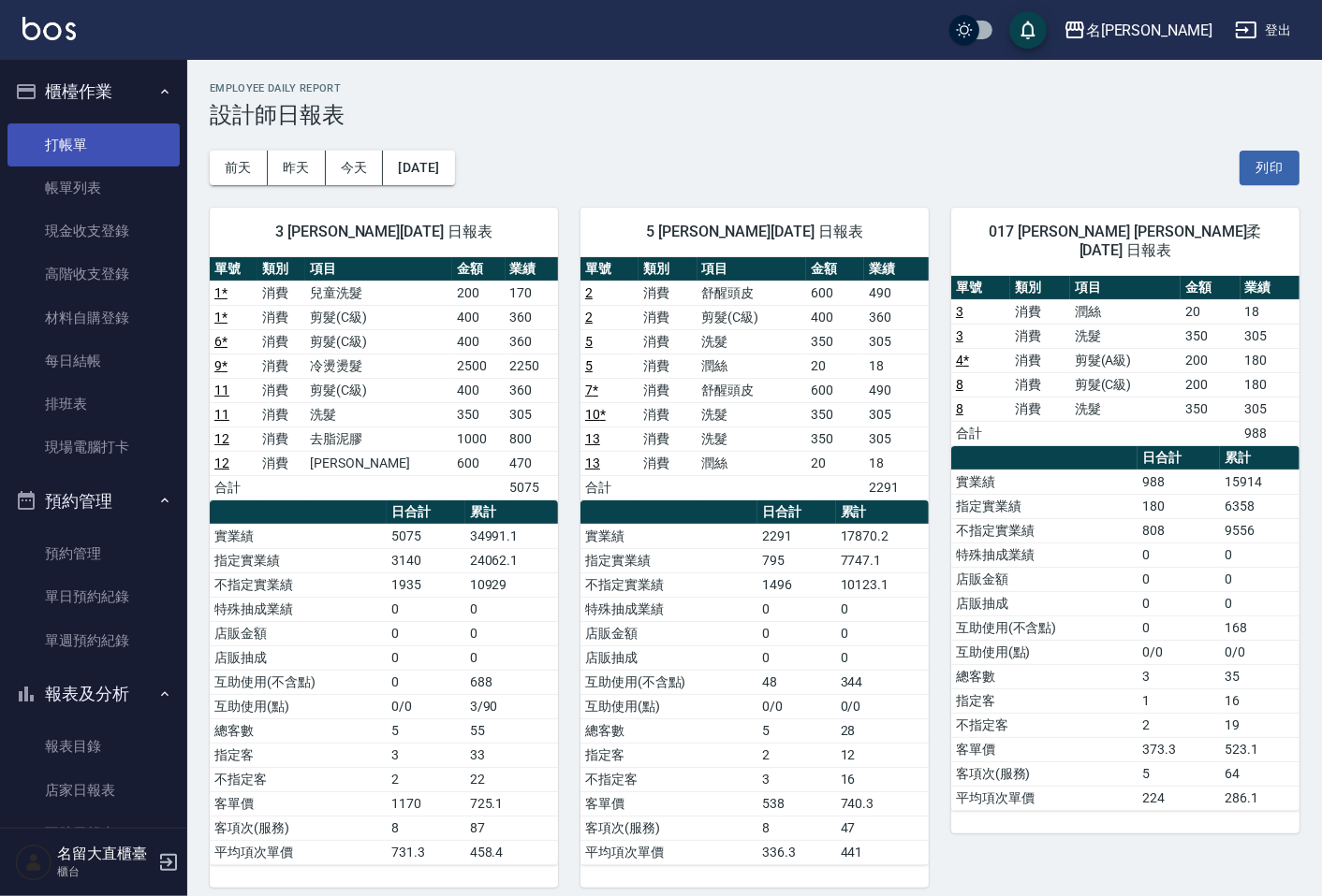
click at [72, 139] on link "打帳單" at bounding box center [93, 145] width 173 height 43
